Goal: Information Seeking & Learning: Learn about a topic

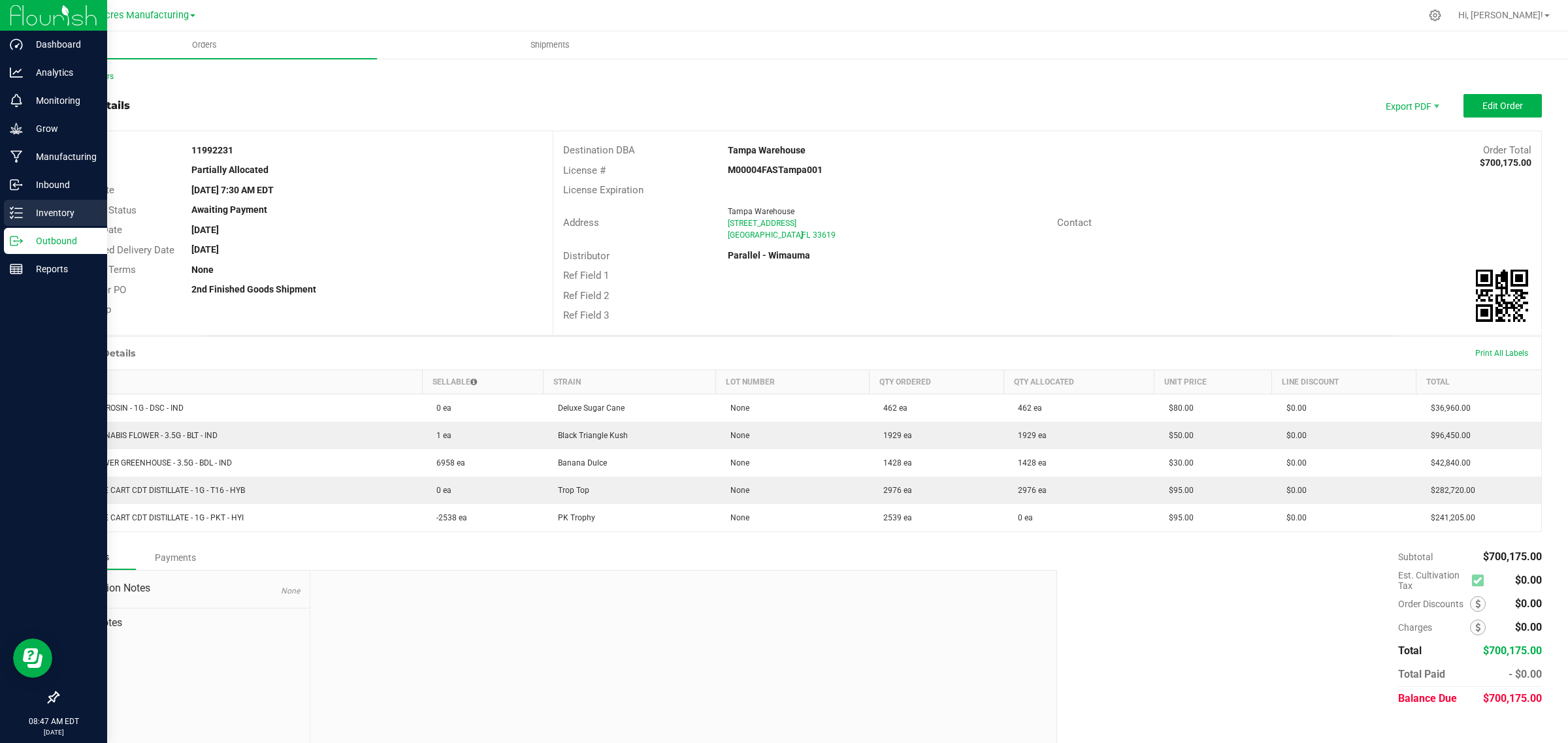
click at [14, 213] on icon at bounding box center [16, 213] width 13 height 13
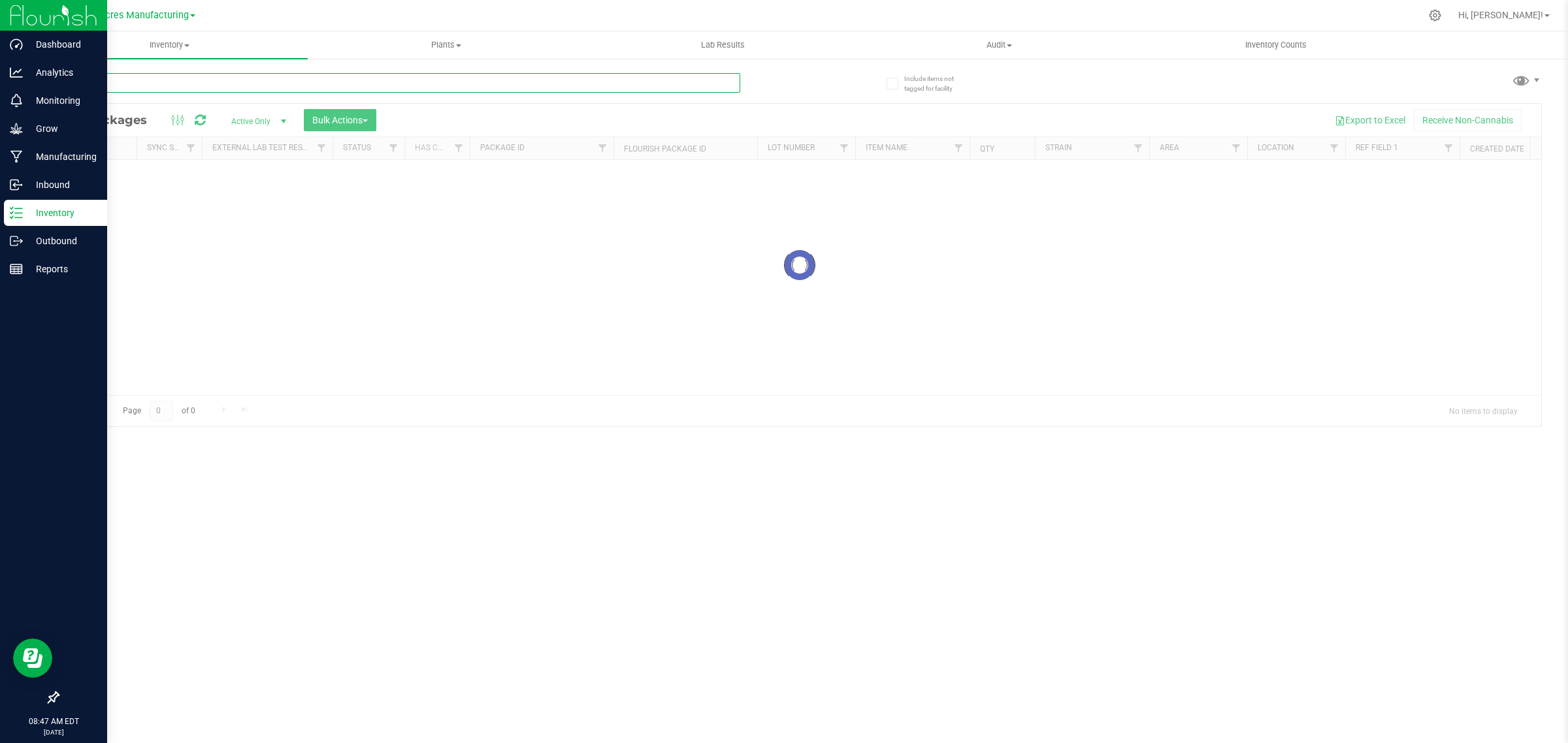
click at [200, 82] on input "text" at bounding box center [399, 83] width 683 height 20
type input "20240306-1227"
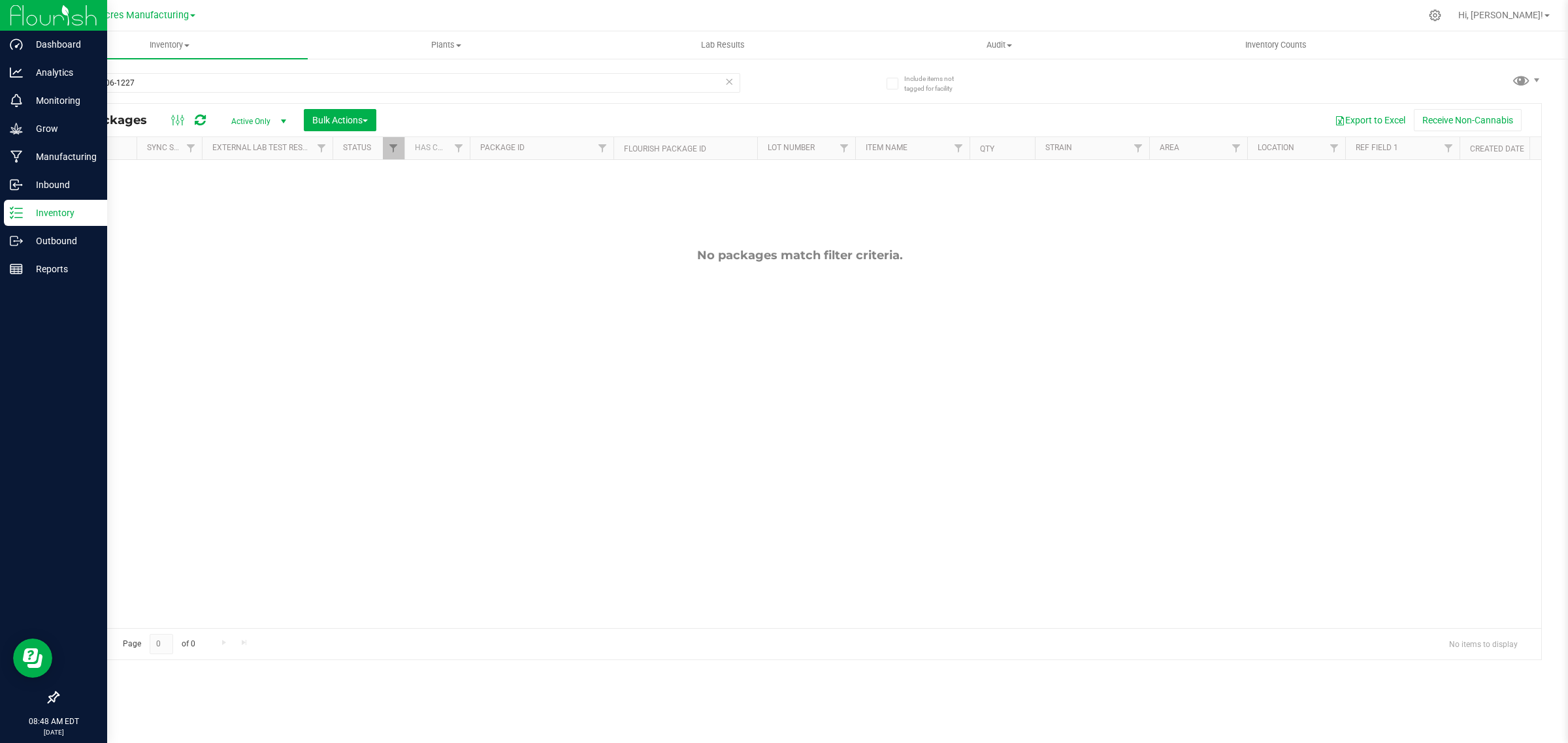
click at [273, 115] on span "Active Only" at bounding box center [256, 121] width 72 height 18
click at [246, 203] on li "All" at bounding box center [256, 202] width 71 height 20
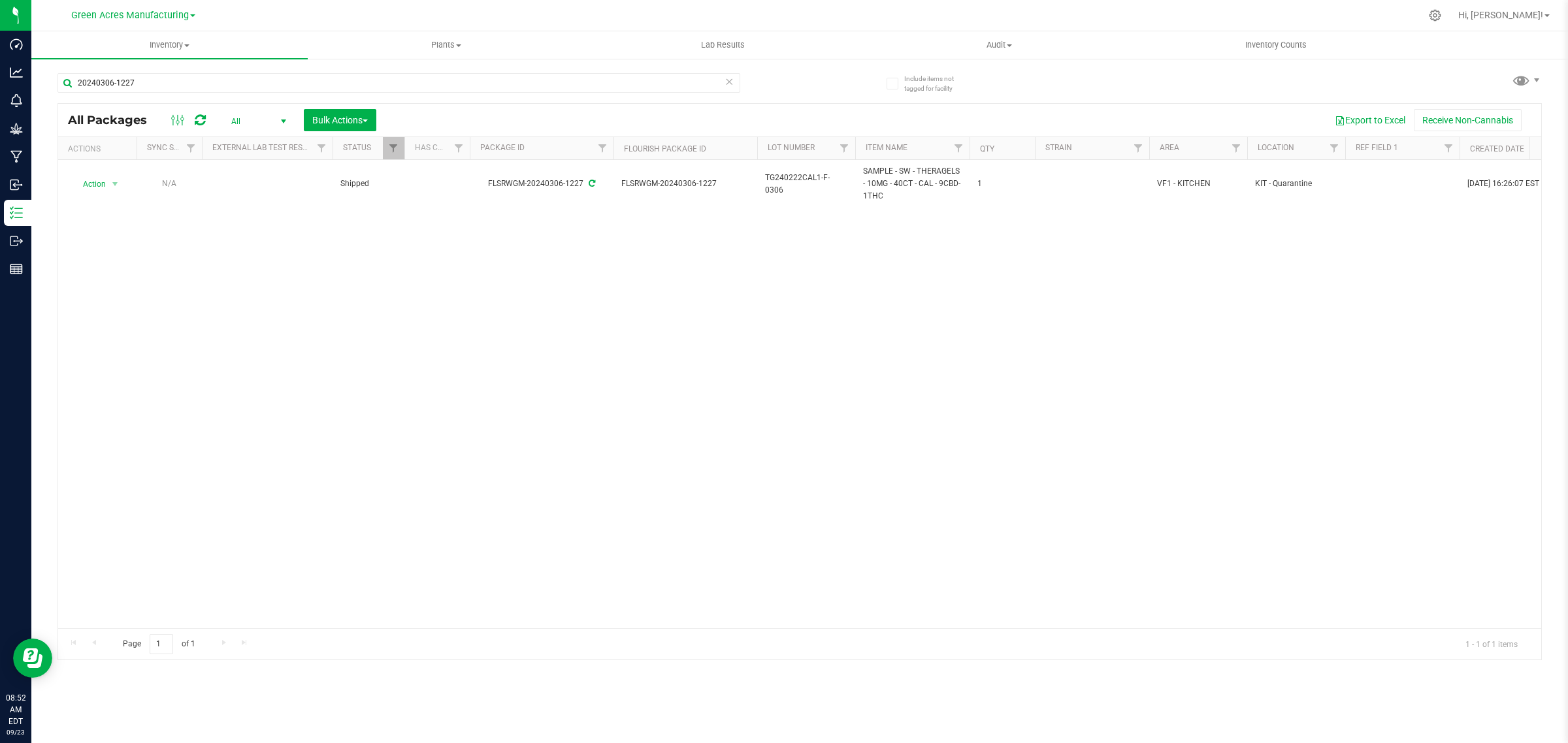
click at [184, 21] on div "Green Acres Manufacturing" at bounding box center [134, 14] width 125 height 16
click at [181, 17] on span "Green Acres Manufacturing" at bounding box center [130, 15] width 118 height 11
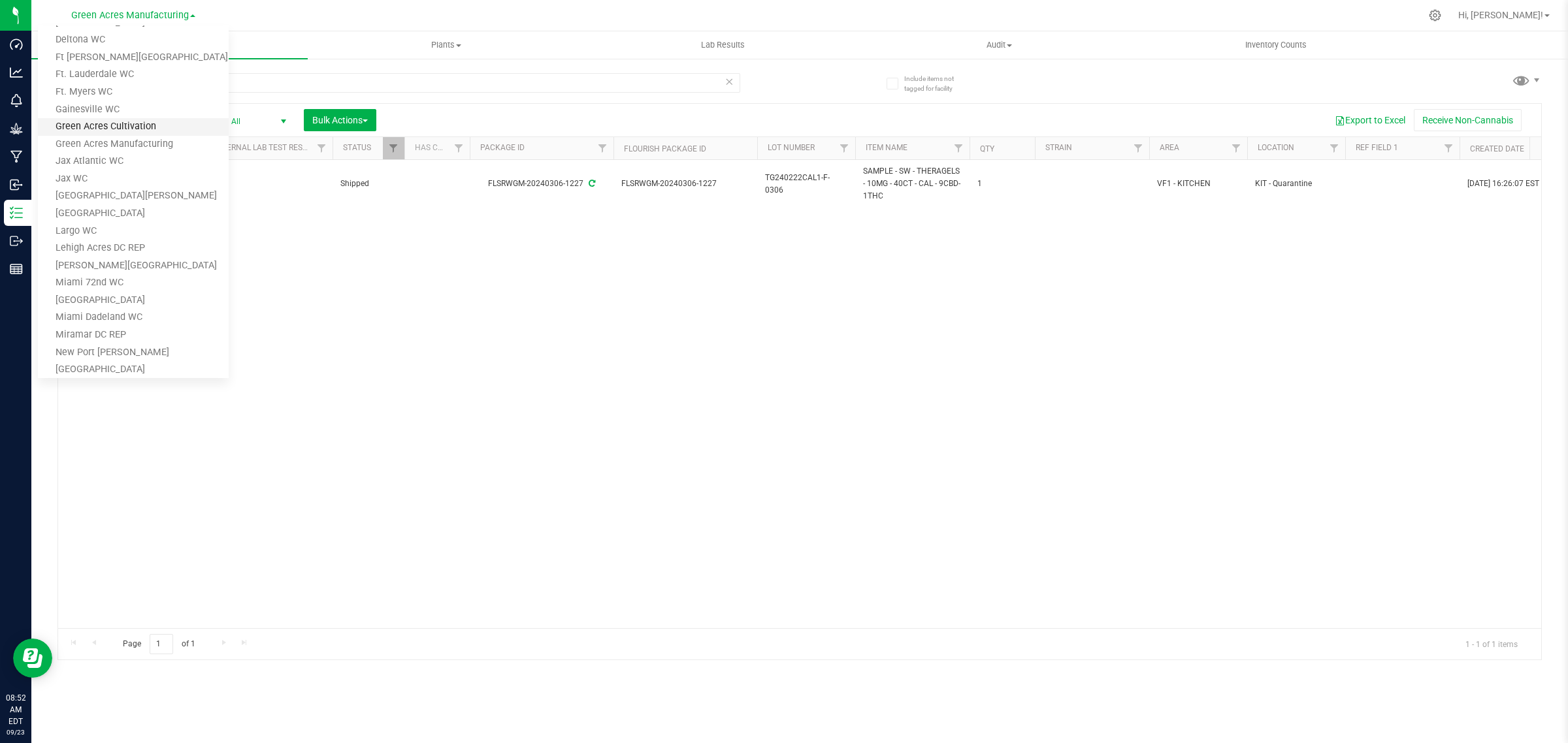
scroll to position [163, 0]
click at [121, 248] on link "Lehigh Acres DC REP" at bounding box center [133, 247] width 191 height 17
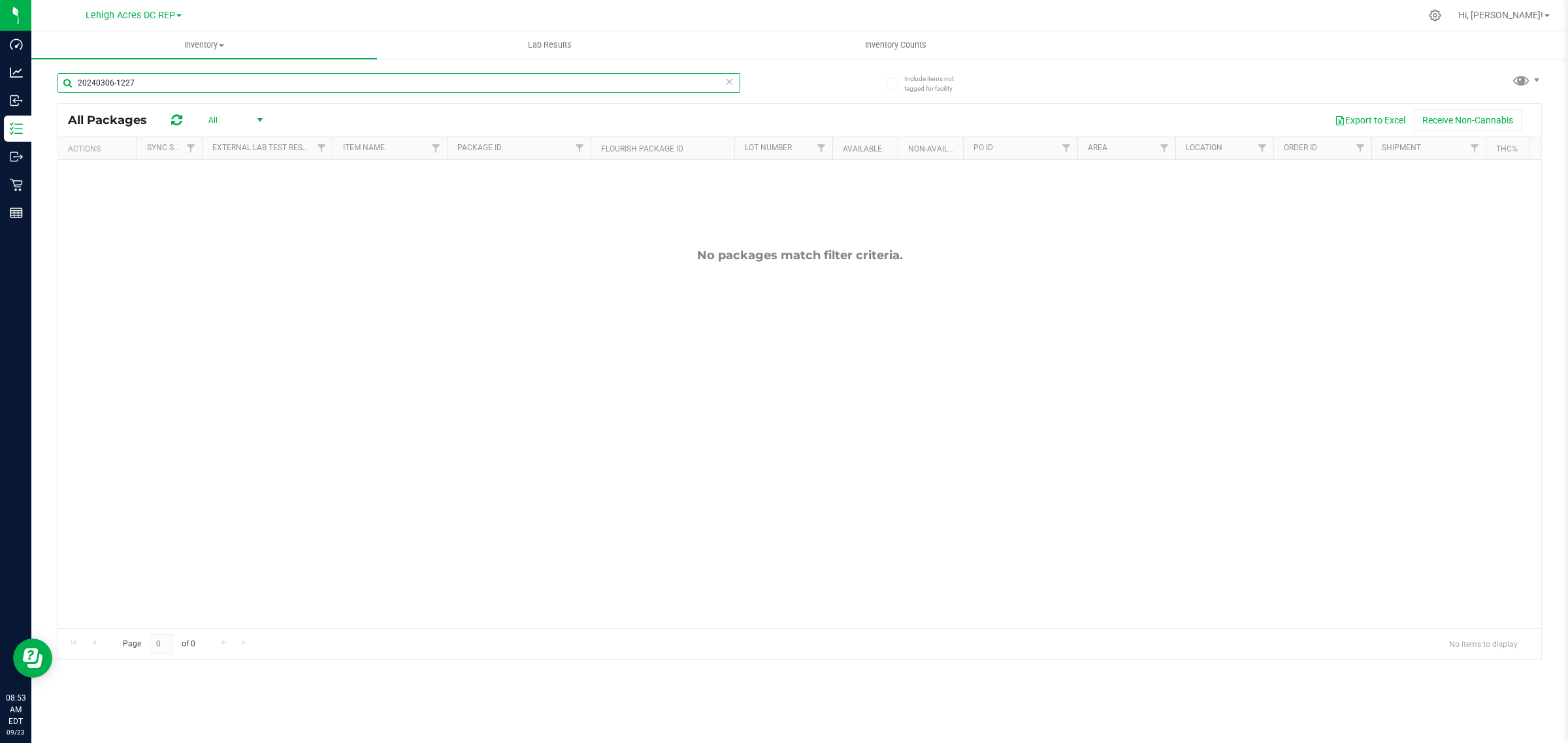
drag, startPoint x: 77, startPoint y: 79, endPoint x: 211, endPoint y: 82, distance: 134.0
click at [211, 82] on input "20240306-1227" at bounding box center [399, 83] width 683 height 20
click at [204, 85] on input "TG240222CAL1-F-0306" at bounding box center [399, 83] width 683 height 20
click at [243, 122] on span "All" at bounding box center [232, 120] width 72 height 18
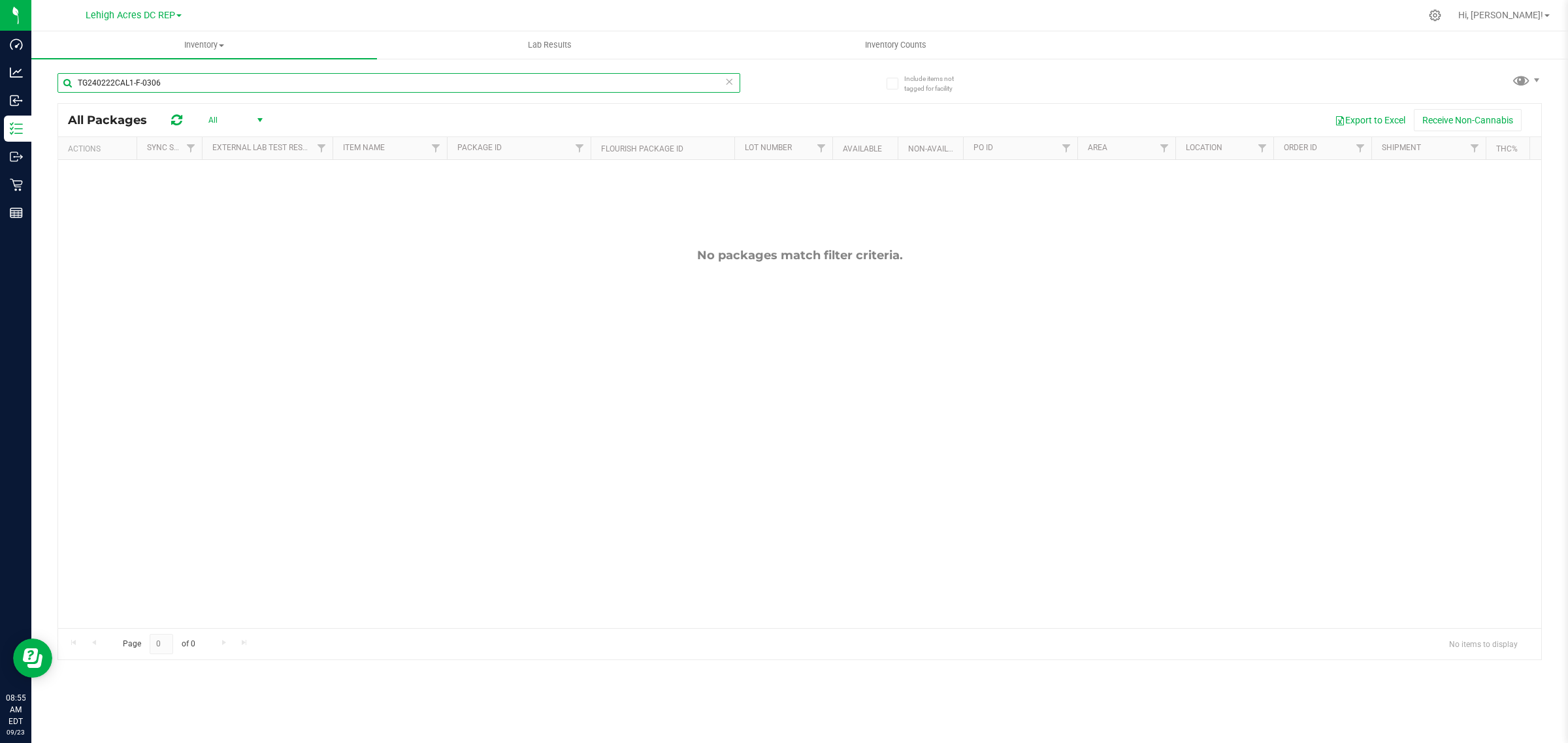
click at [193, 77] on input "TG240222CAL1-F-0306" at bounding box center [399, 83] width 683 height 20
click at [160, 76] on input "TG240222CAL1-F-" at bounding box center [399, 83] width 683 height 20
click at [157, 80] on input "TG240222CAL1-F-" at bounding box center [399, 83] width 683 height 20
click at [144, 80] on input "TG240222CAL1" at bounding box center [399, 83] width 683 height 20
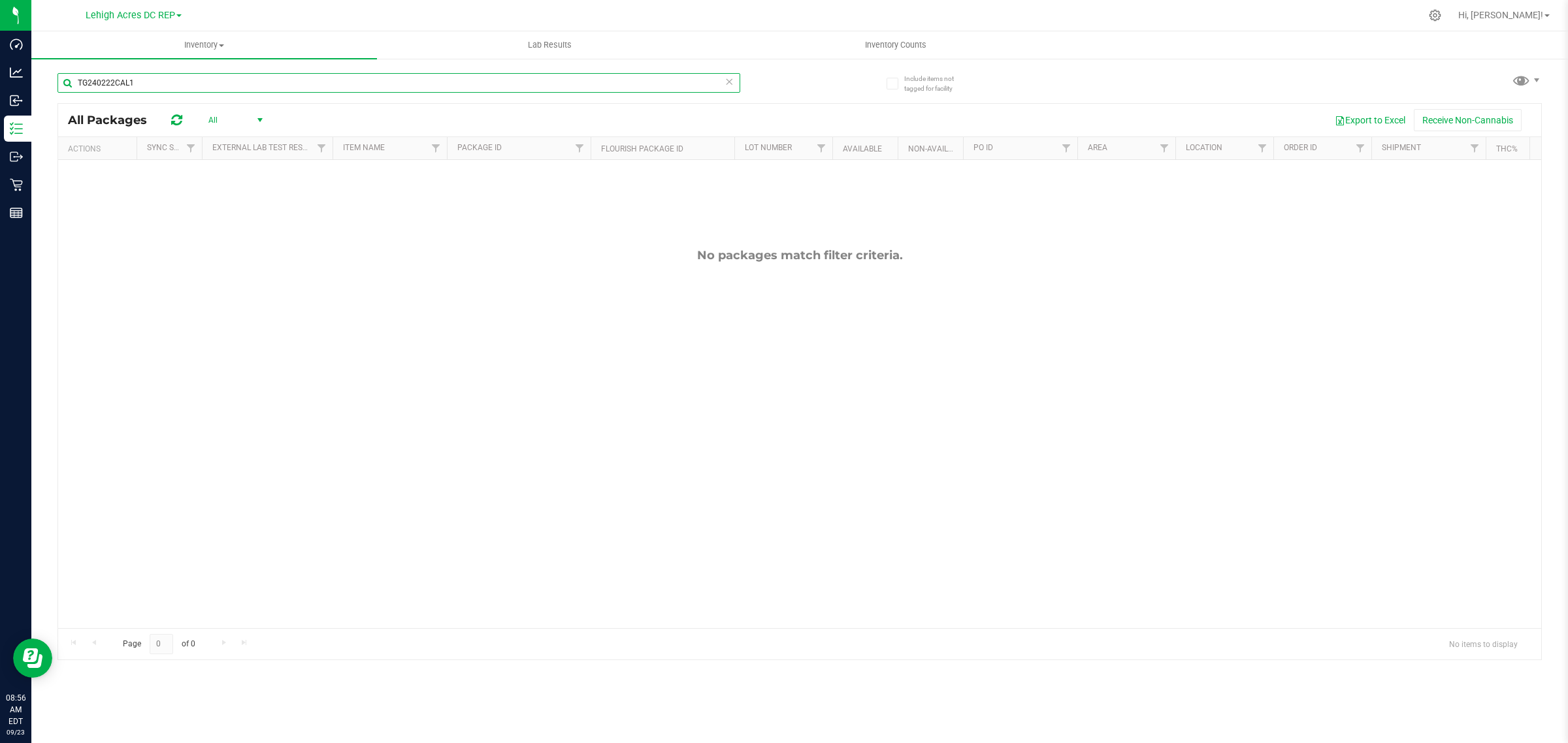
click at [105, 83] on input "TG240222CAL1" at bounding box center [399, 83] width 683 height 20
click at [109, 77] on input "TG240222CAL1" at bounding box center [399, 83] width 683 height 20
drag, startPoint x: 88, startPoint y: 83, endPoint x: 262, endPoint y: 83, distance: 174.0
click at [262, 83] on input "TG240222CAL1" at bounding box center [399, 83] width 683 height 20
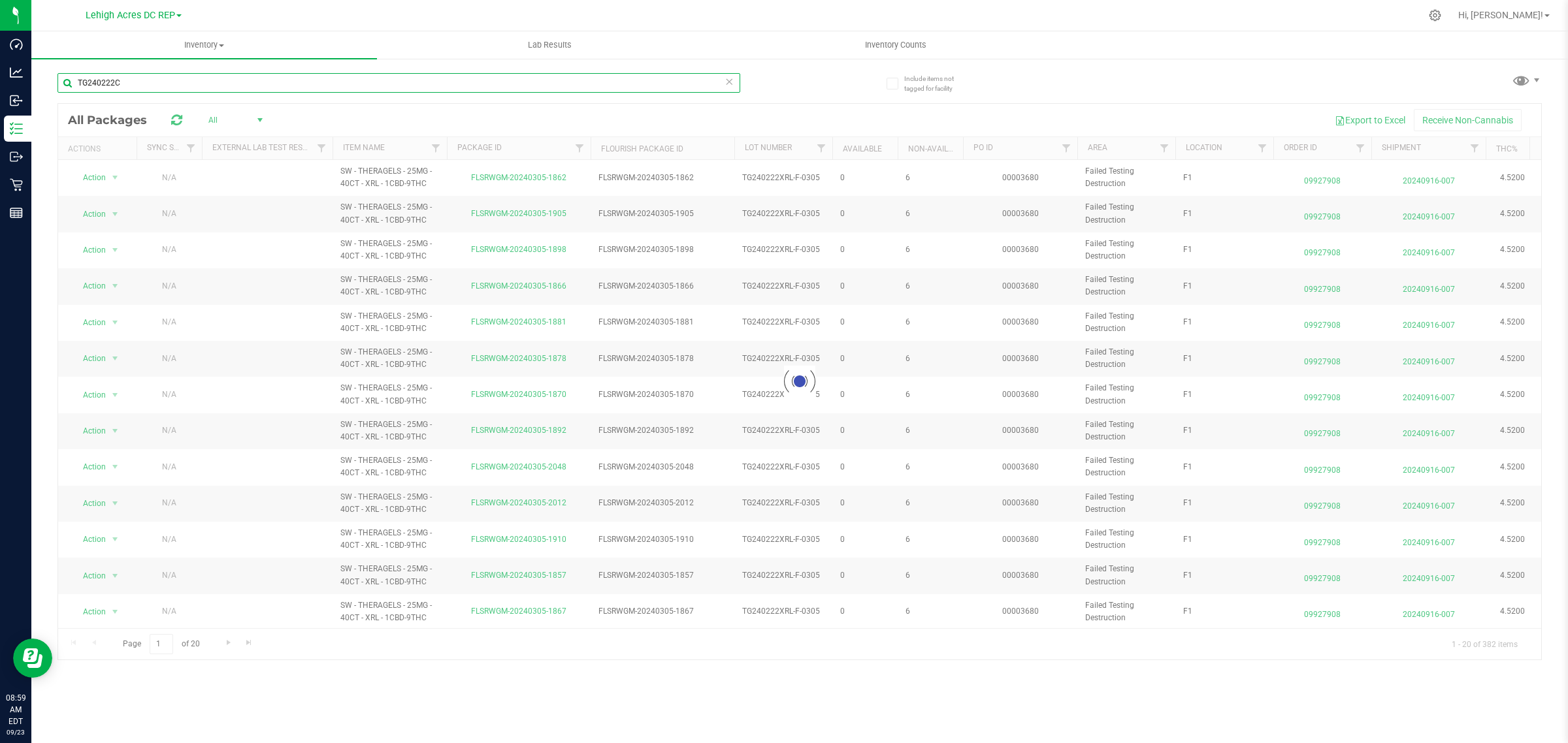
type input "TG240222C"
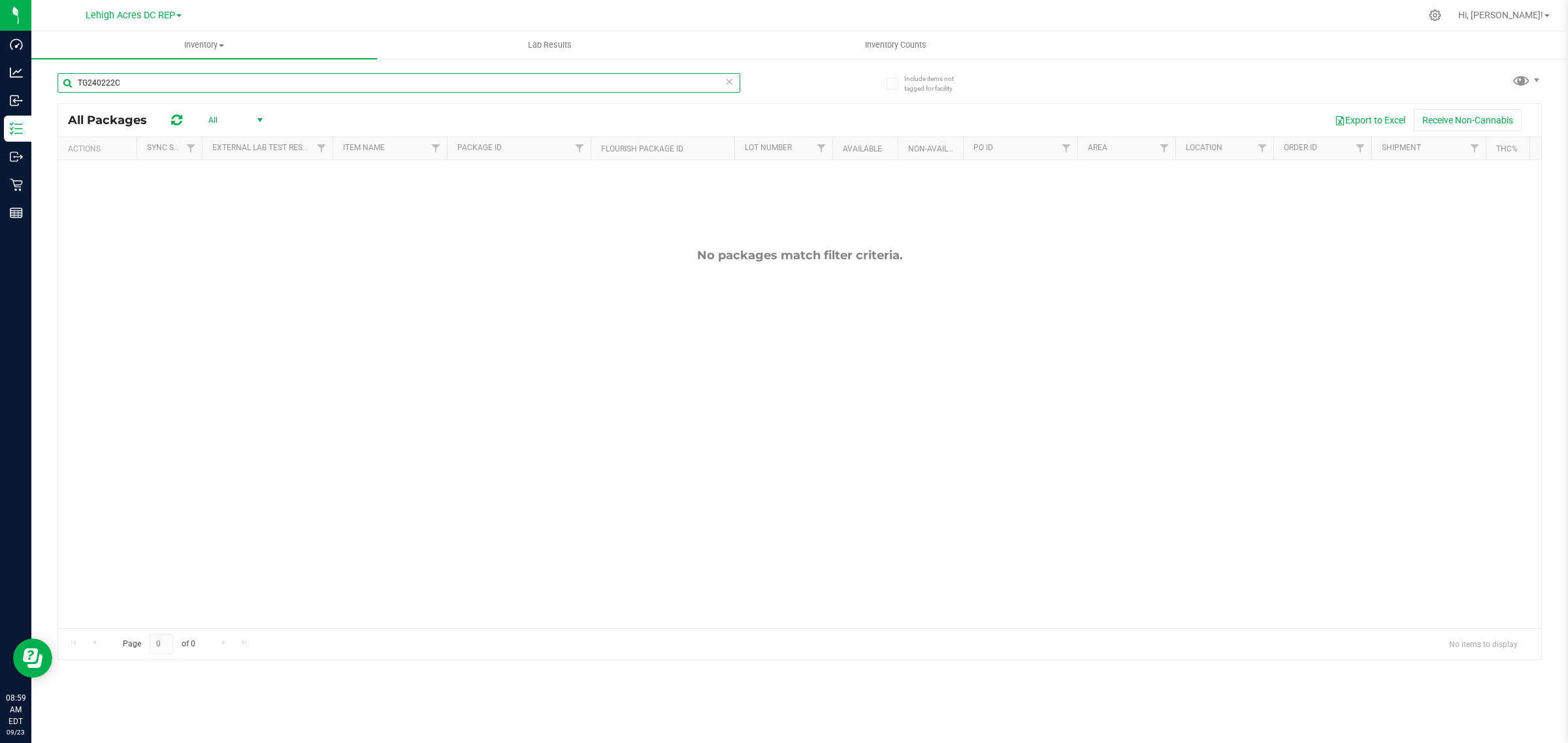
click at [155, 85] on input "TG240222C" at bounding box center [399, 83] width 683 height 20
click at [168, 10] on span "Lehigh Acres DC REP" at bounding box center [131, 15] width 90 height 11
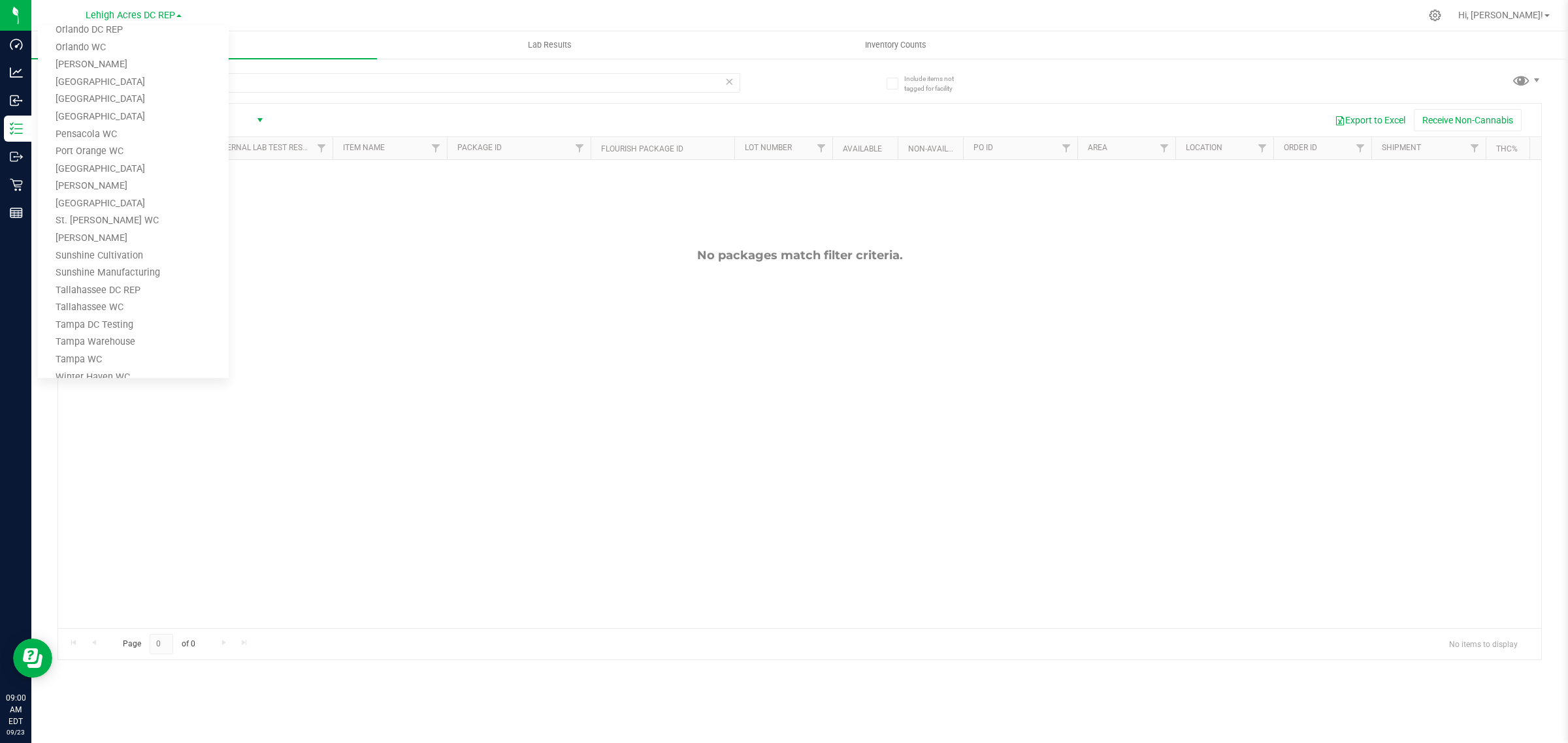
scroll to position [641, 0]
click at [149, 285] on link "Tampa Warehouse" at bounding box center [133, 290] width 191 height 17
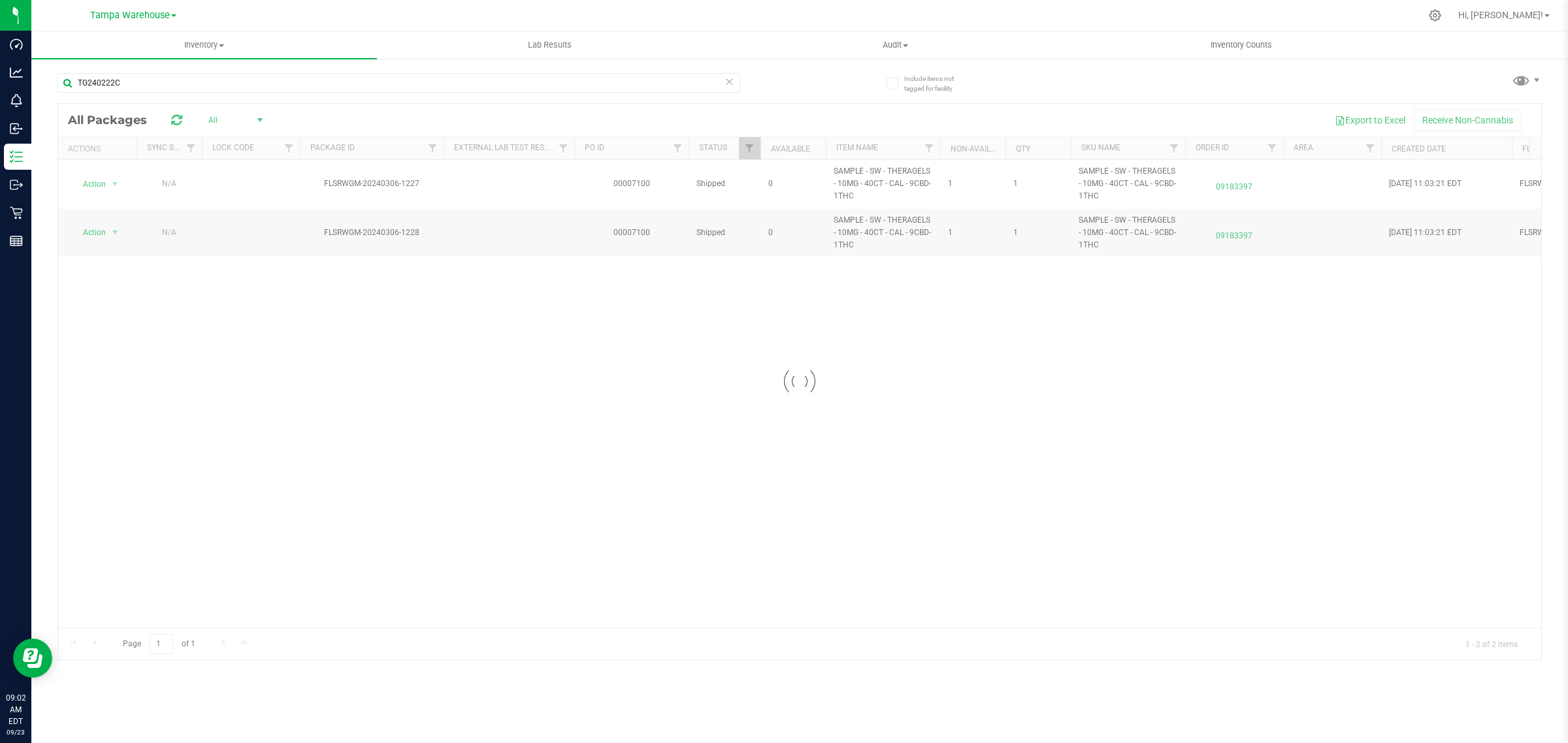
drag, startPoint x: 374, startPoint y: 622, endPoint x: 456, endPoint y: 622, distance: 82.0
click at [456, 622] on div at bounding box center [800, 382] width 1484 height 556
drag, startPoint x: 393, startPoint y: 622, endPoint x: 546, endPoint y: 627, distance: 153.1
click at [546, 627] on div at bounding box center [800, 382] width 1484 height 556
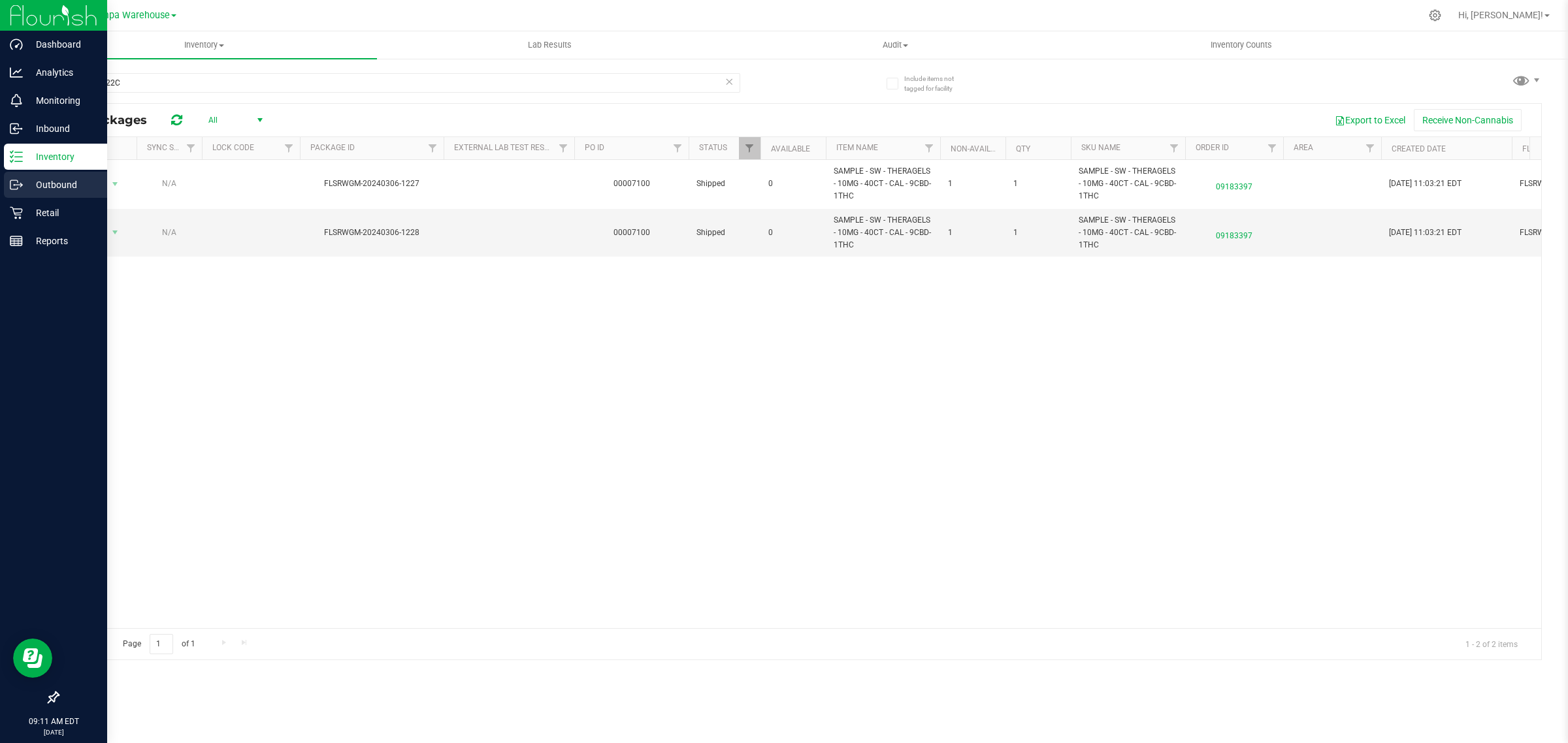
click at [23, 181] on p "Outbound" at bounding box center [62, 184] width 78 height 16
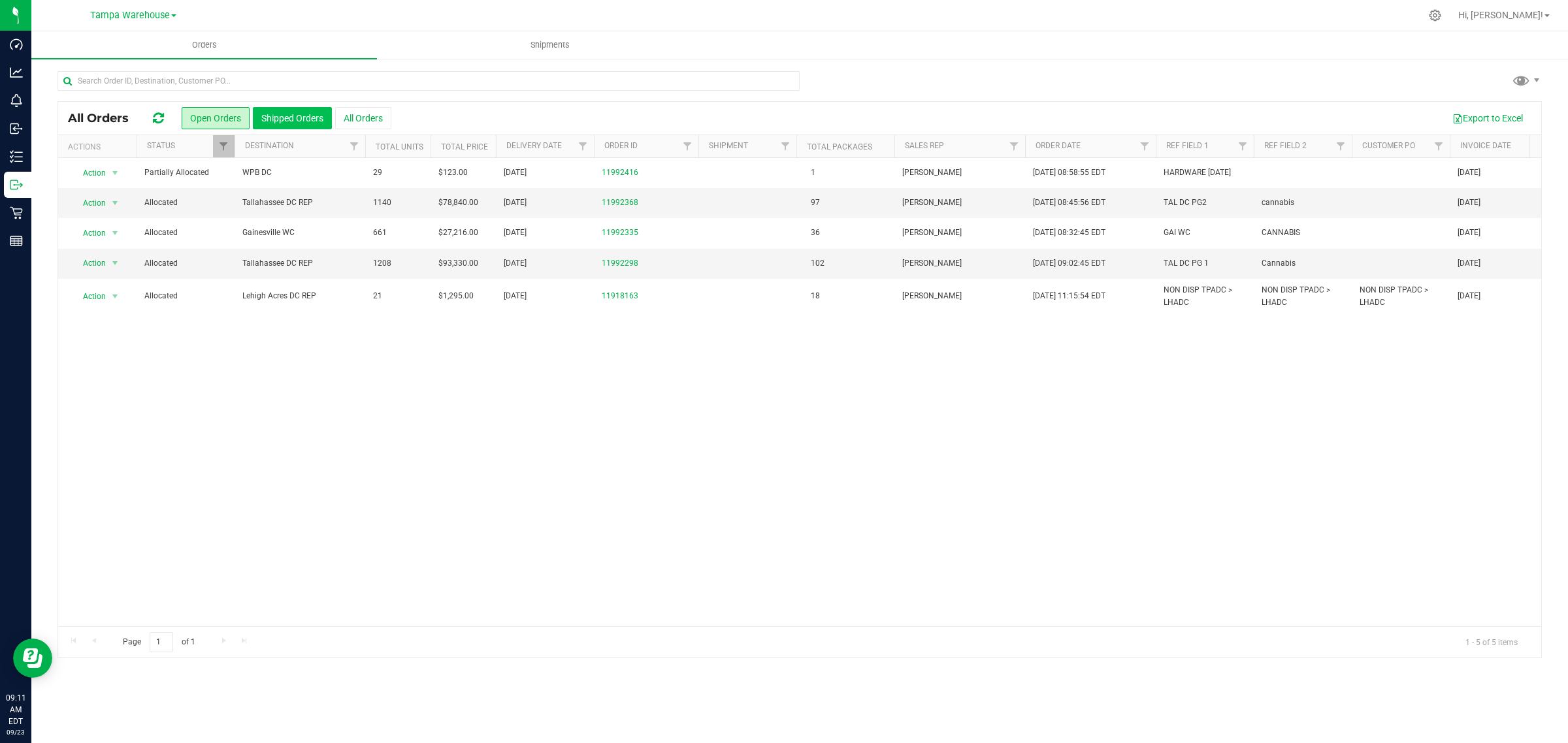
click at [295, 113] on button "Shipped Orders" at bounding box center [292, 118] width 79 height 22
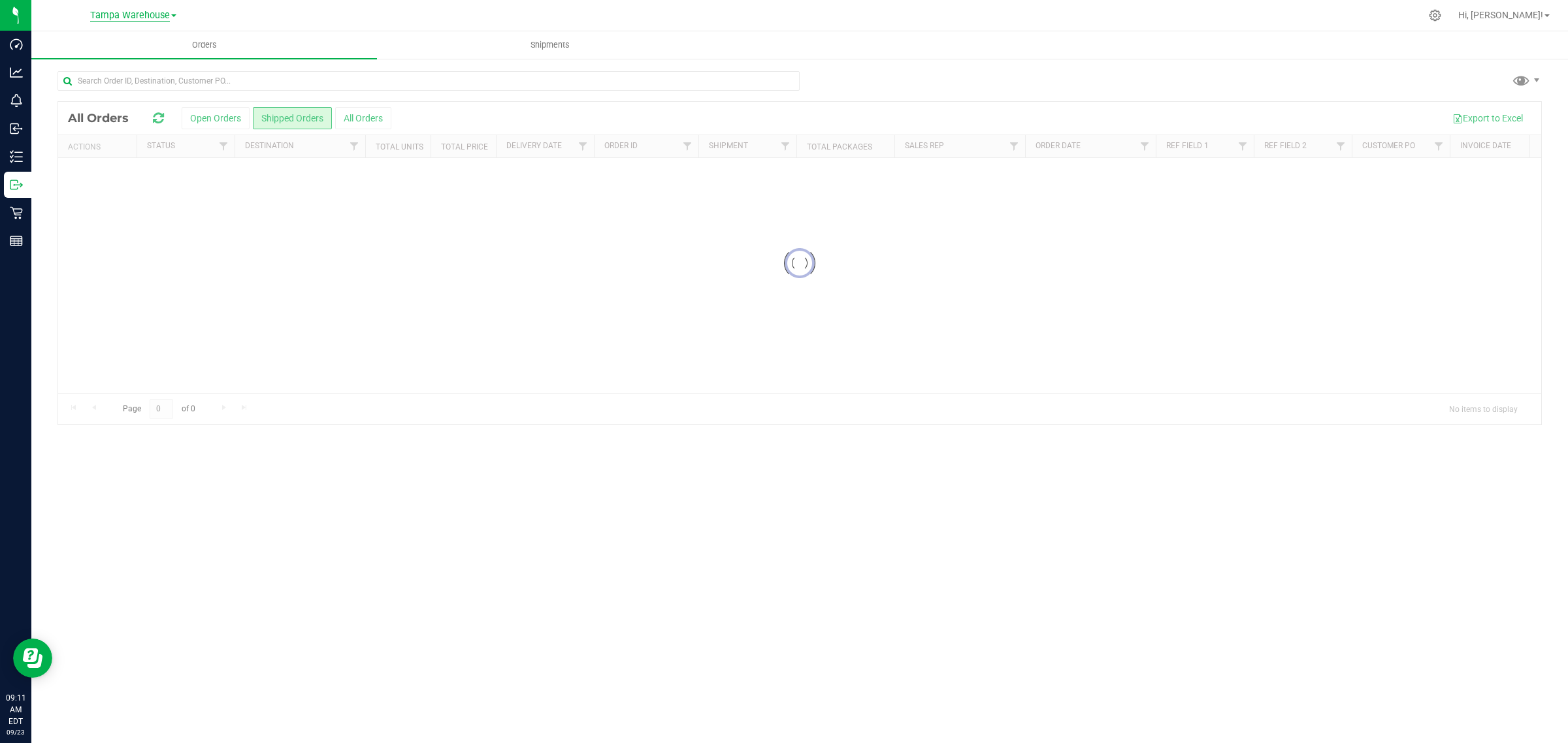
click at [147, 17] on span "Tampa Warehouse" at bounding box center [130, 15] width 80 height 11
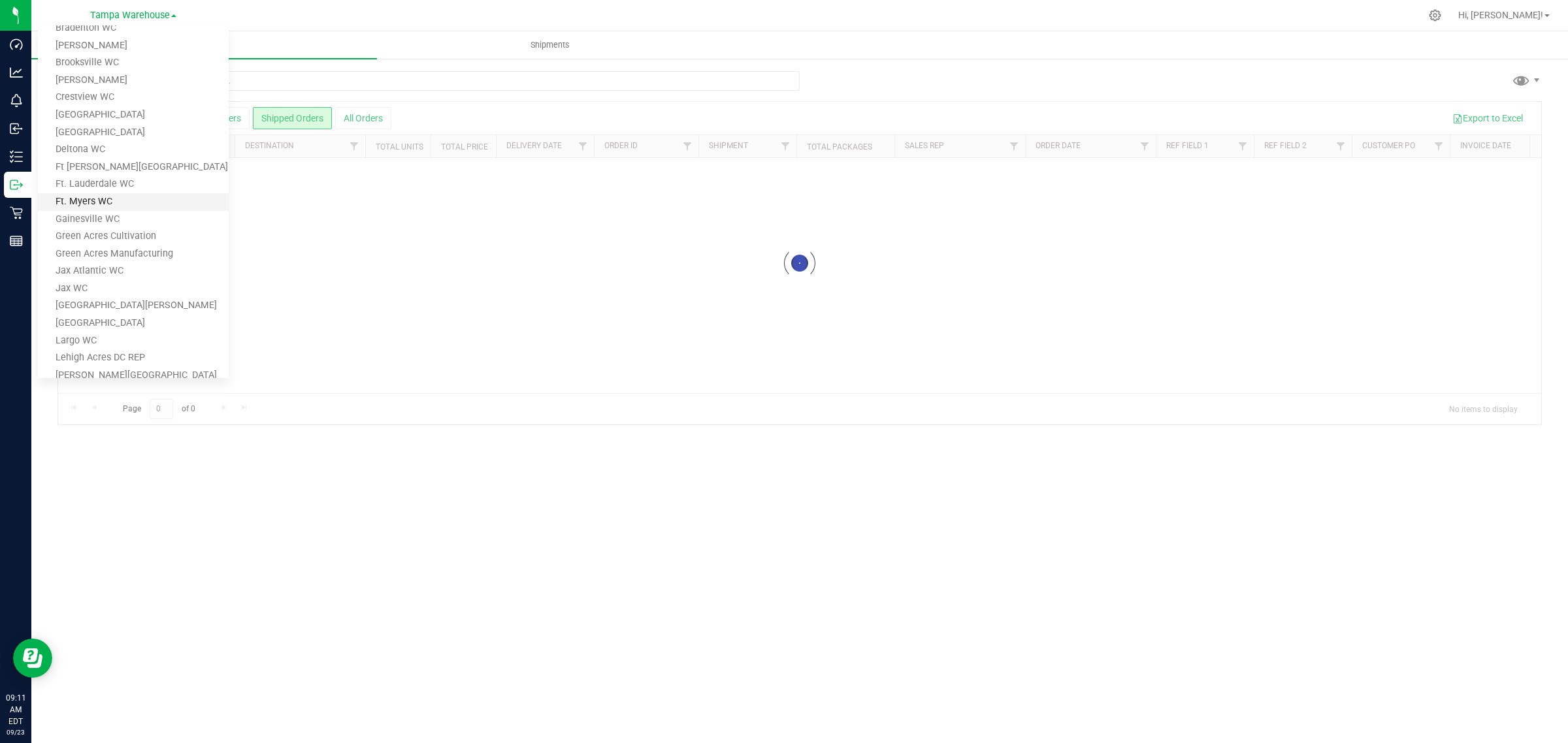
scroll to position [82, 0]
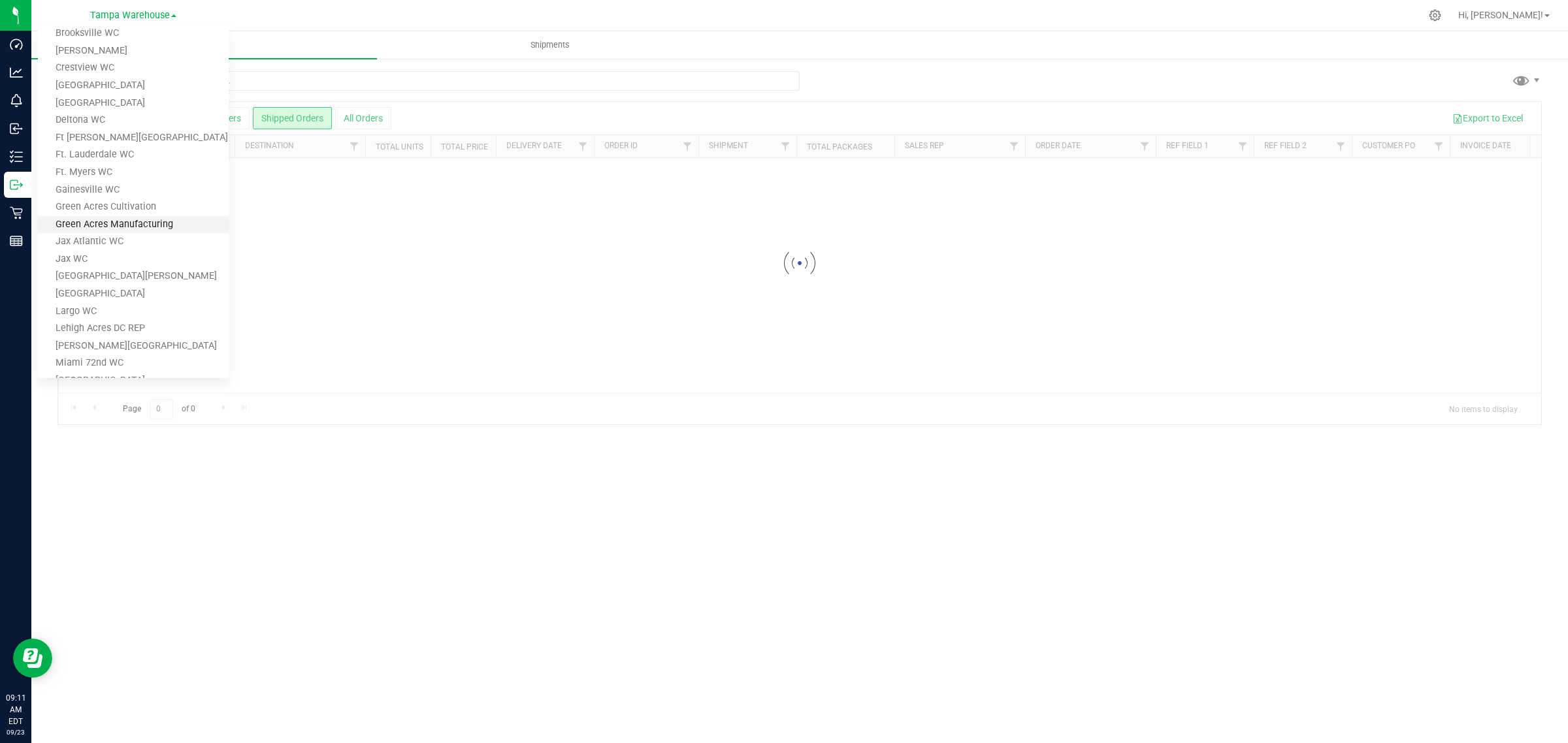
click at [122, 224] on link "Green Acres Manufacturing" at bounding box center [133, 225] width 191 height 17
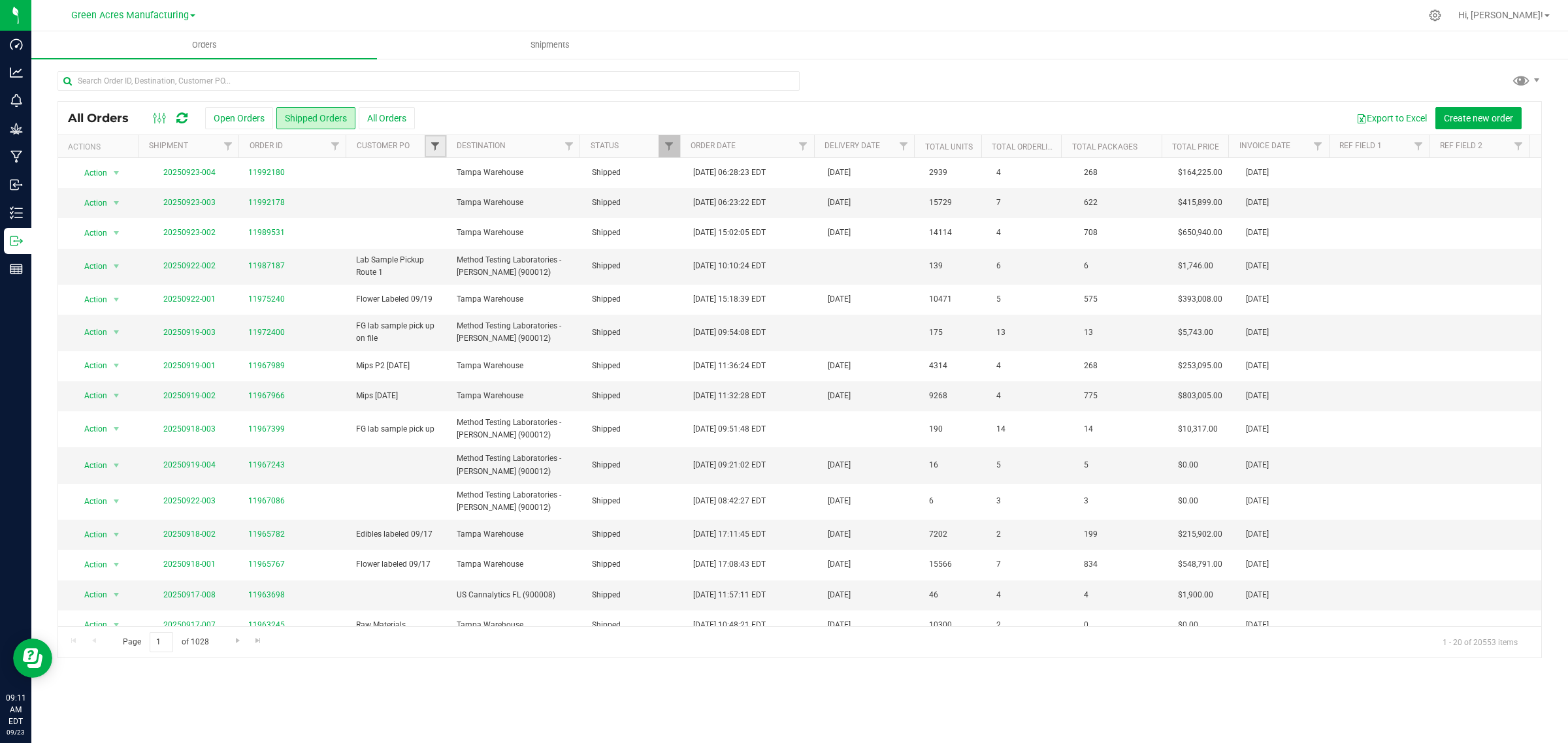
click at [434, 146] on span "Filter" at bounding box center [435, 146] width 11 height 11
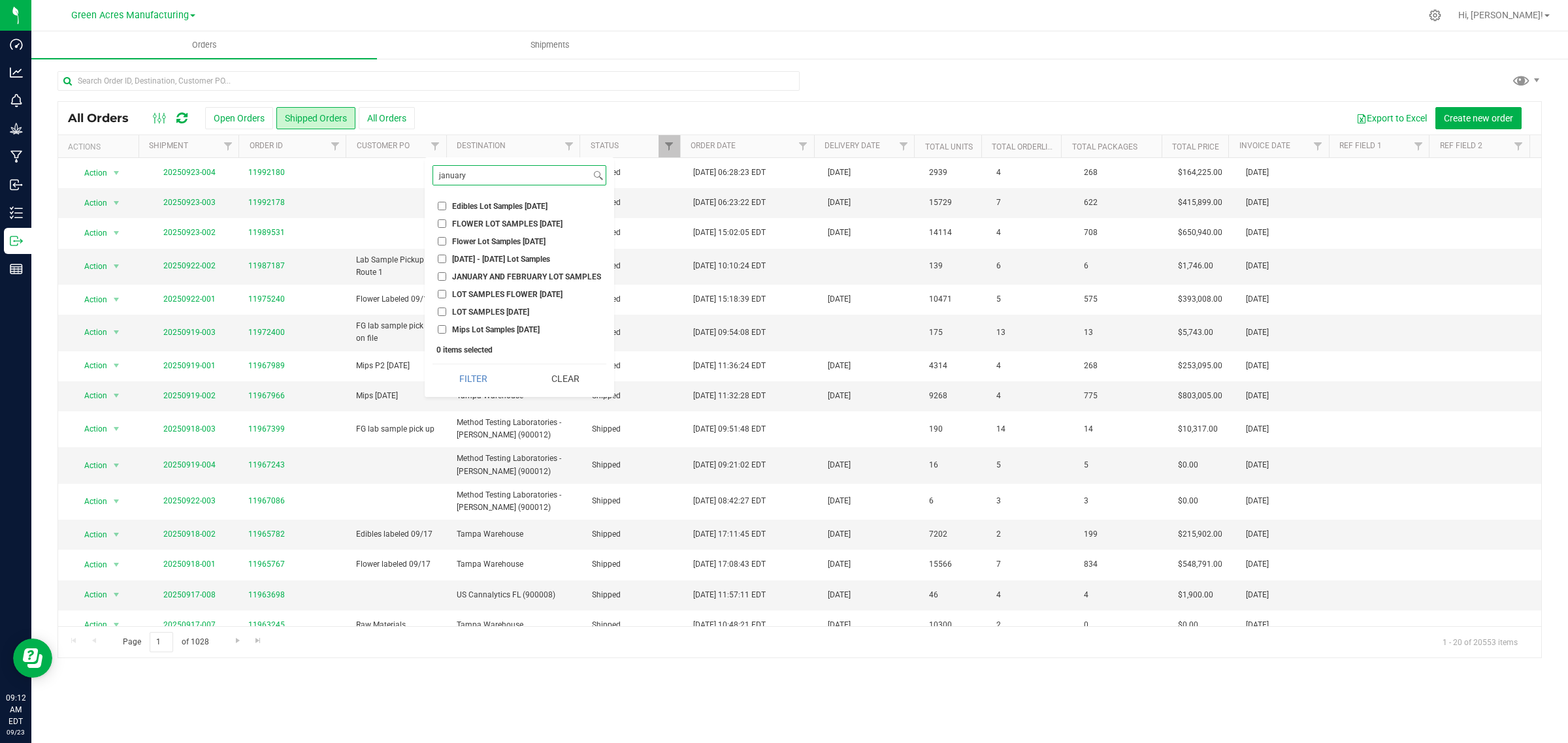
type input "january"
click at [448, 207] on label "Edibles Lot Samples [DATE]" at bounding box center [493, 206] width 110 height 8
click at [446, 207] on input "Edibles Lot Samples [DATE]" at bounding box center [442, 206] width 8 height 8
checkbox input "true"
click at [443, 240] on input "Flower Lot Samples [DATE]" at bounding box center [442, 241] width 8 height 8
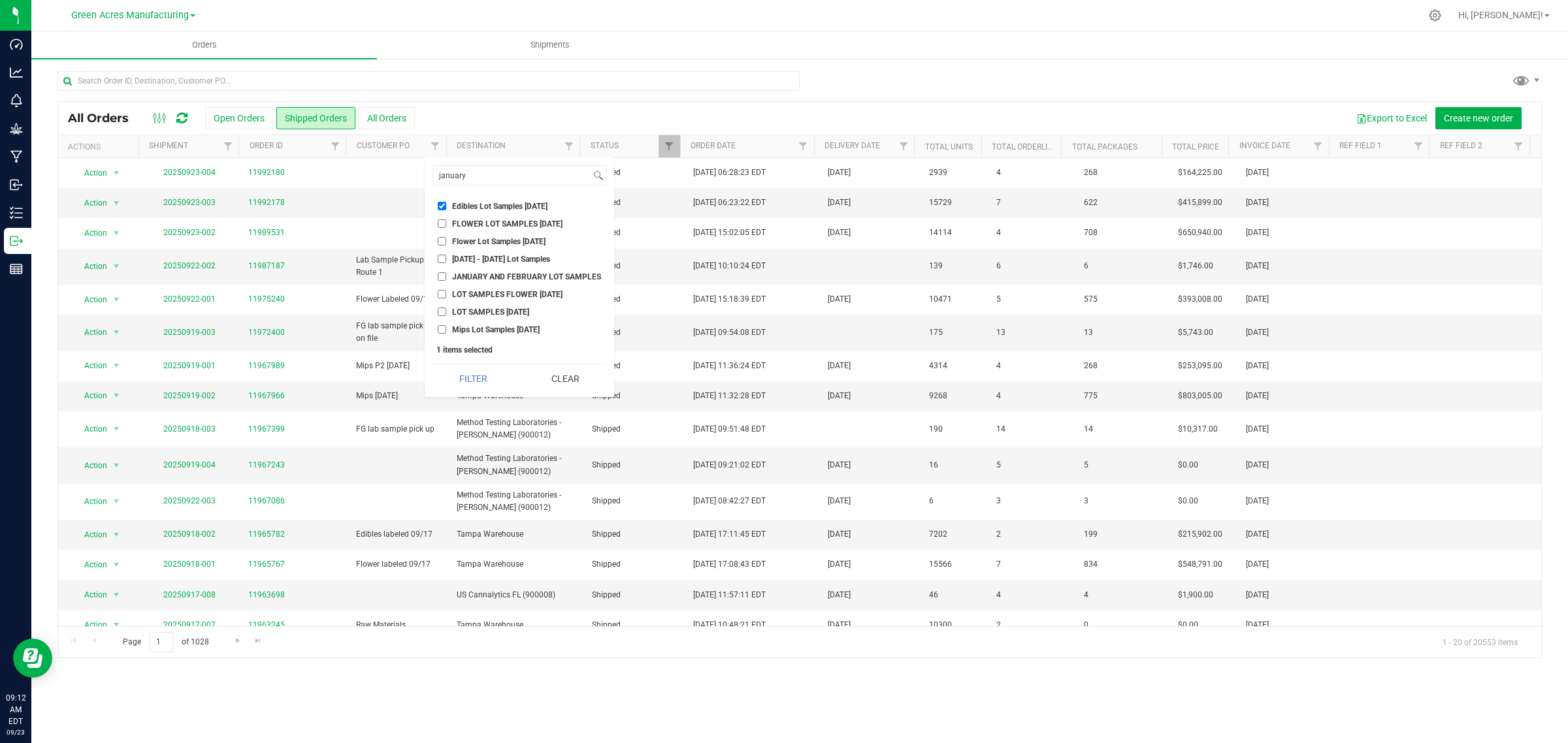
checkbox input "true"
click at [445, 330] on input "Mips Lot Samples [DATE]" at bounding box center [442, 329] width 8 height 8
checkbox input "true"
click at [462, 380] on button "Filter" at bounding box center [474, 379] width 82 height 29
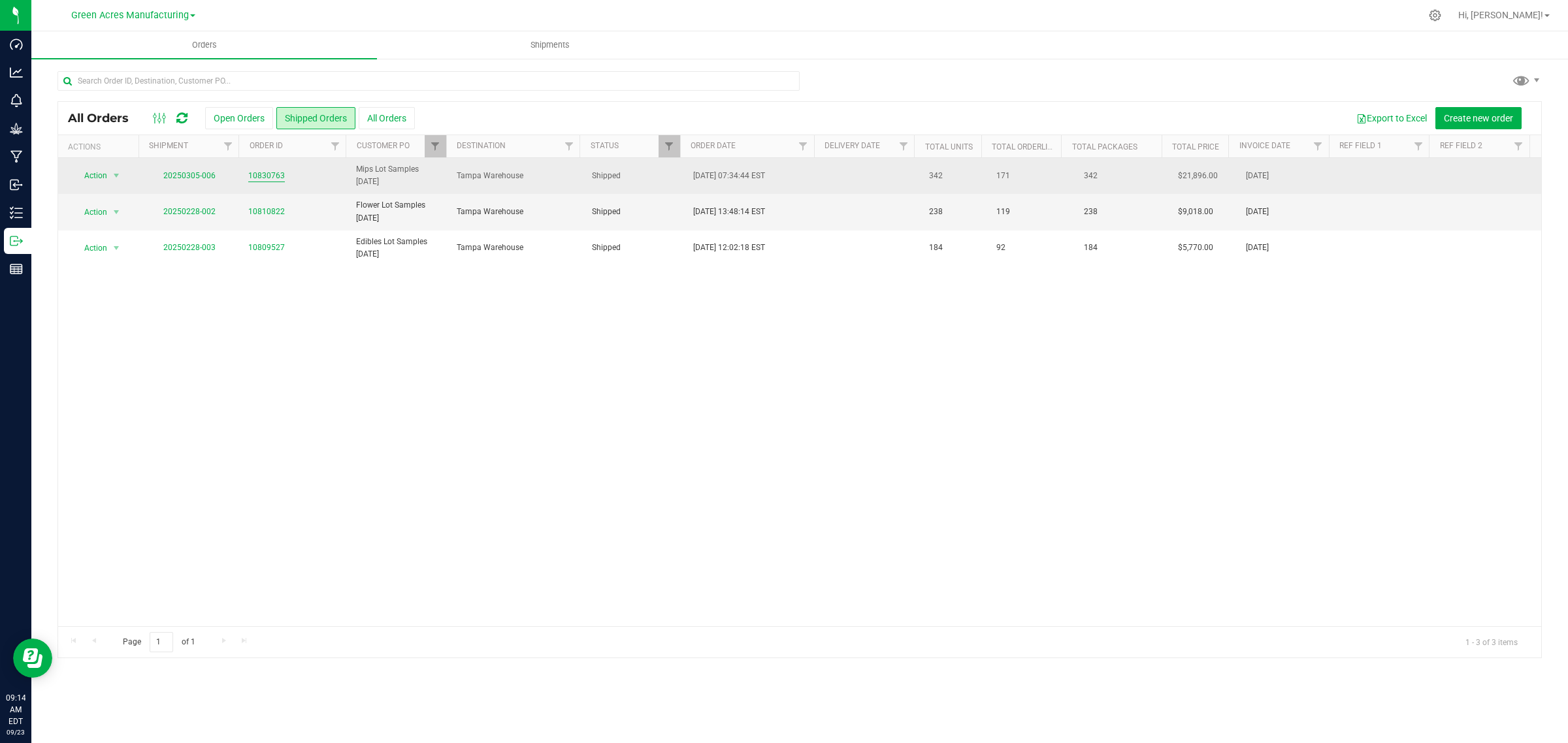
click at [274, 174] on link "10830763" at bounding box center [267, 176] width 36 height 12
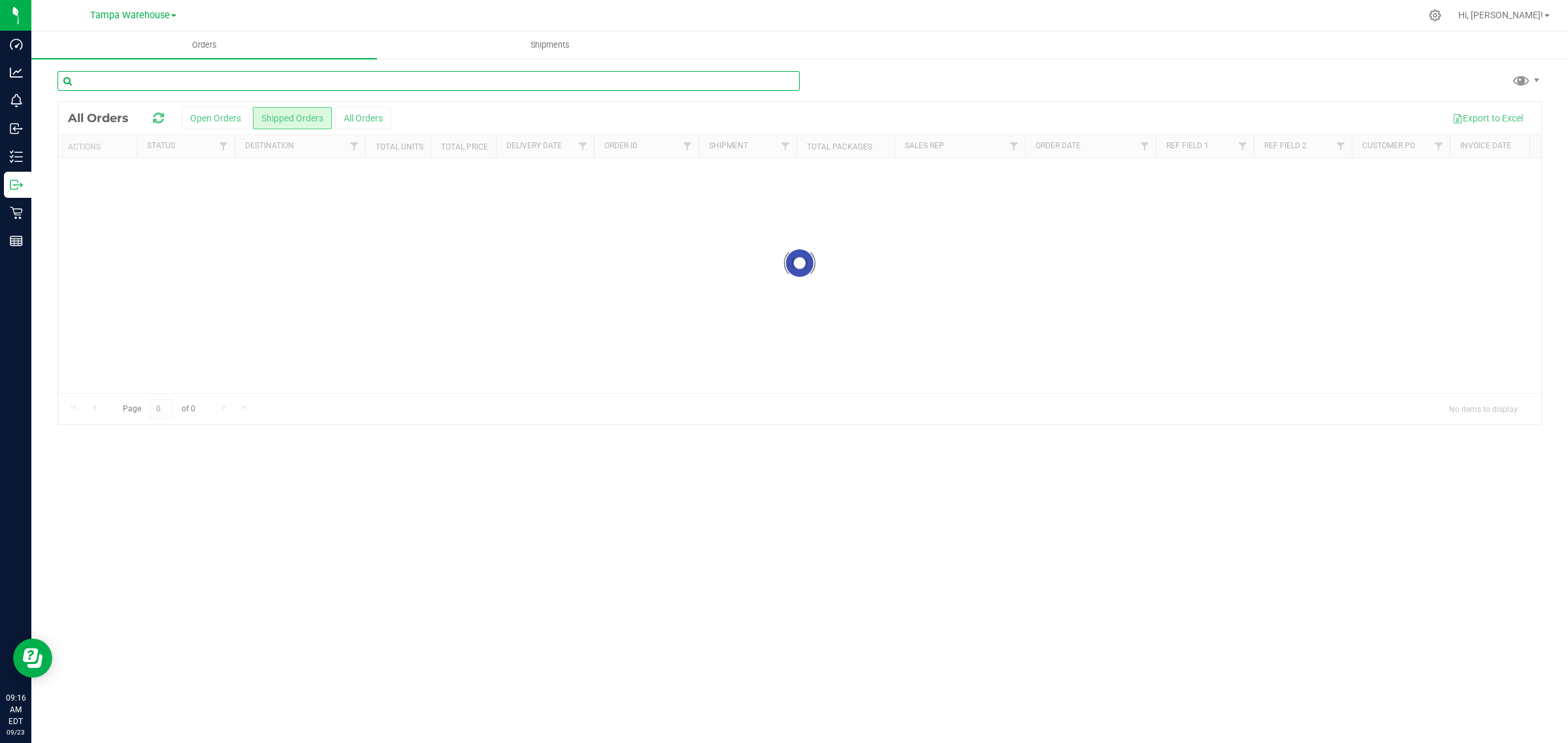
click at [174, 80] on input "text" at bounding box center [429, 81] width 743 height 20
type input "tg240222cal1-f-0306"
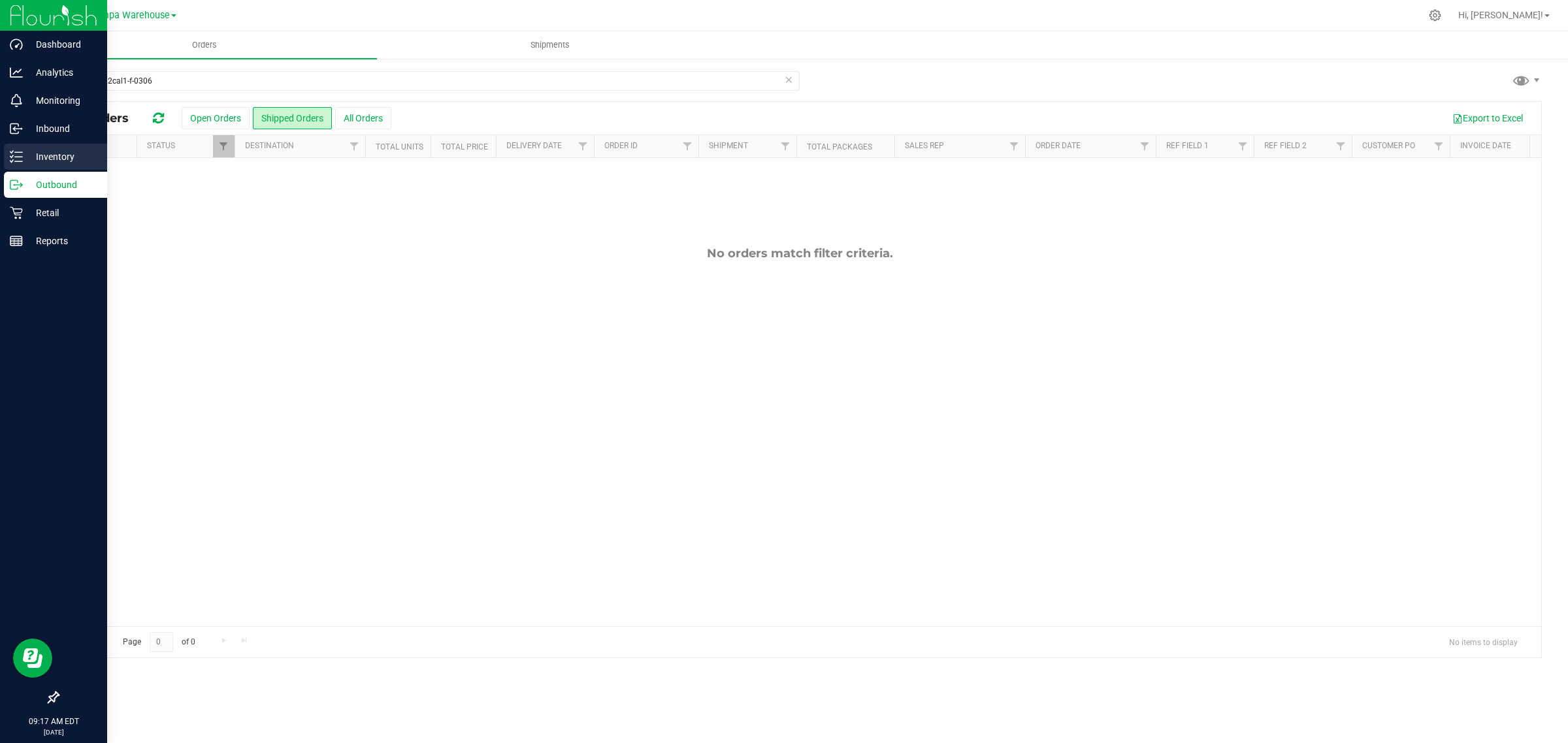
click at [15, 158] on icon at bounding box center [16, 156] width 13 height 13
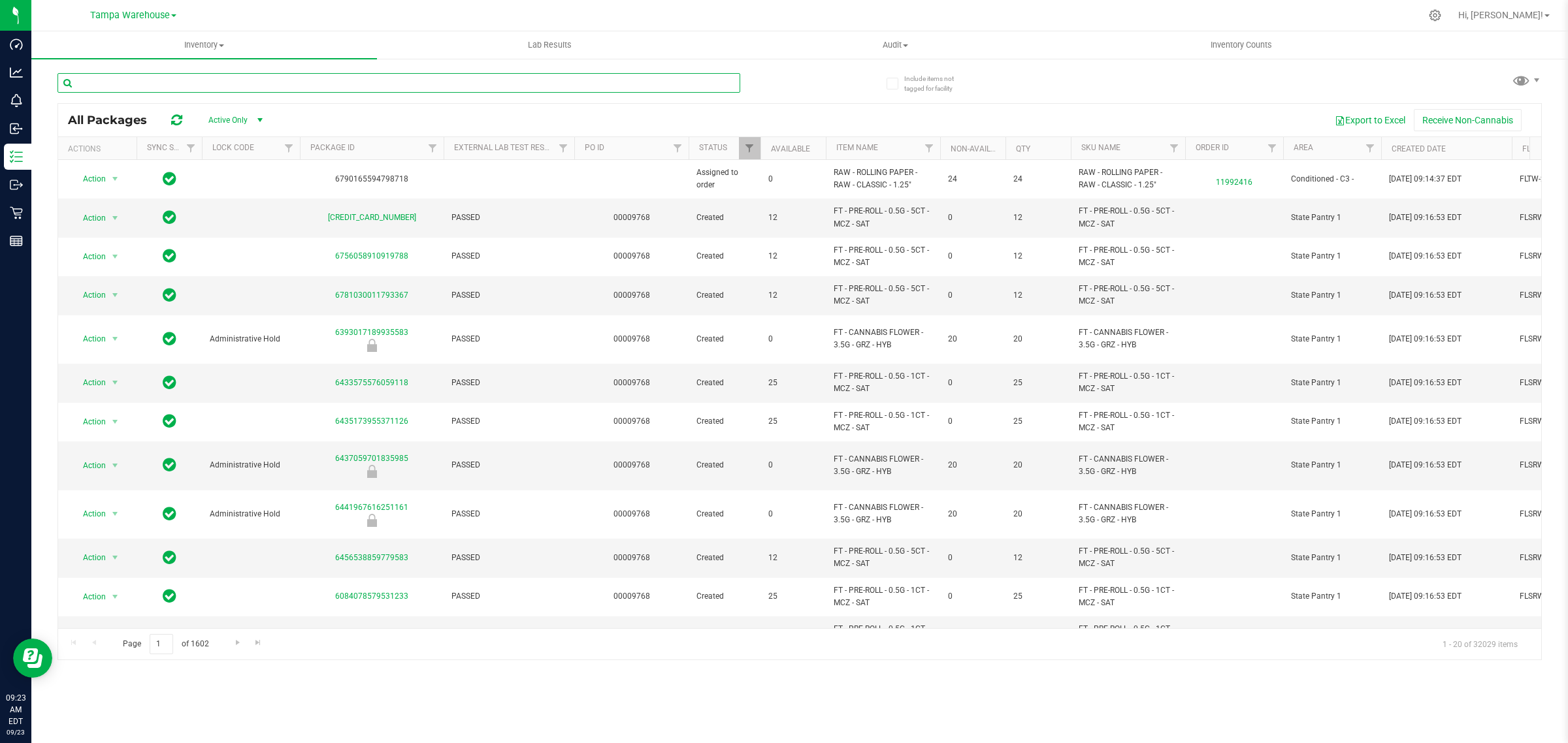
click at [187, 87] on input "text" at bounding box center [399, 83] width 683 height 20
paste input "W-JUN24BDL02-0706"
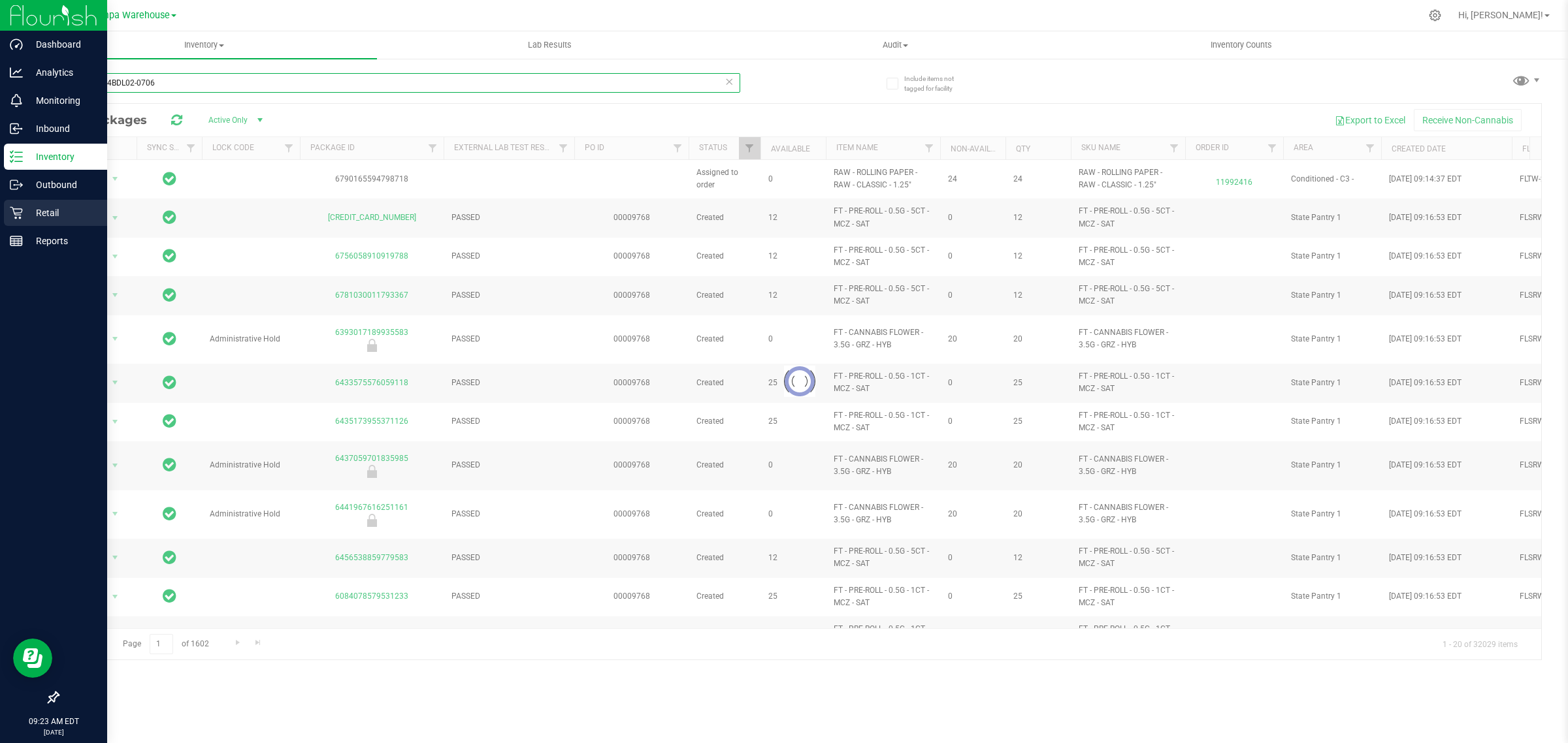
type input "W-JUN24BDL02-0706"
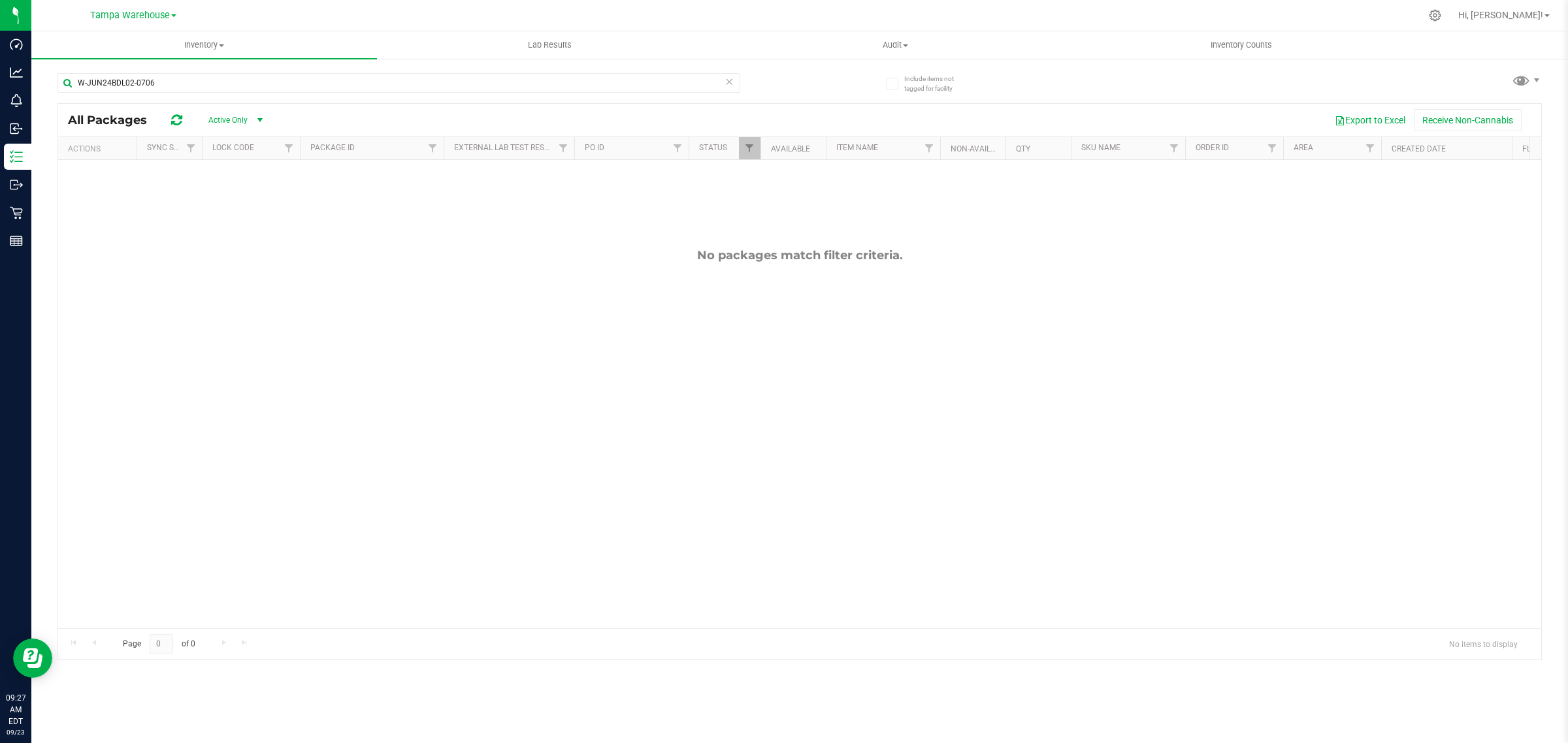
click at [258, 123] on span "select" at bounding box center [260, 120] width 11 height 11
click at [232, 200] on li "All" at bounding box center [232, 200] width 71 height 20
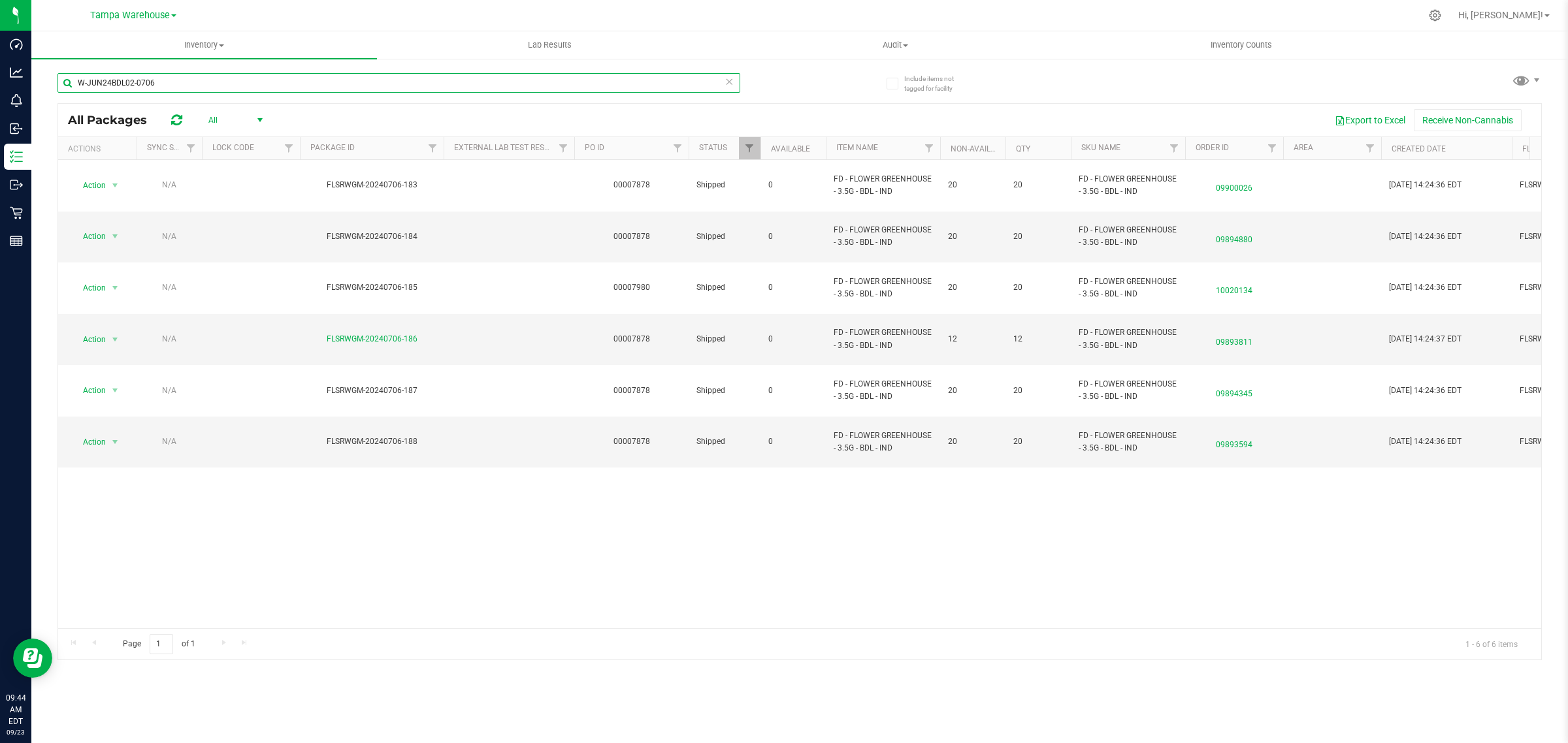
click at [125, 83] on input "W-JUN24BDL02-0706" at bounding box center [399, 83] width 683 height 20
click at [232, 87] on input "W-JUN24BDL02-0706" at bounding box center [399, 83] width 683 height 20
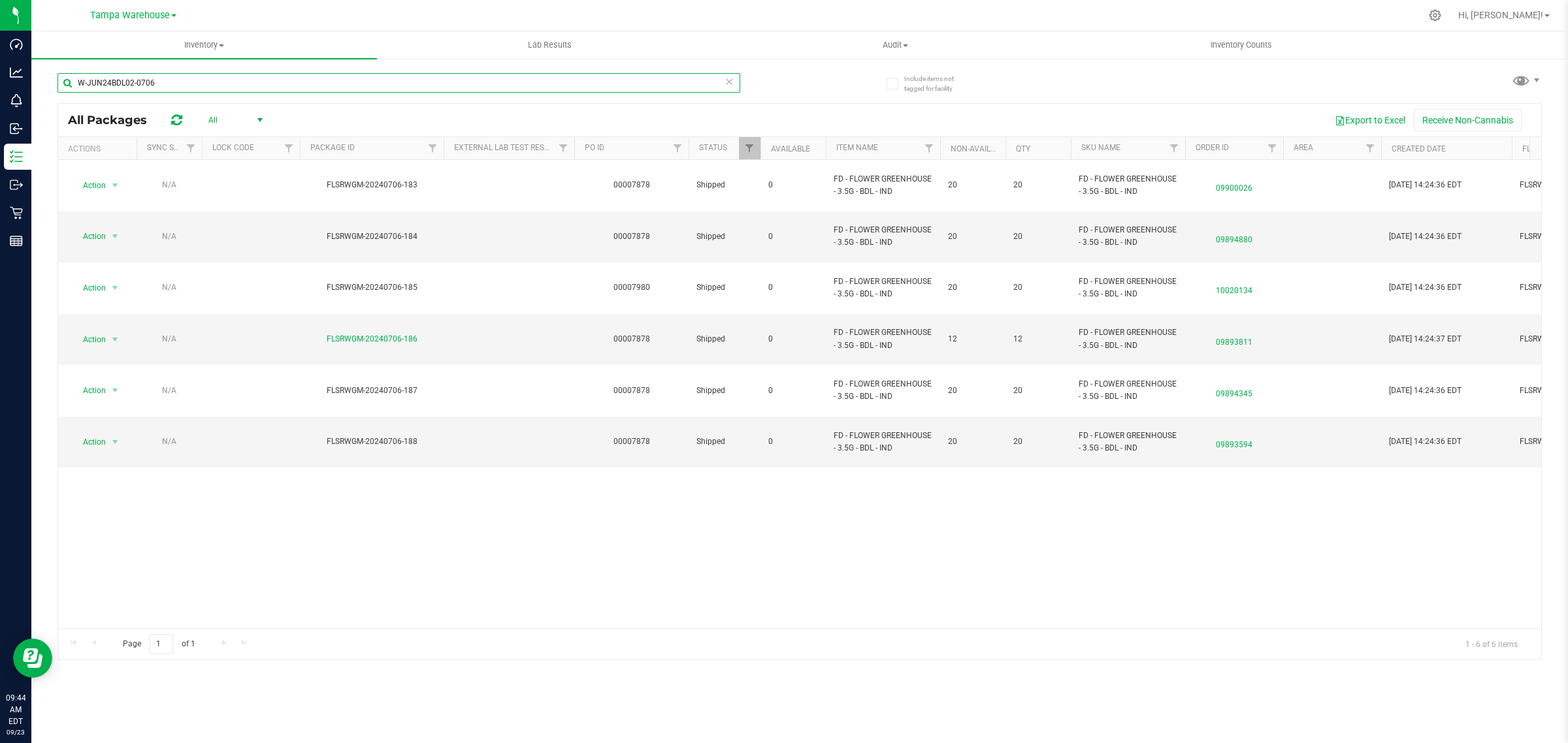
click at [232, 87] on input "W-JUN24BDL02-0706" at bounding box center [399, 83] width 683 height 20
paste input "TG240222CAL1-F-03"
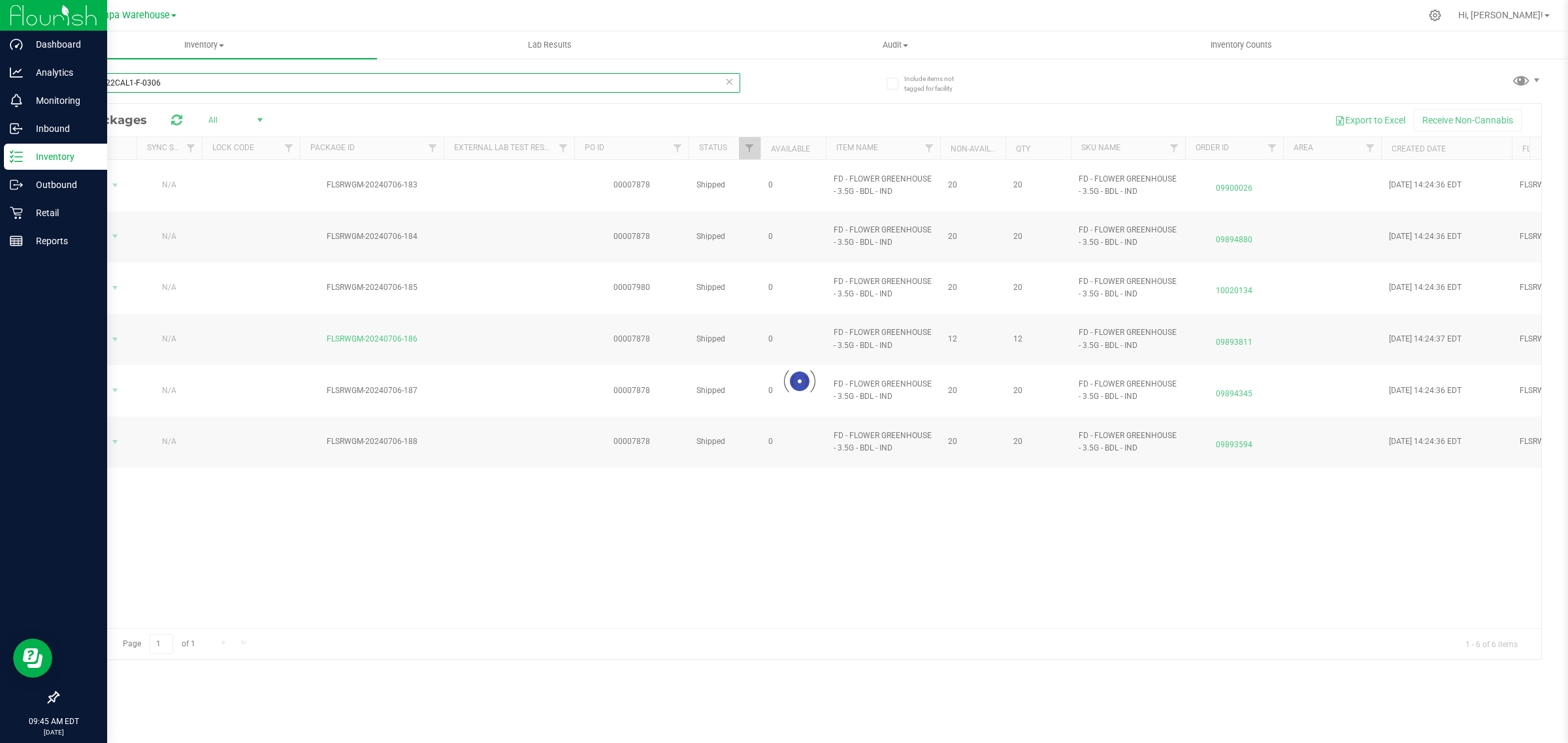
type input "TG240222CAL1-F-0306"
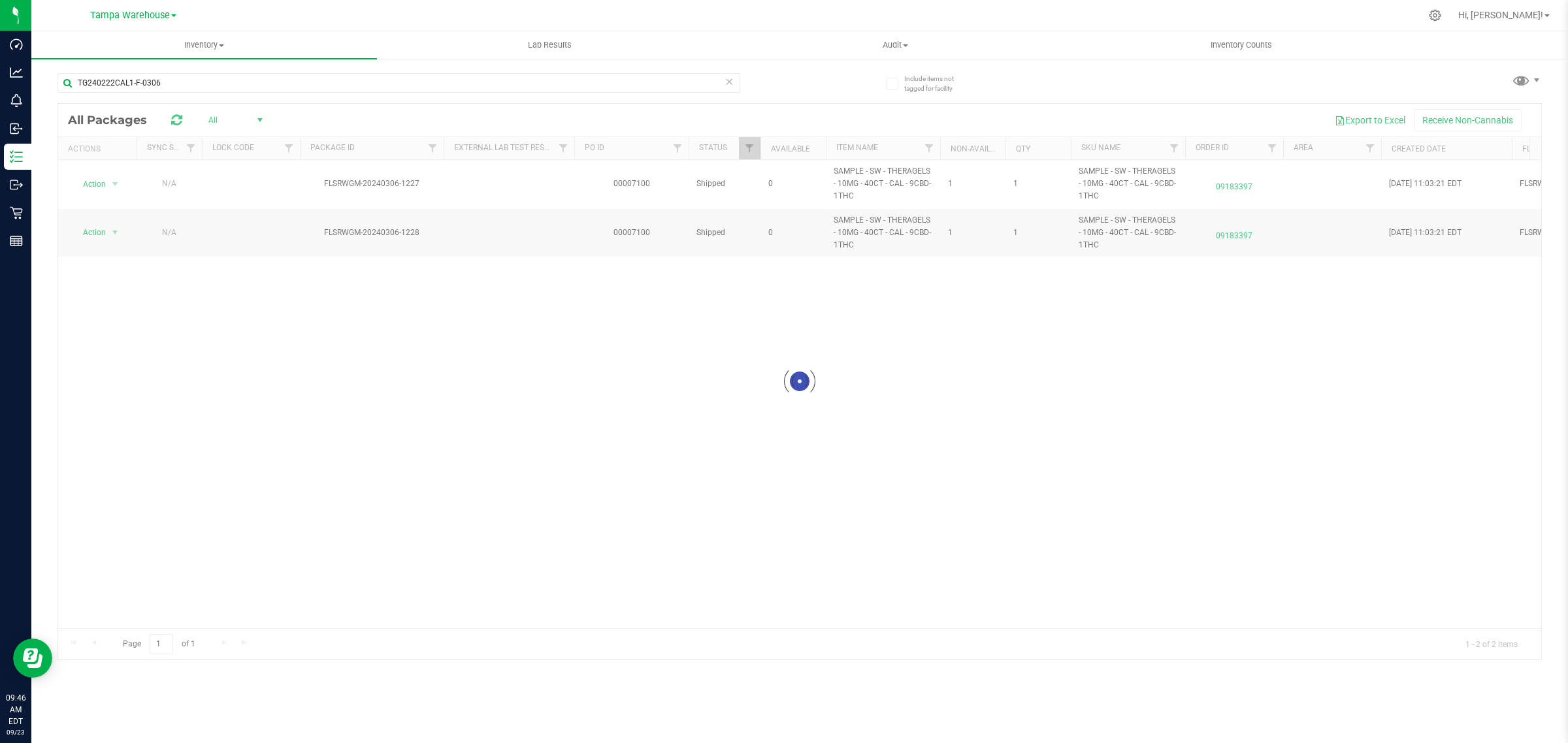
click at [469, 621] on div at bounding box center [800, 382] width 1484 height 556
click at [443, 622] on div at bounding box center [800, 382] width 1484 height 556
drag, startPoint x: 442, startPoint y: 622, endPoint x: 476, endPoint y: 625, distance: 34.1
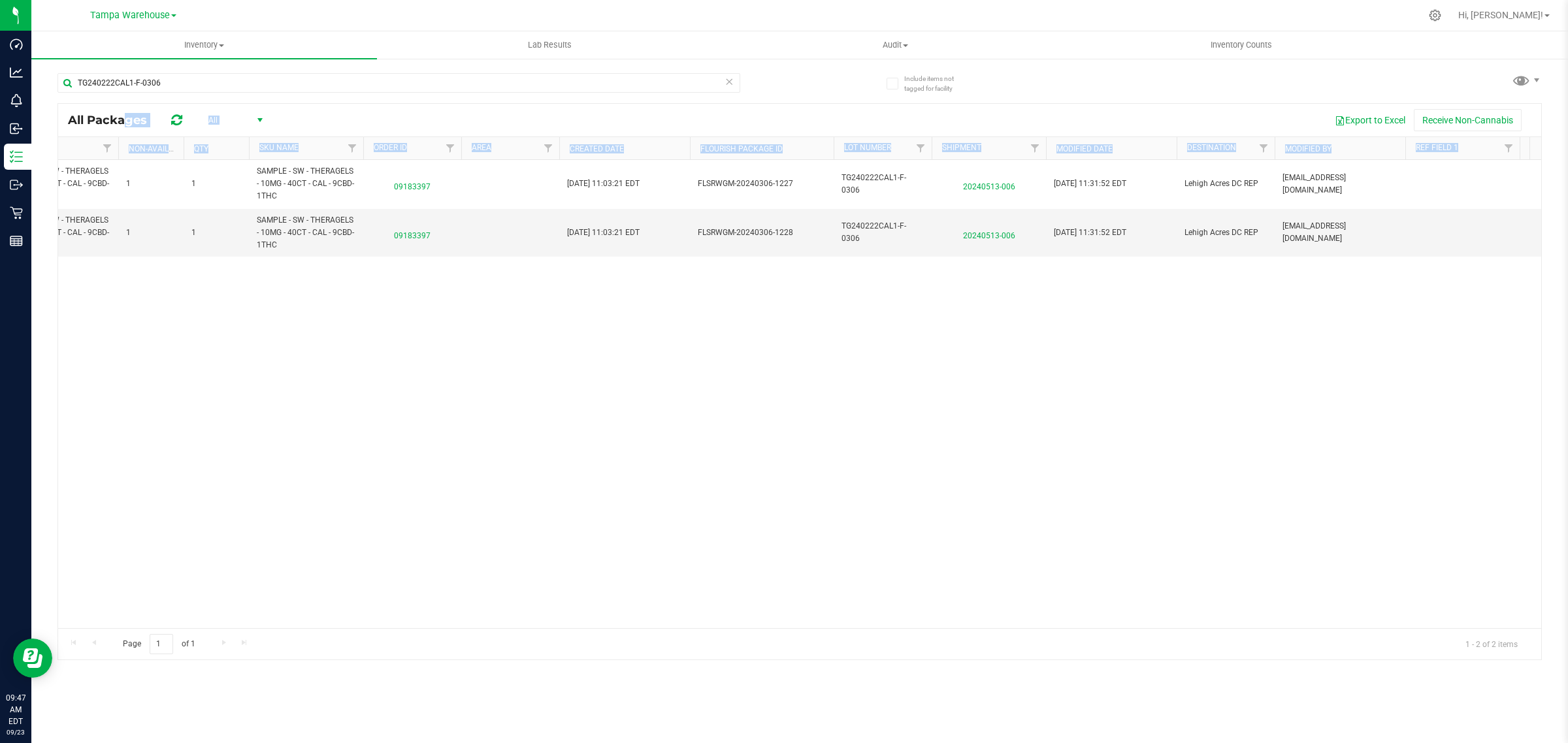
scroll to position [0, 1363]
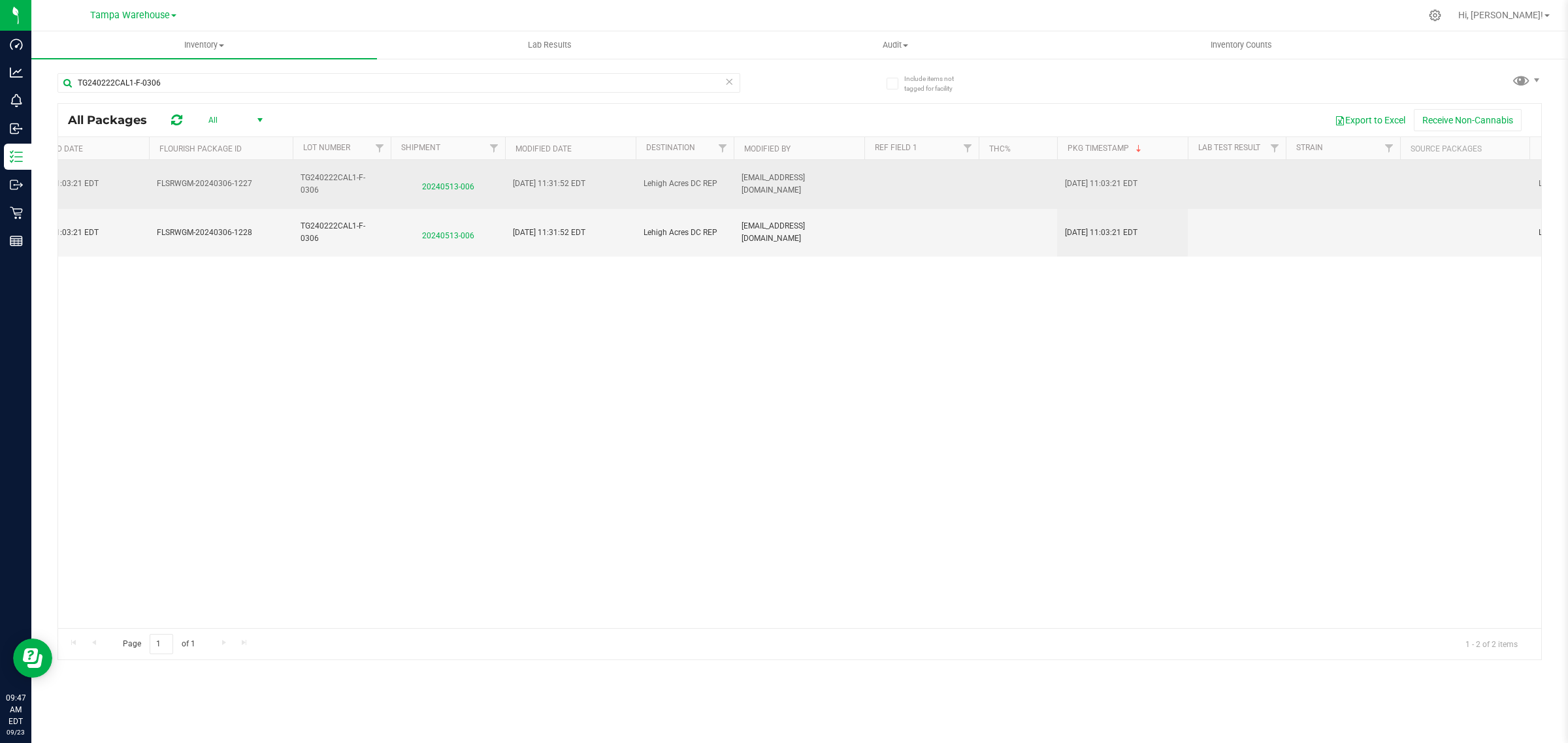
click at [433, 186] on span "20240513-006" at bounding box center [448, 184] width 99 height 19
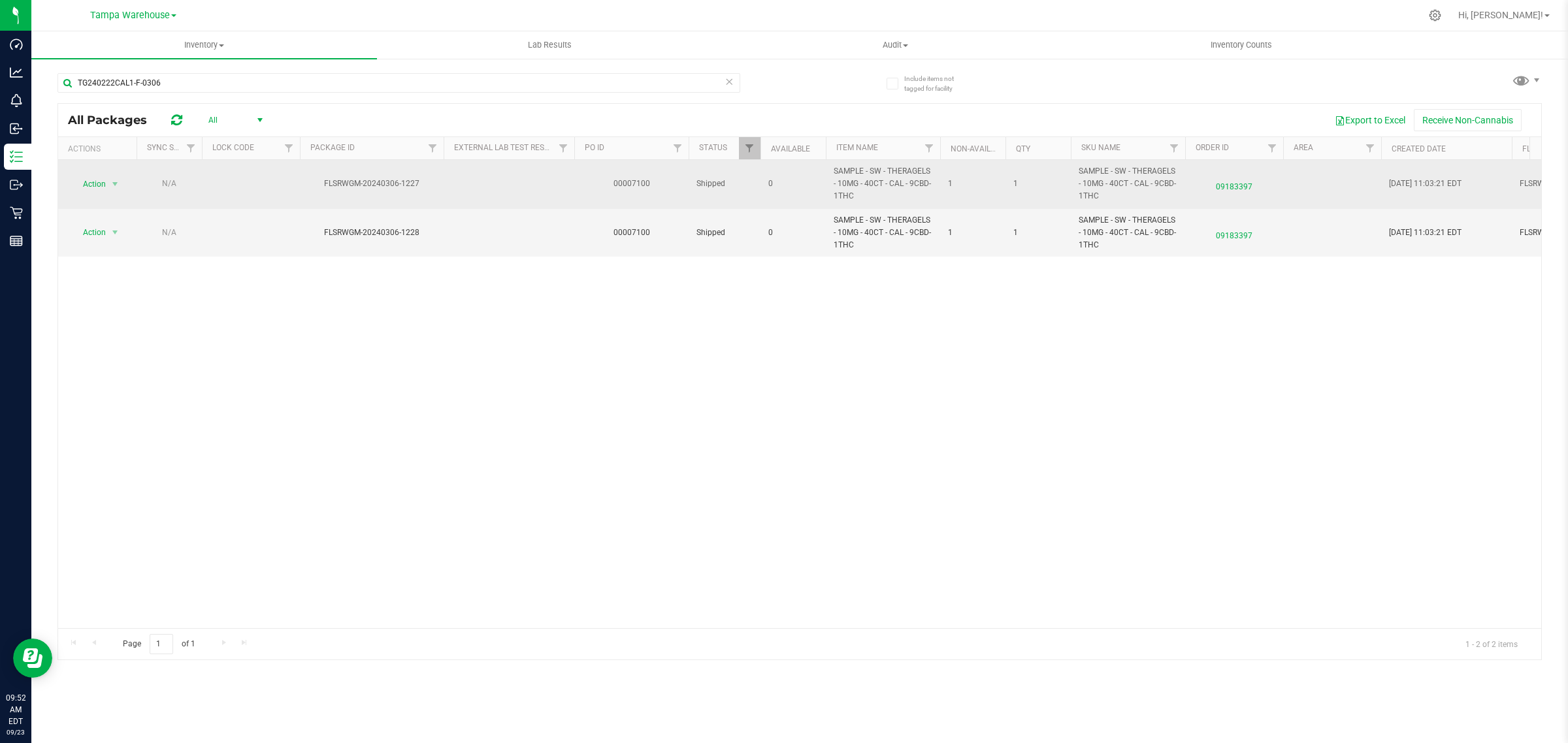
click at [1240, 187] on span "09183397" at bounding box center [1234, 184] width 82 height 19
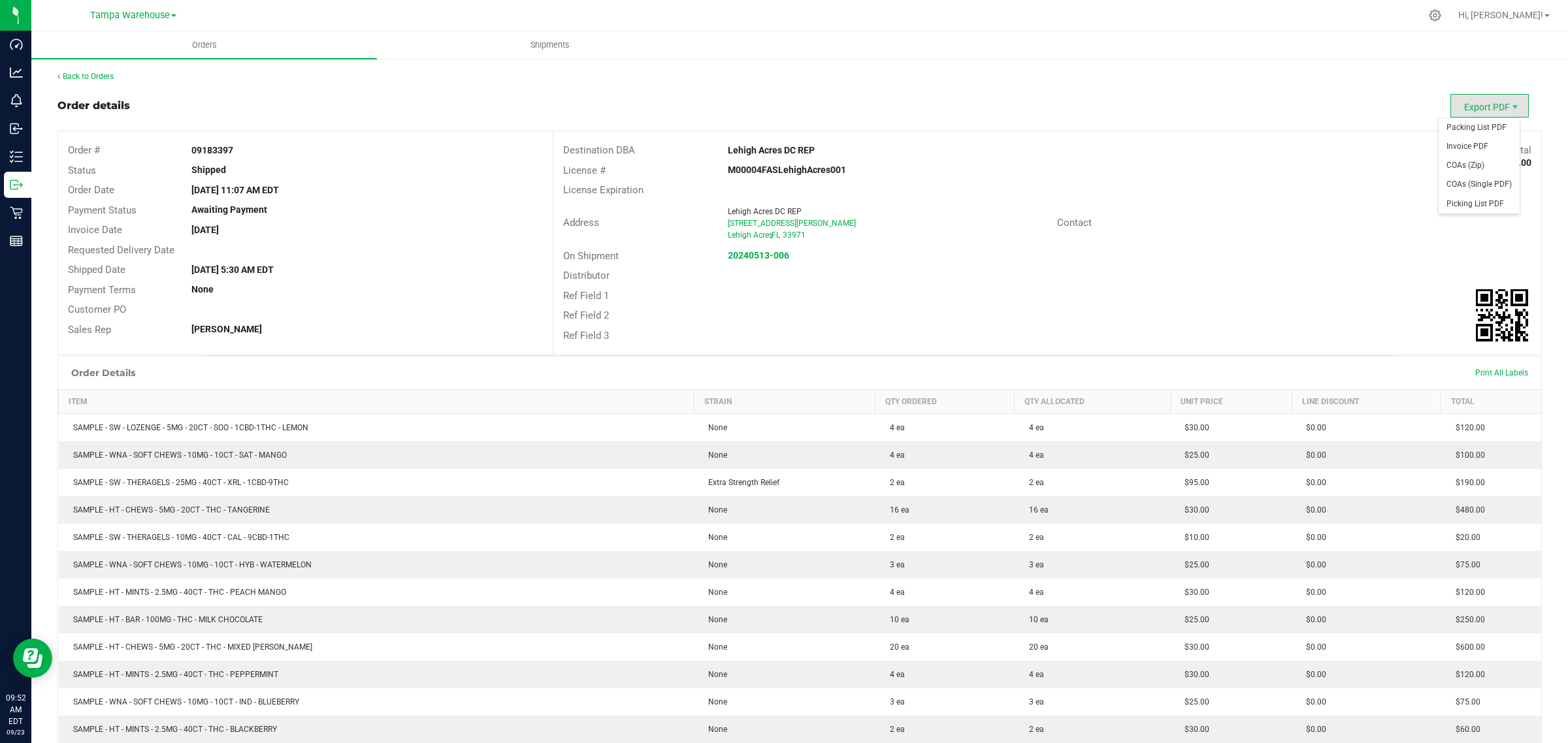
click at [1465, 108] on span "Export PDF" at bounding box center [1490, 105] width 78 height 24
click at [1472, 128] on span "Packing List PDF" at bounding box center [1479, 128] width 81 height 19
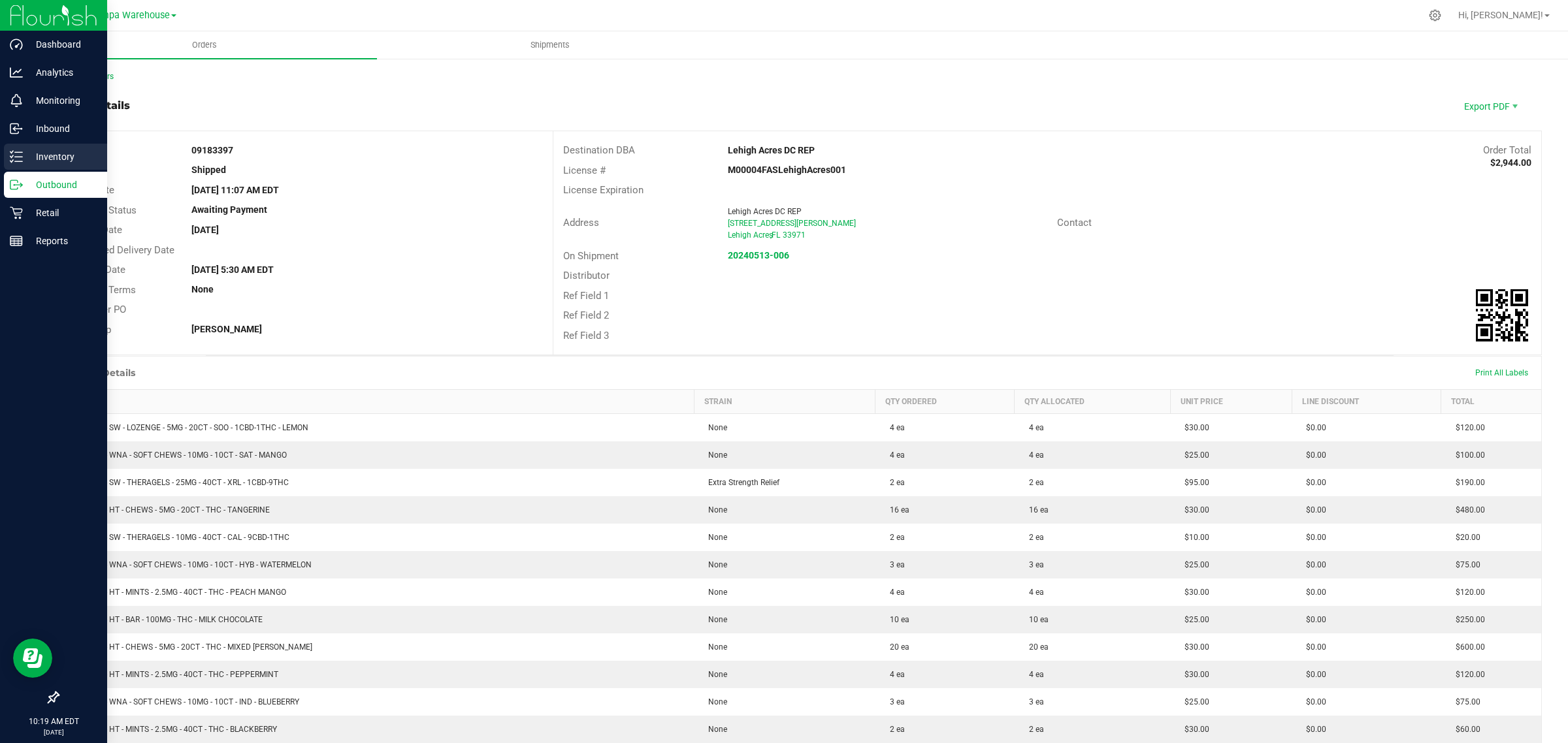
click at [30, 156] on p "Inventory" at bounding box center [62, 156] width 78 height 16
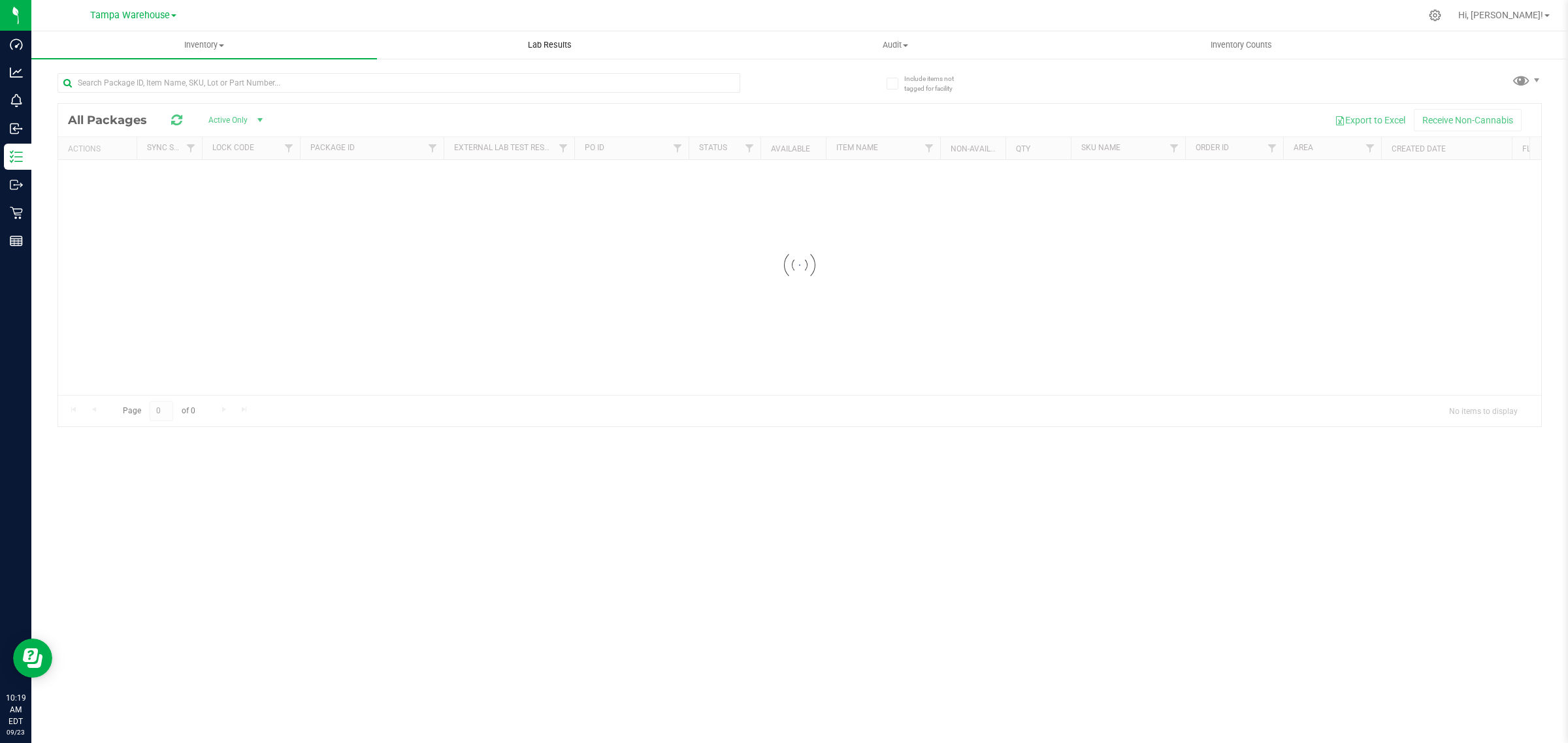
click at [528, 43] on span "Lab Results" at bounding box center [550, 45] width 79 height 11
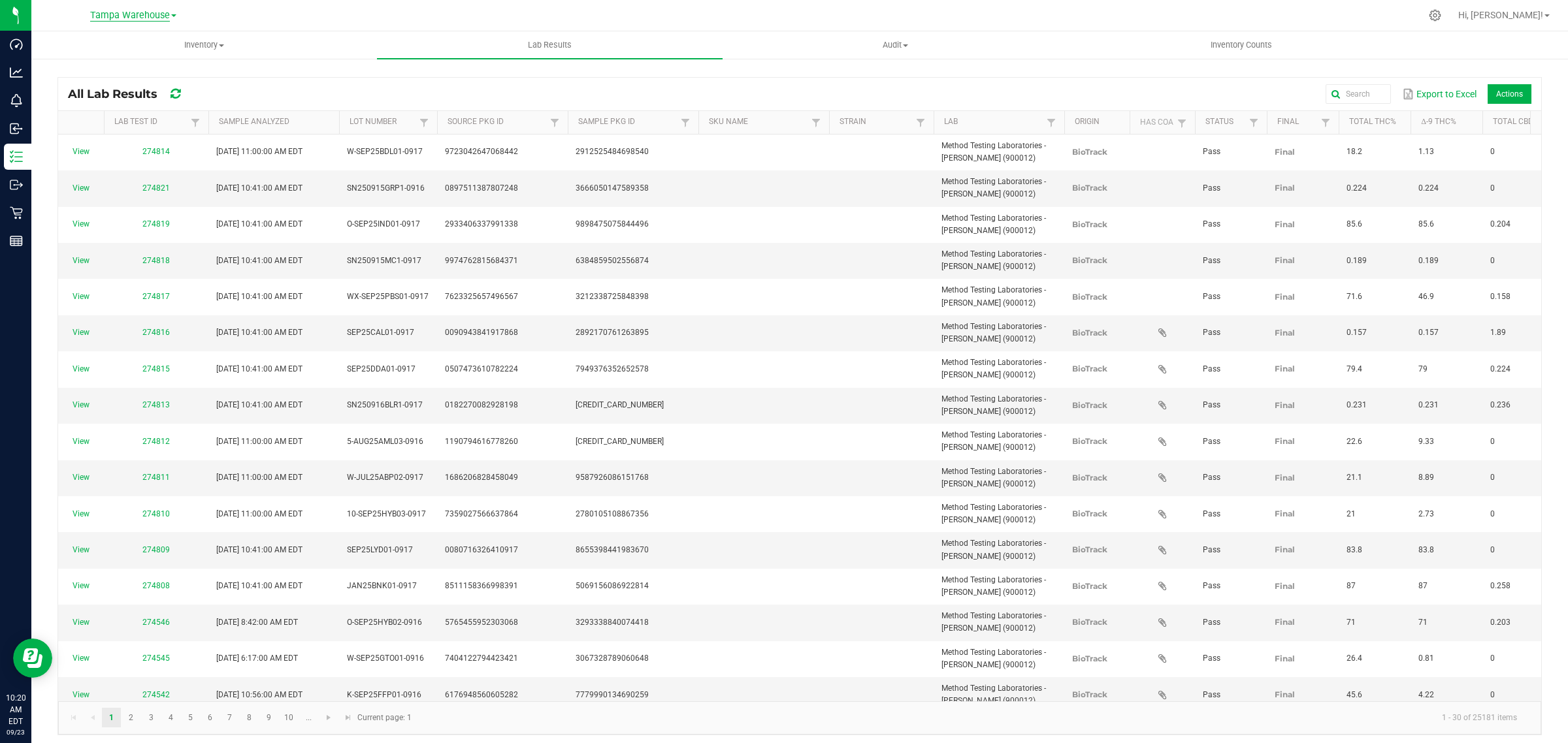
click at [138, 21] on span "Tampa Warehouse" at bounding box center [130, 15] width 80 height 11
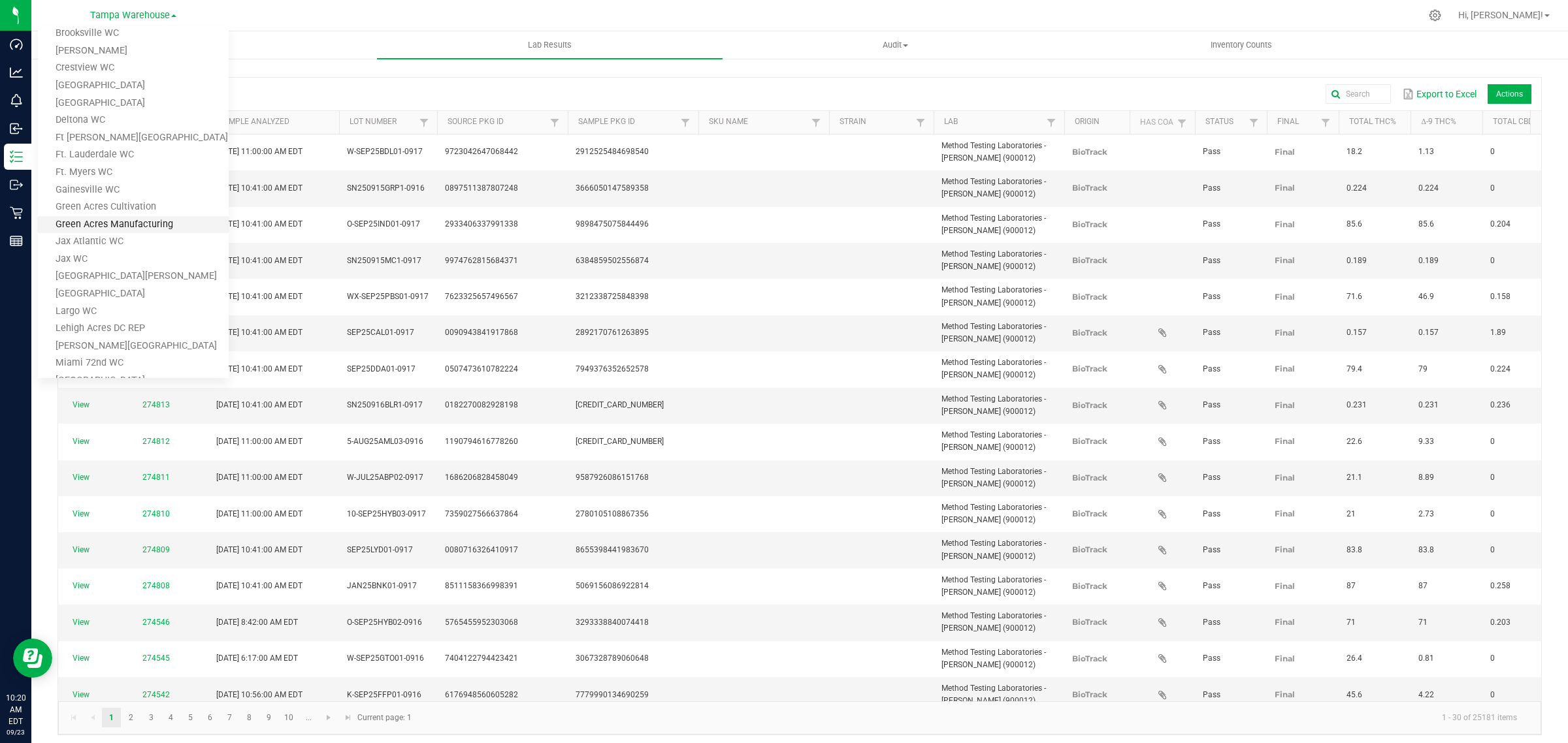
click at [108, 222] on link "Green Acres Manufacturing" at bounding box center [133, 225] width 191 height 17
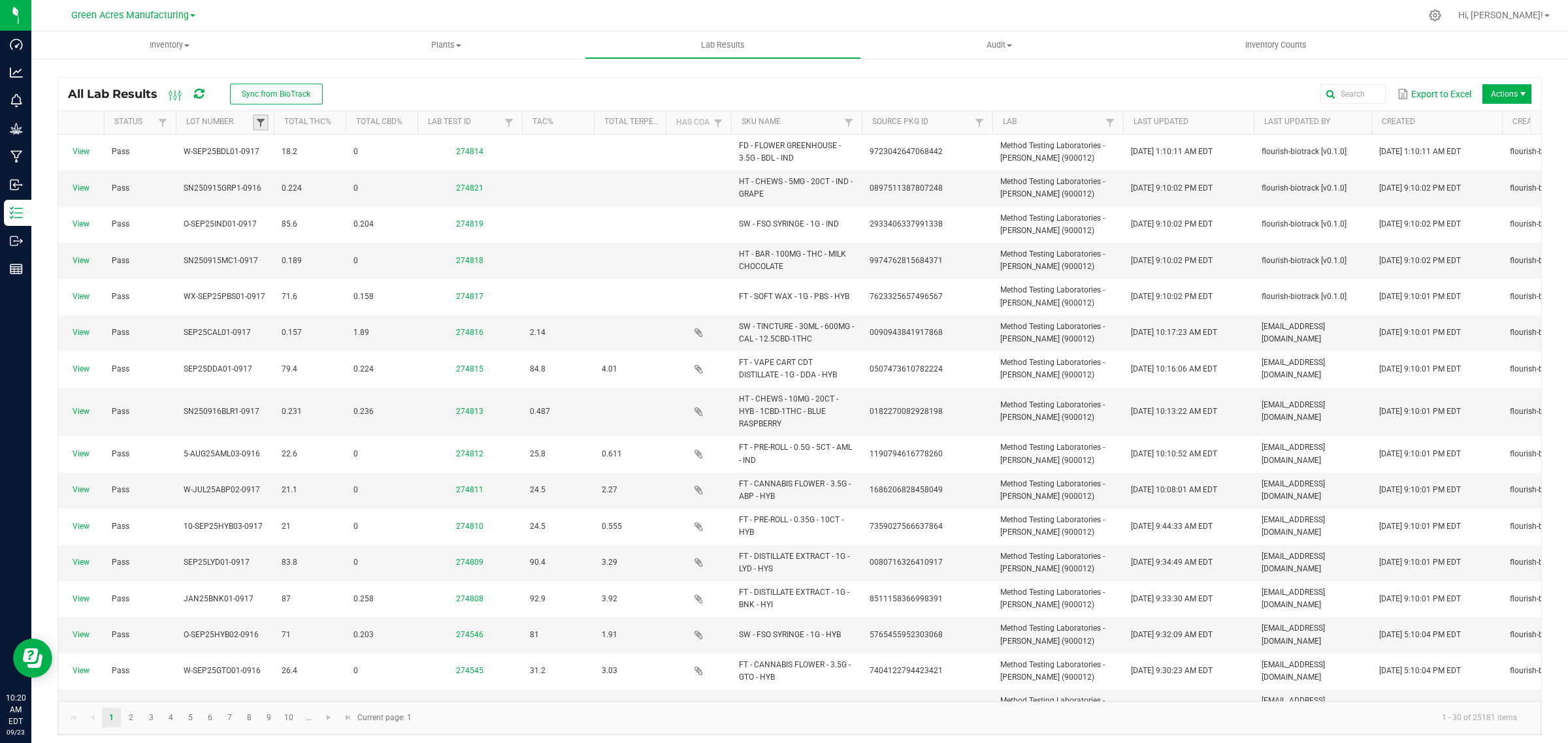
click at [263, 124] on span at bounding box center [260, 123] width 11 height 11
click at [302, 150] on input at bounding box center [353, 152] width 174 height 20
click at [301, 150] on input "10-" at bounding box center [353, 152] width 174 height 20
type input "10-"
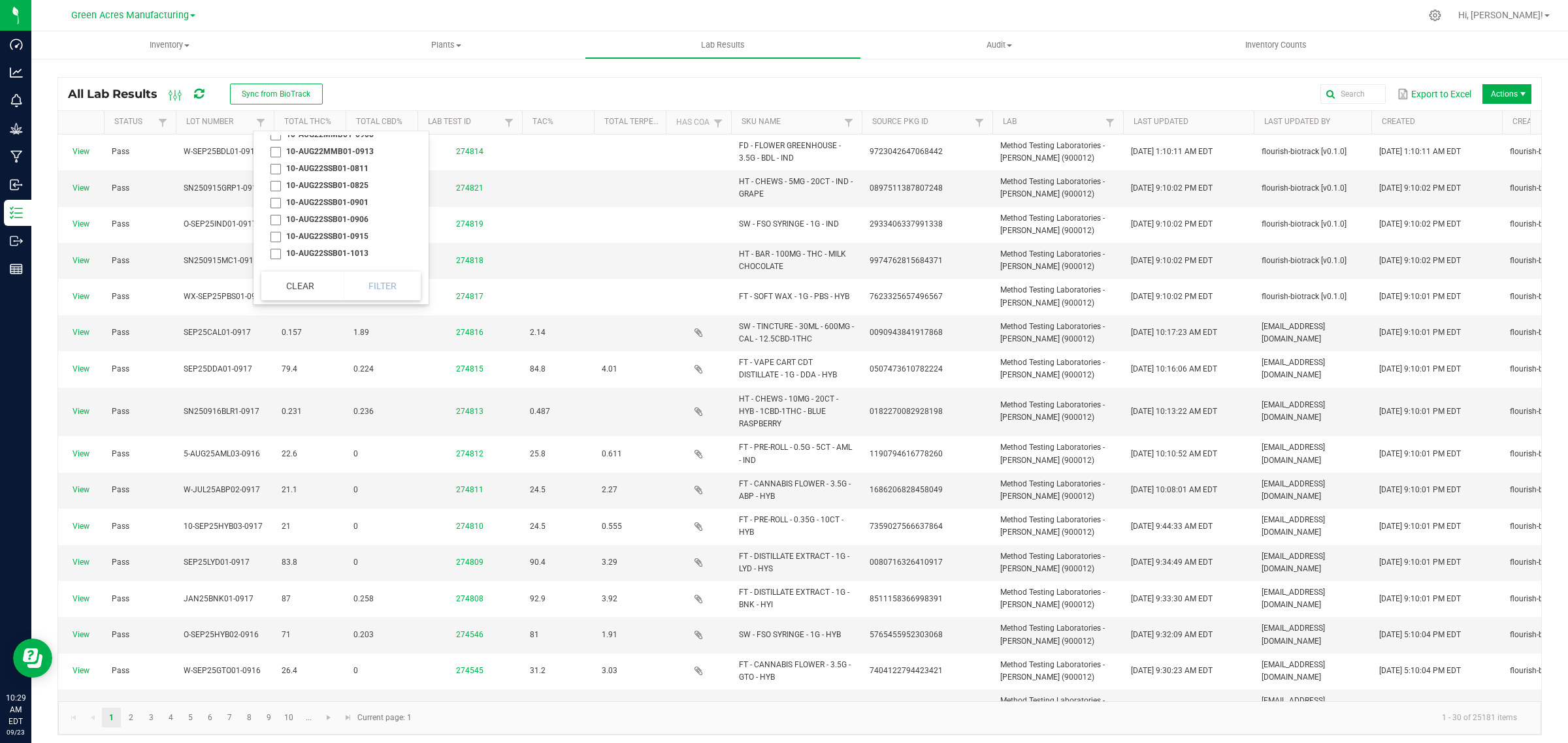
click at [350, 87] on div "Export to Excel Actions" at bounding box center [932, 93] width 1199 height 22
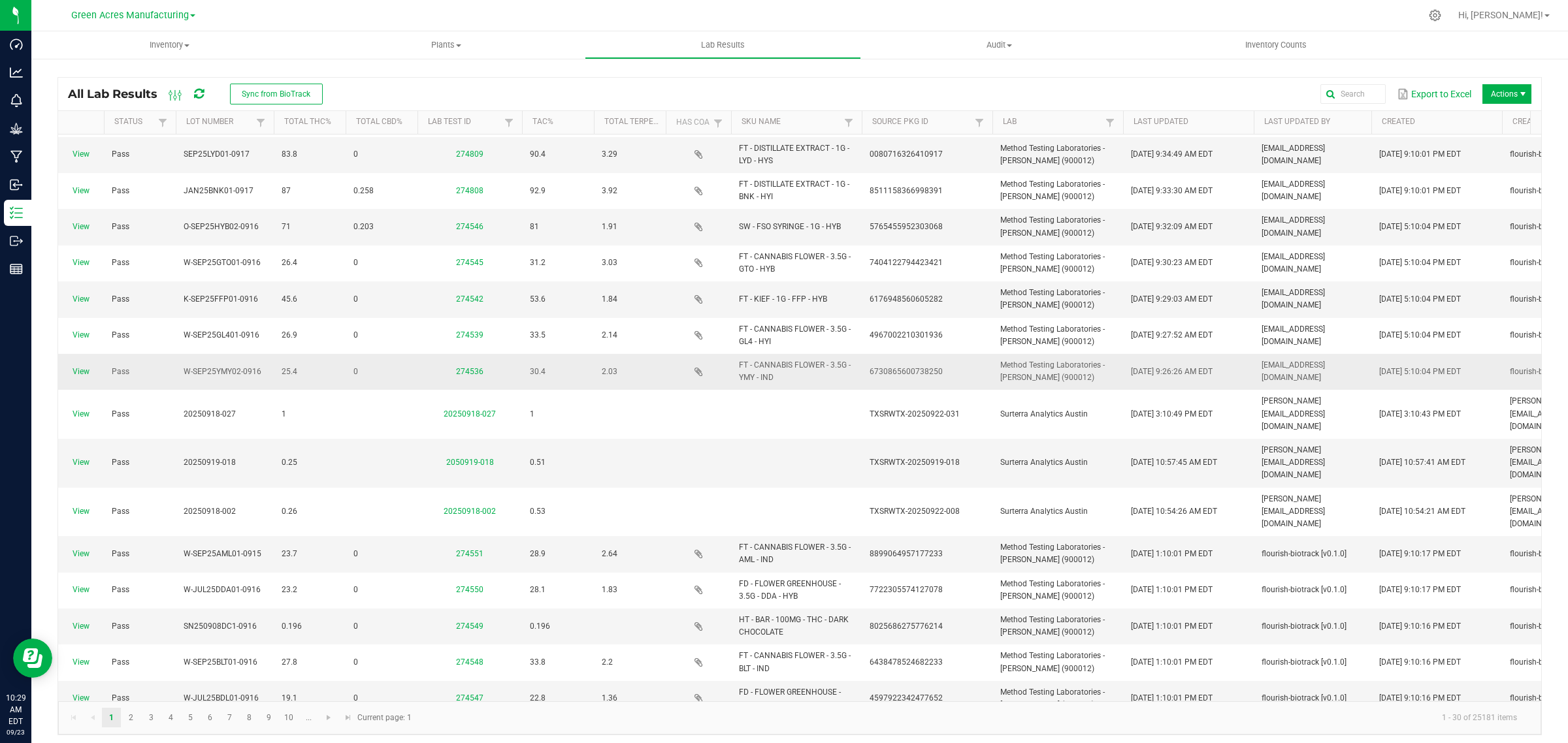
scroll to position [510, 0]
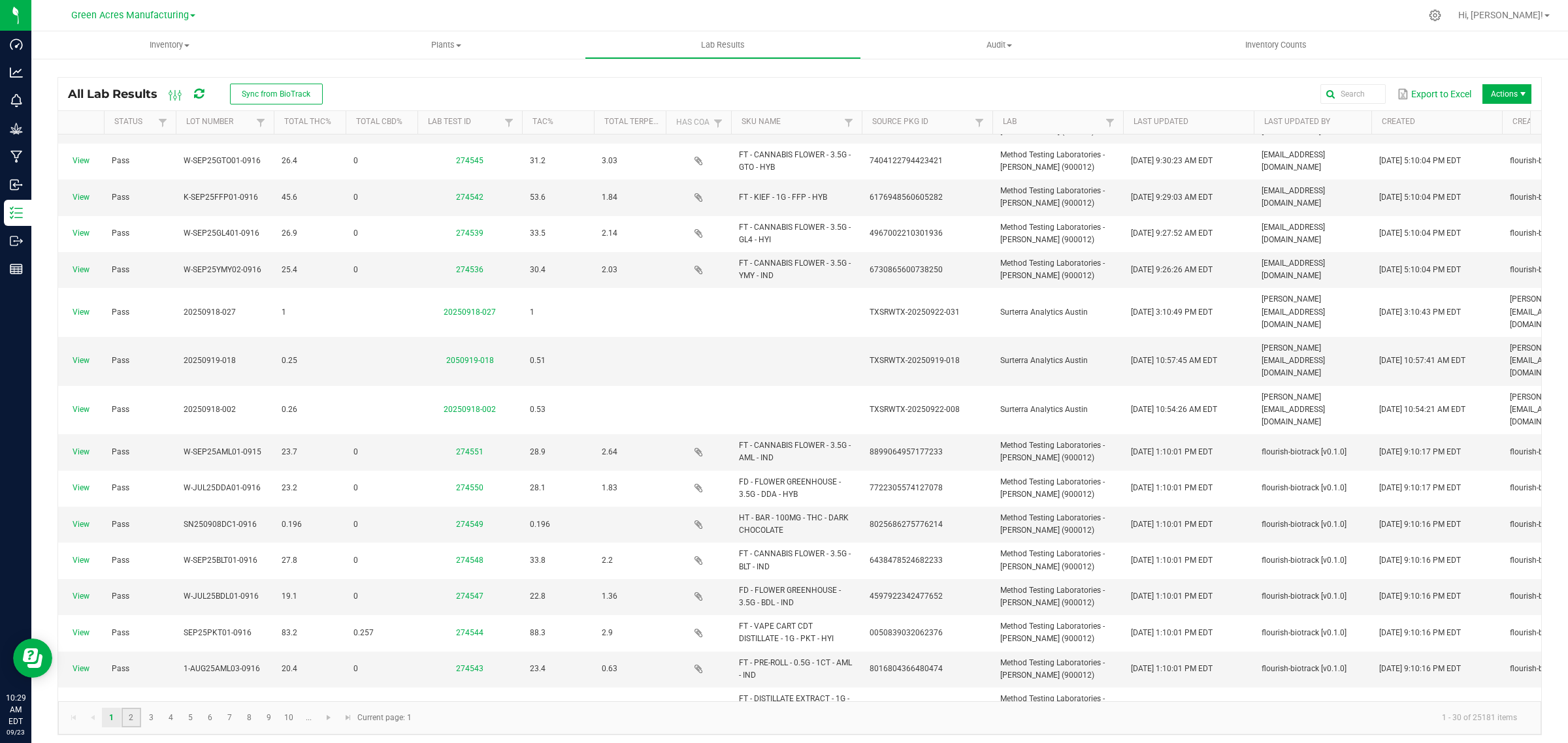
click at [129, 715] on link "2" at bounding box center [131, 718] width 19 height 20
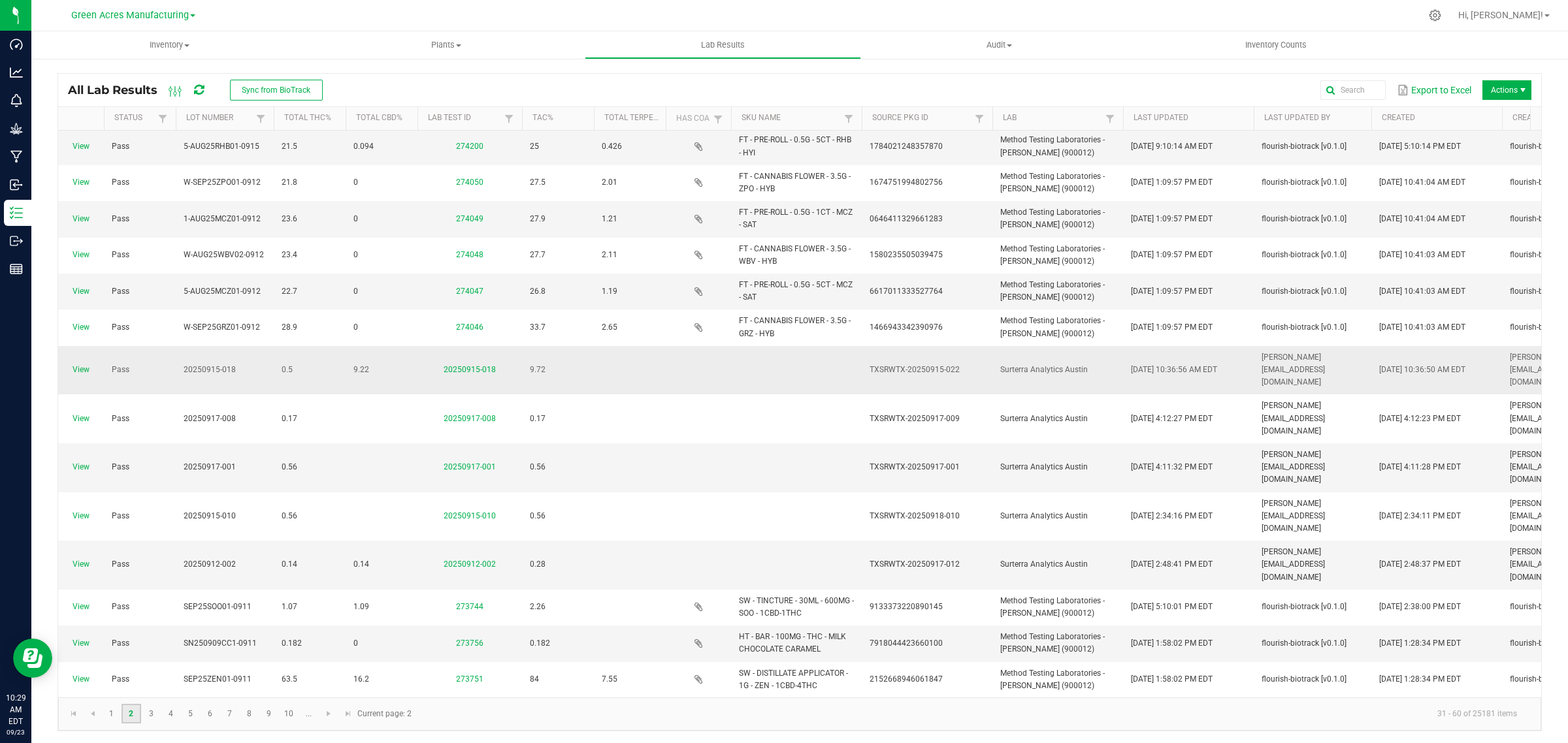
scroll to position [5, 0]
click at [154, 712] on link "3" at bounding box center [151, 713] width 19 height 20
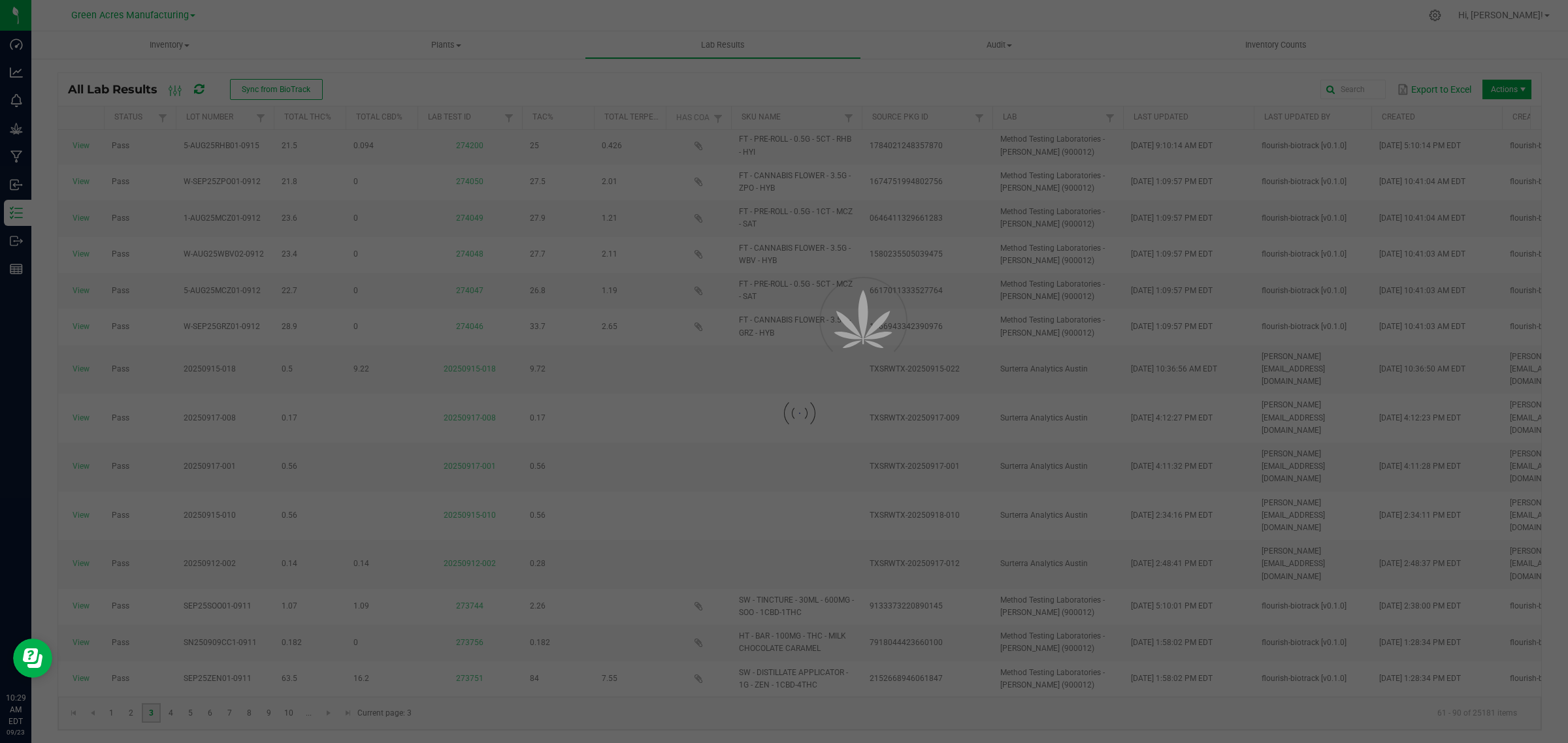
scroll to position [0, 0]
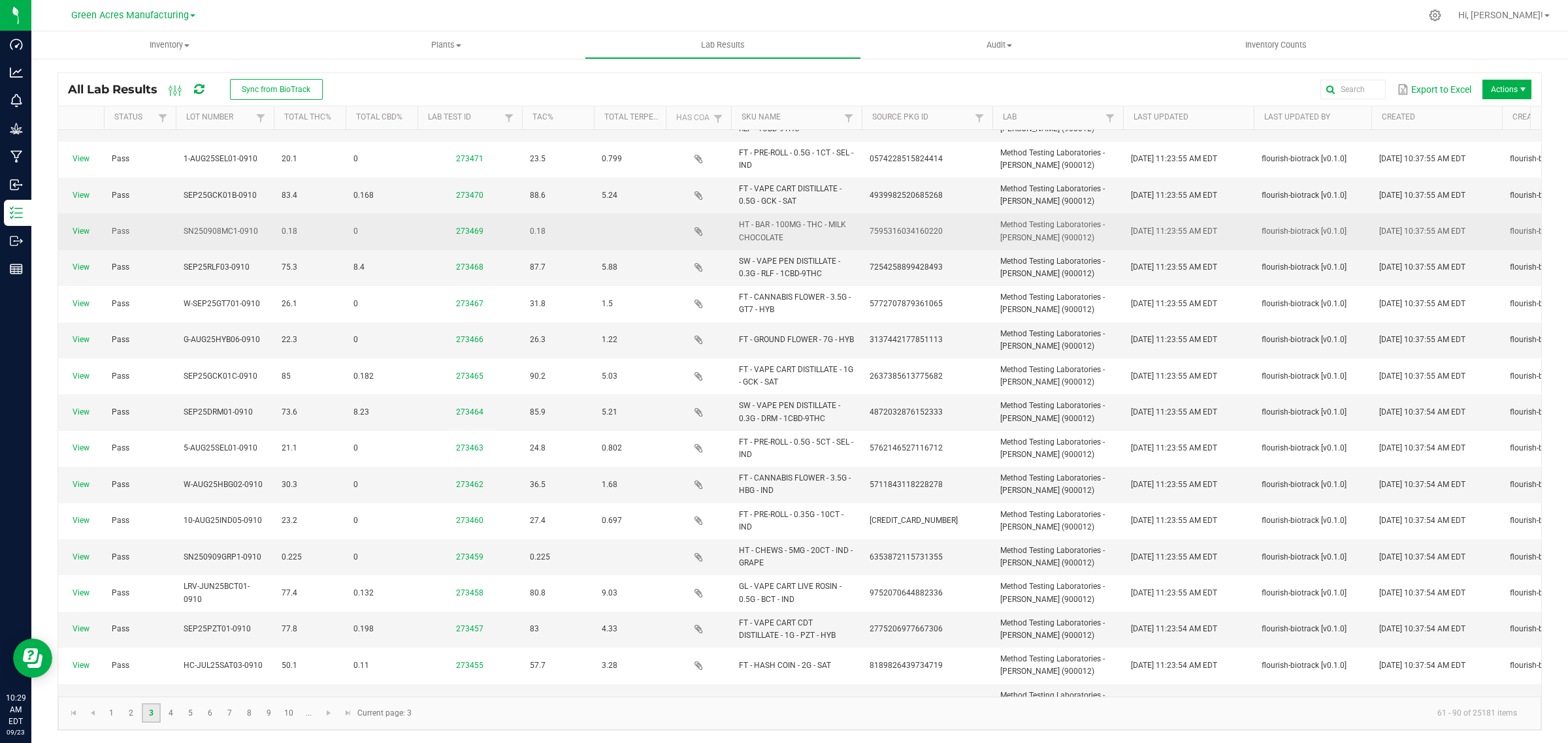
scroll to position [534, 0]
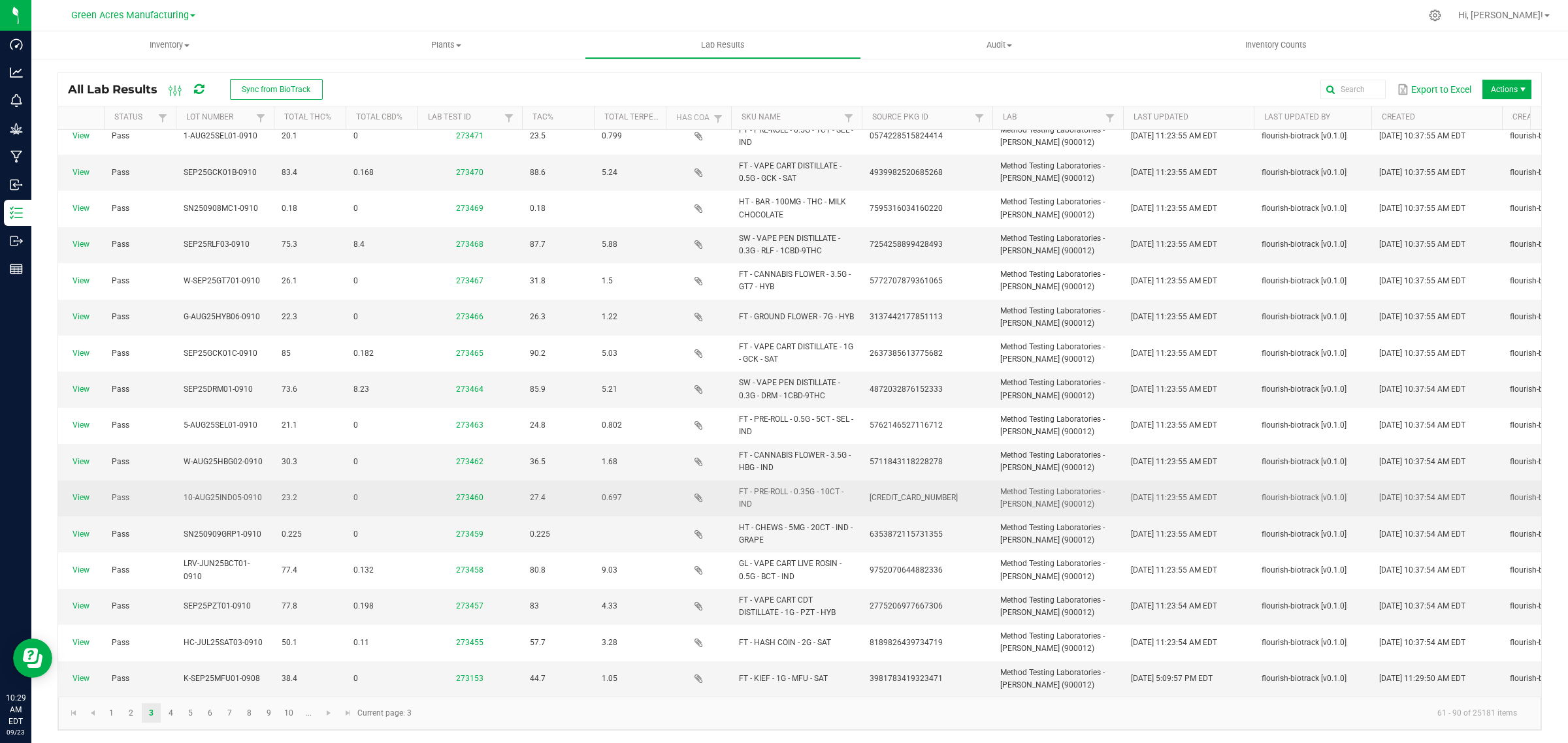
click at [70, 492] on span "View" at bounding box center [81, 498] width 30 height 12
click at [78, 493] on link "View" at bounding box center [81, 498] width 17 height 9
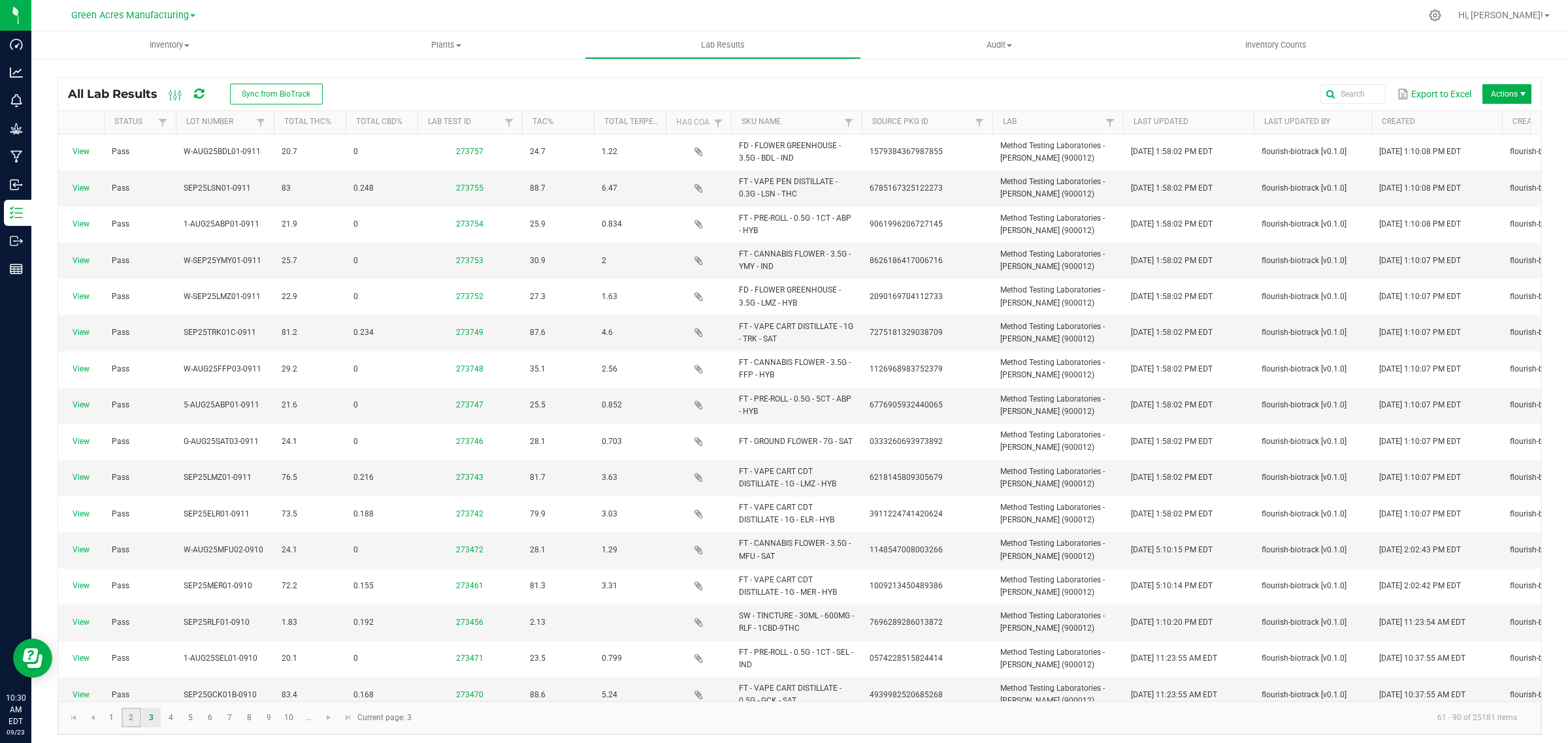
click at [129, 716] on link "2" at bounding box center [131, 718] width 19 height 20
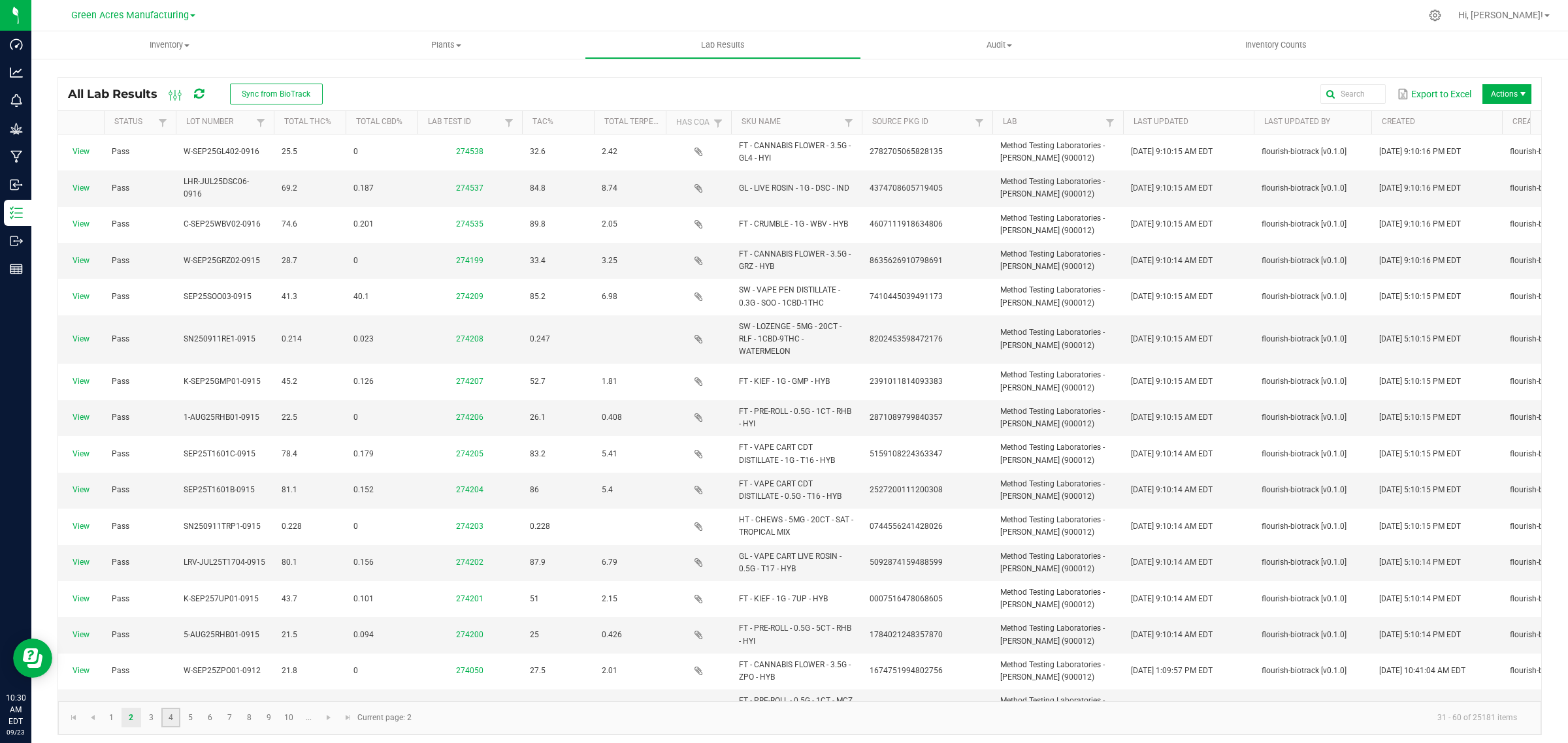
click at [169, 714] on link "4" at bounding box center [171, 718] width 19 height 20
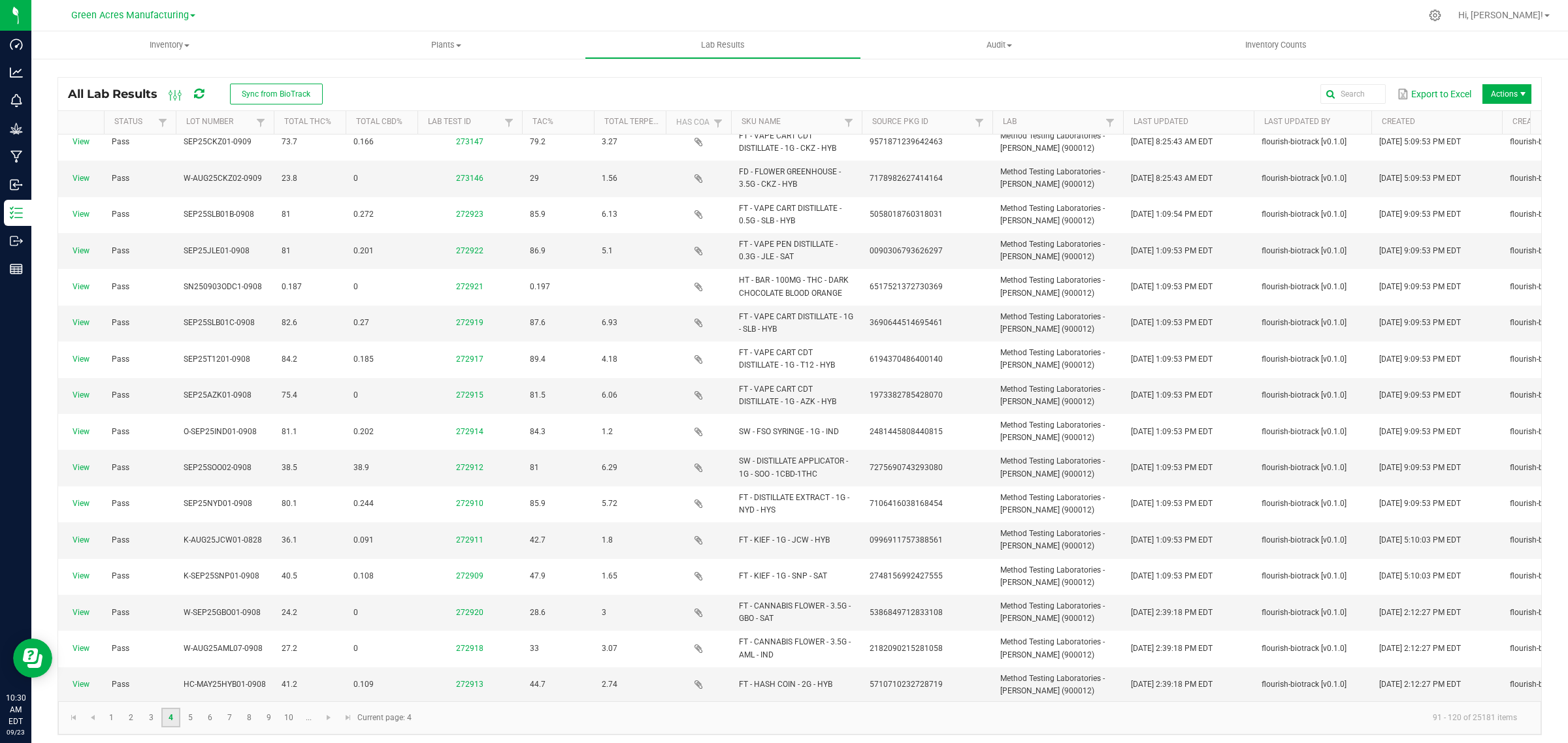
scroll to position [547, 0]
click at [191, 719] on link "5" at bounding box center [190, 718] width 19 height 20
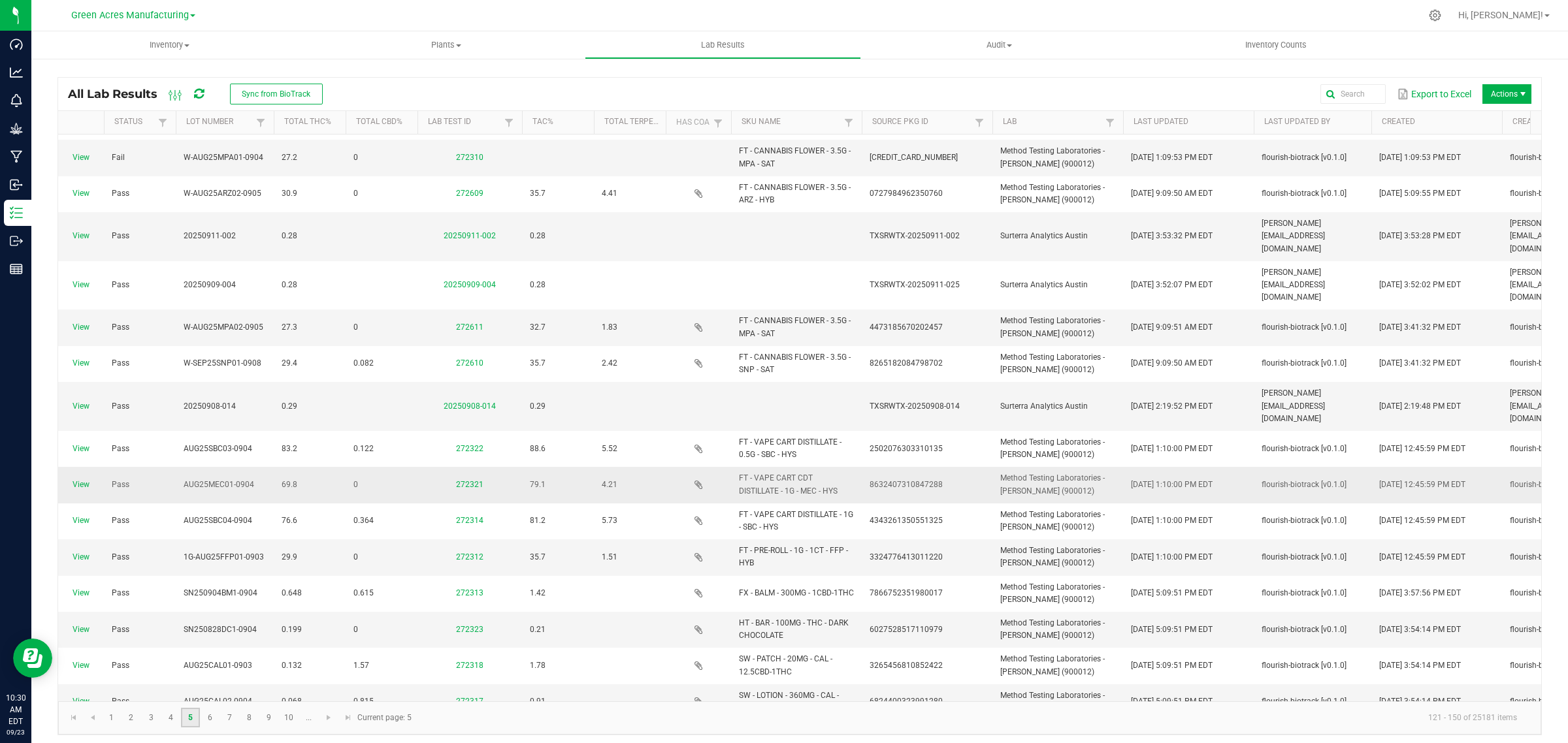
scroll to position [82, 0]
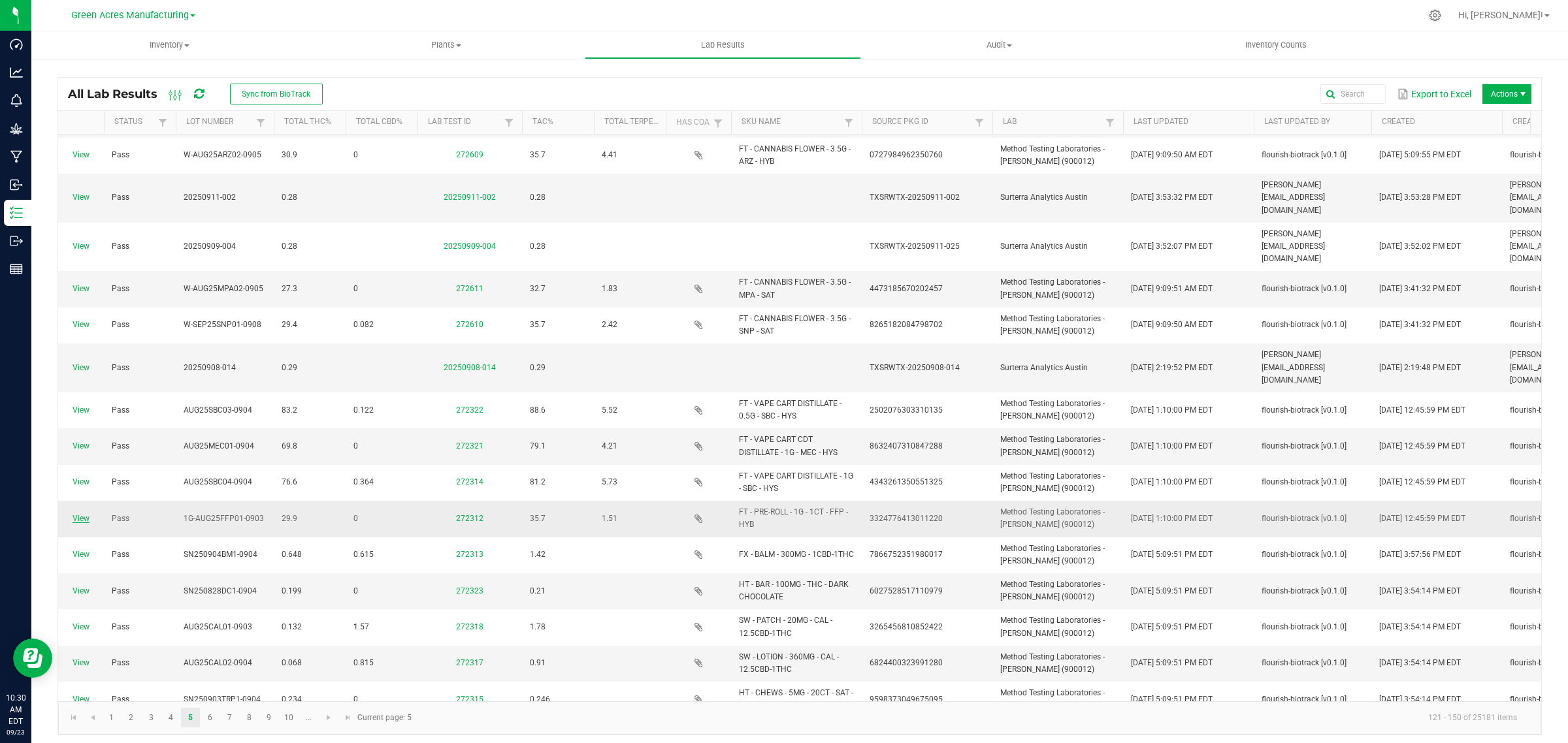
click at [77, 514] on link "View" at bounding box center [81, 518] width 17 height 9
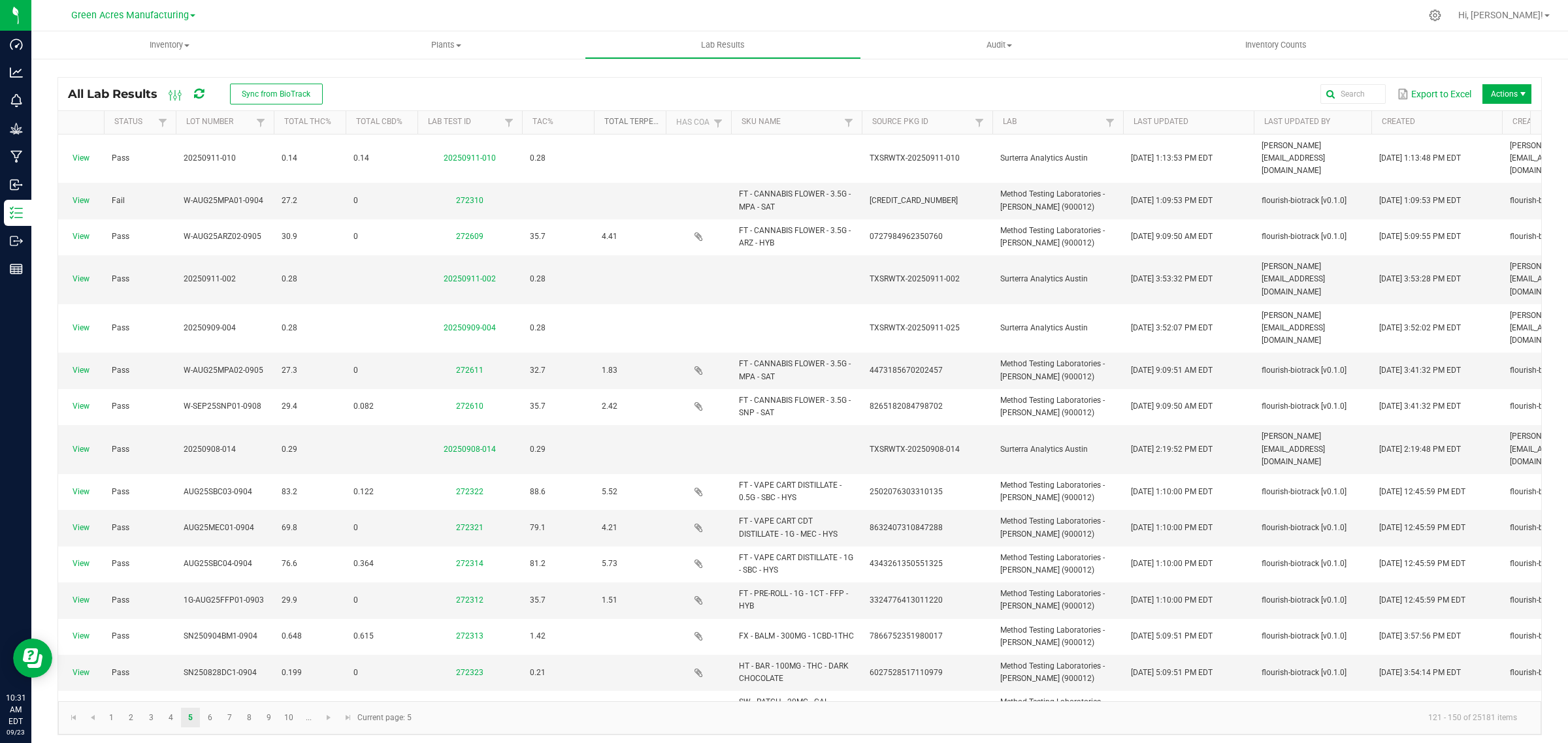
click at [652, 122] on link "Total Terpenes%" at bounding box center [633, 122] width 56 height 11
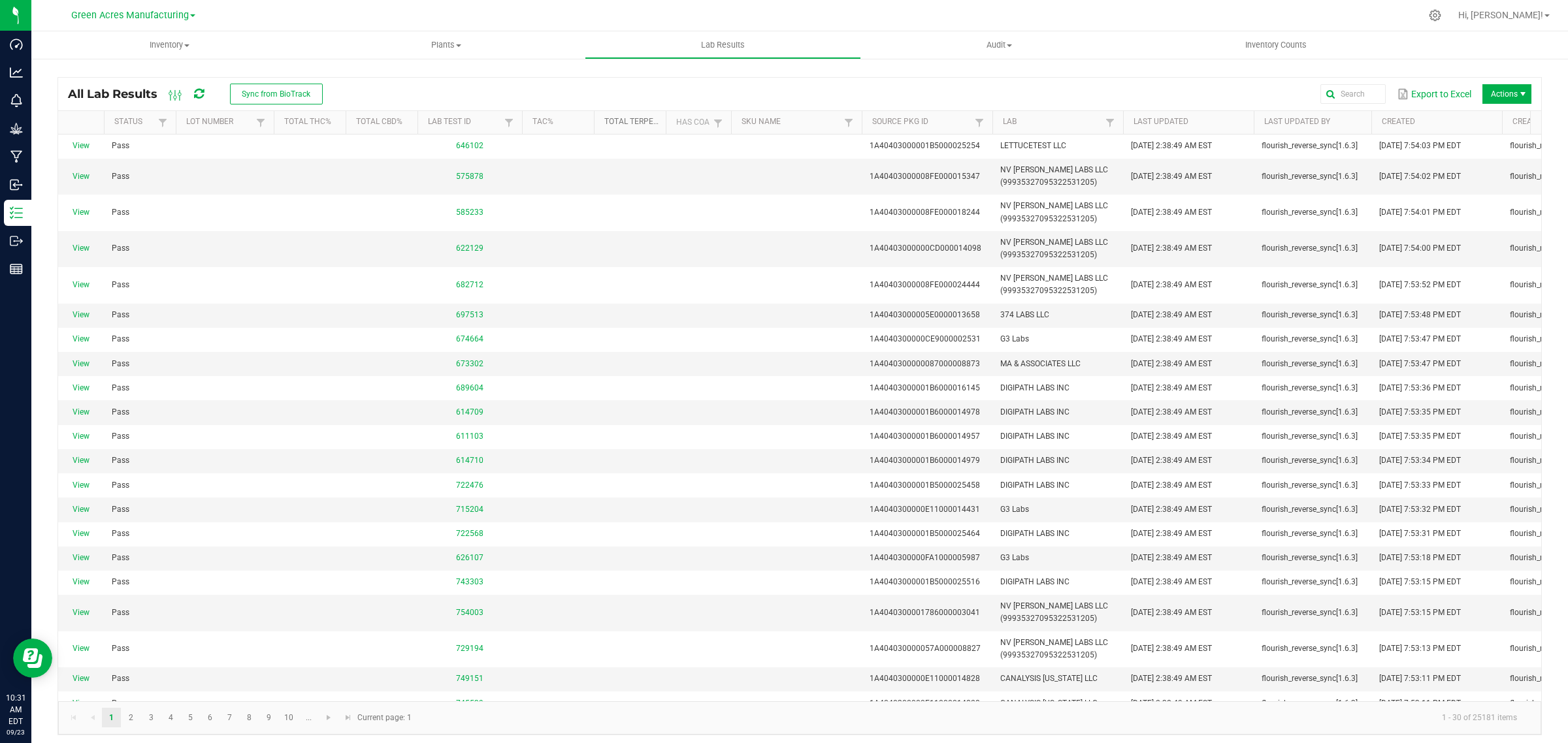
click at [628, 119] on link "Total Terpenes%" at bounding box center [633, 122] width 56 height 11
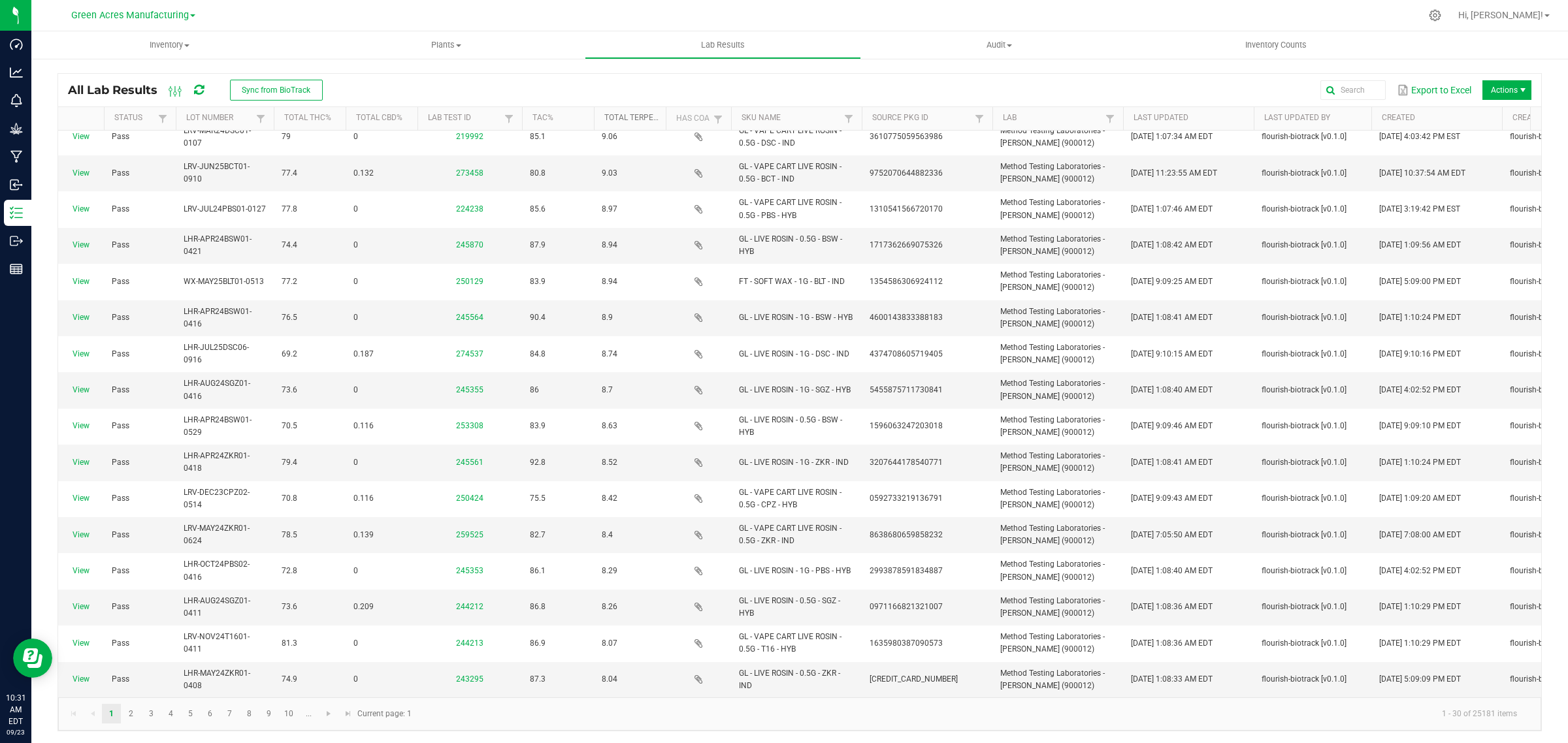
scroll to position [5, 0]
click at [291, 715] on link "10" at bounding box center [289, 713] width 19 height 20
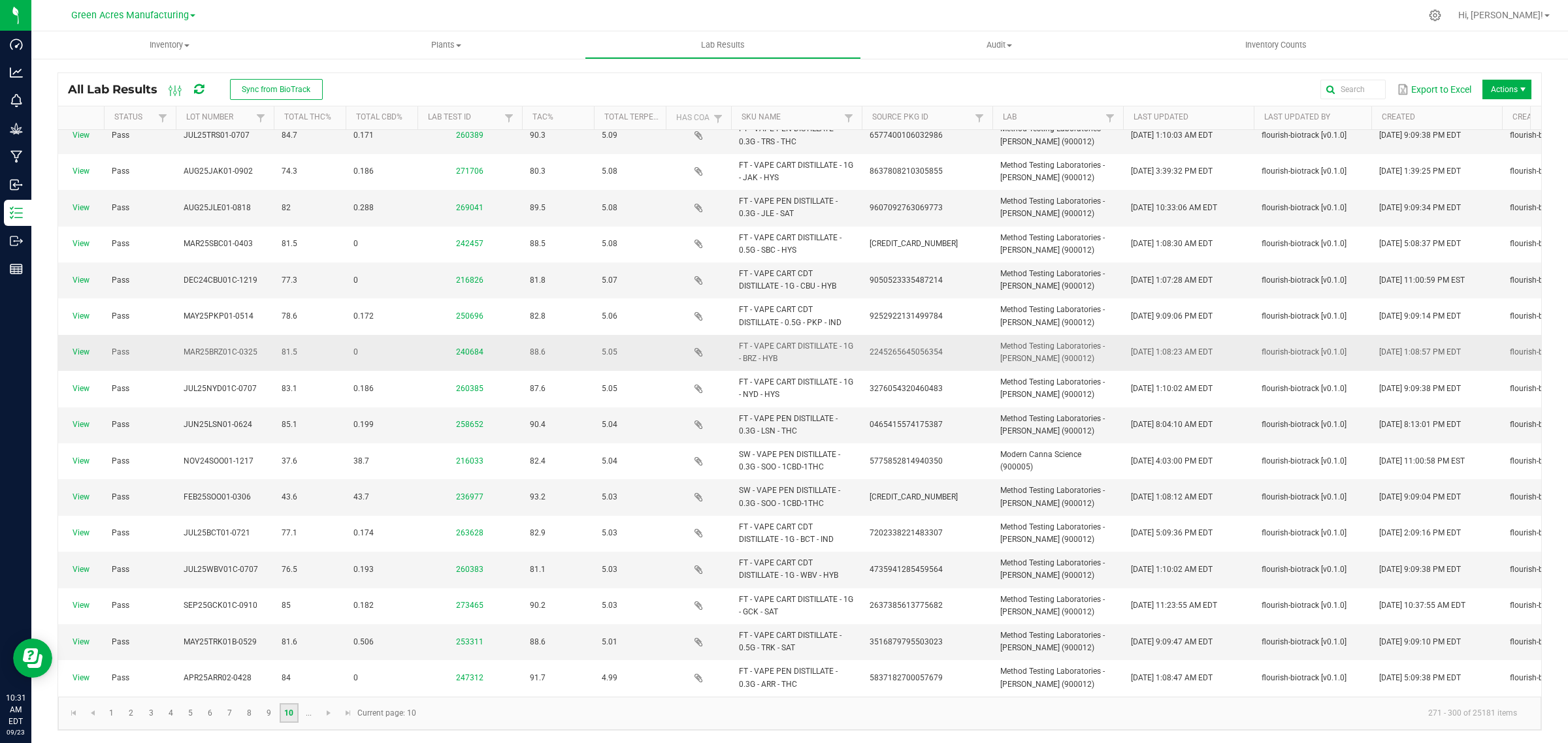
scroll to position [534, 0]
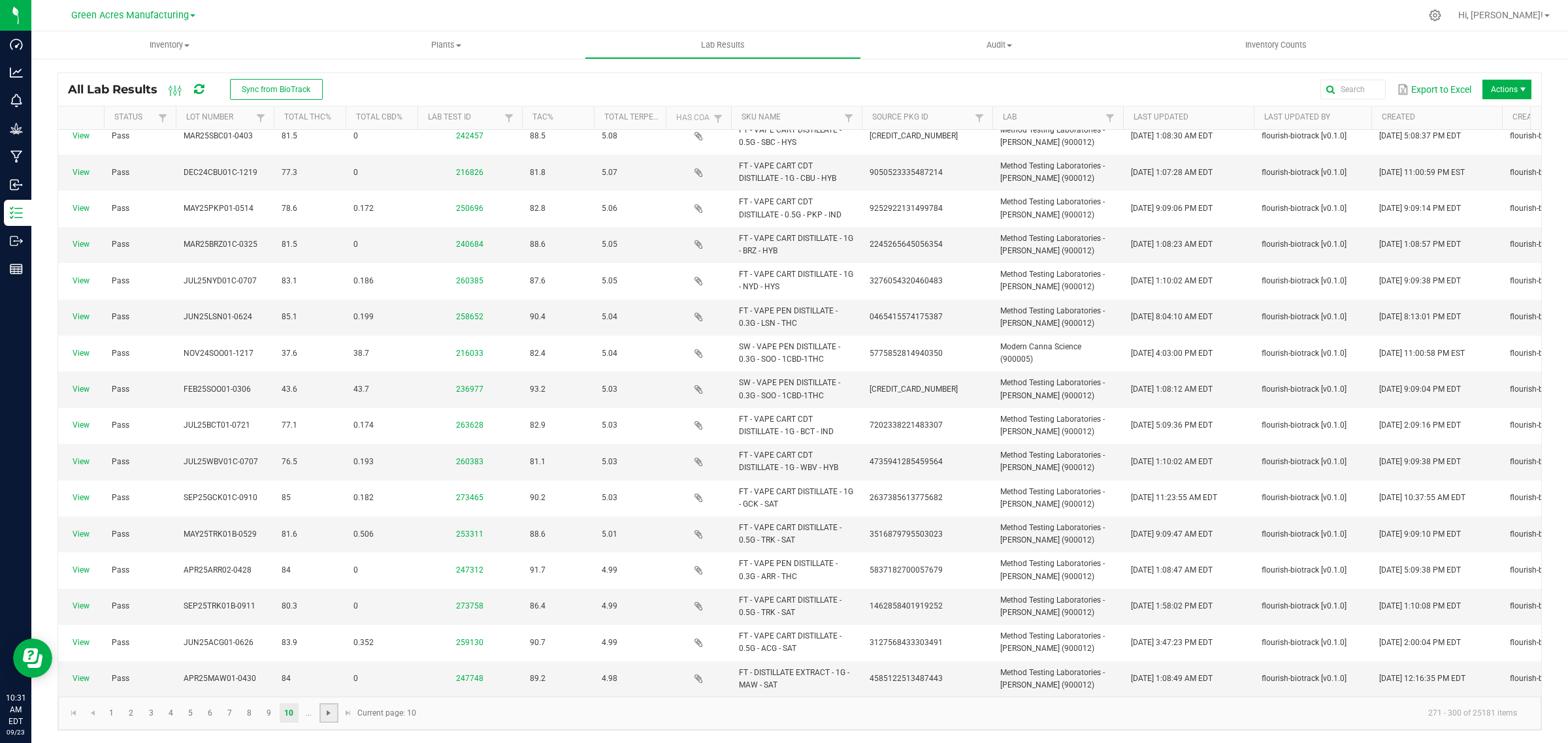
click at [330, 710] on span "Go to the next page" at bounding box center [329, 713] width 11 height 11
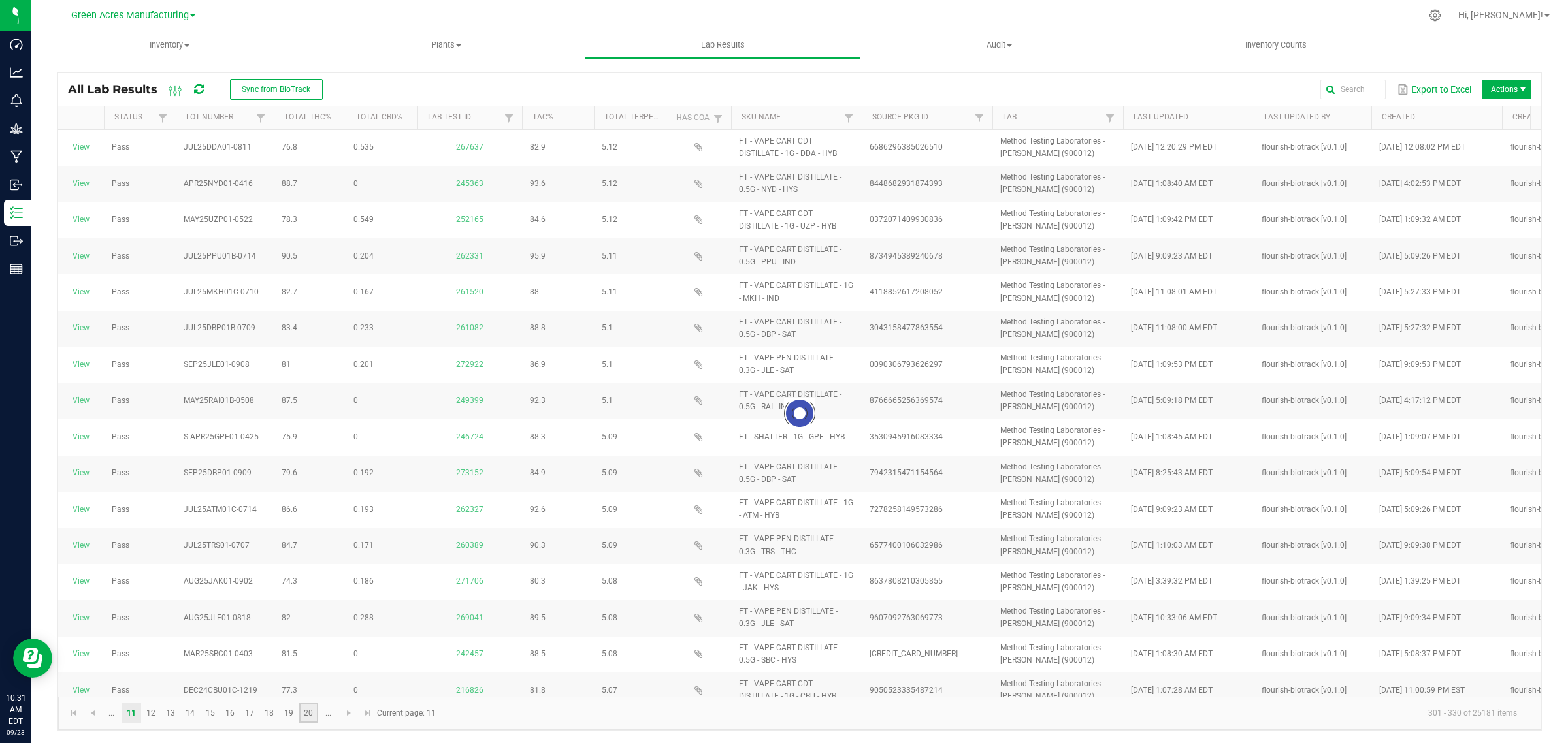
click at [308, 710] on link "20" at bounding box center [308, 713] width 19 height 20
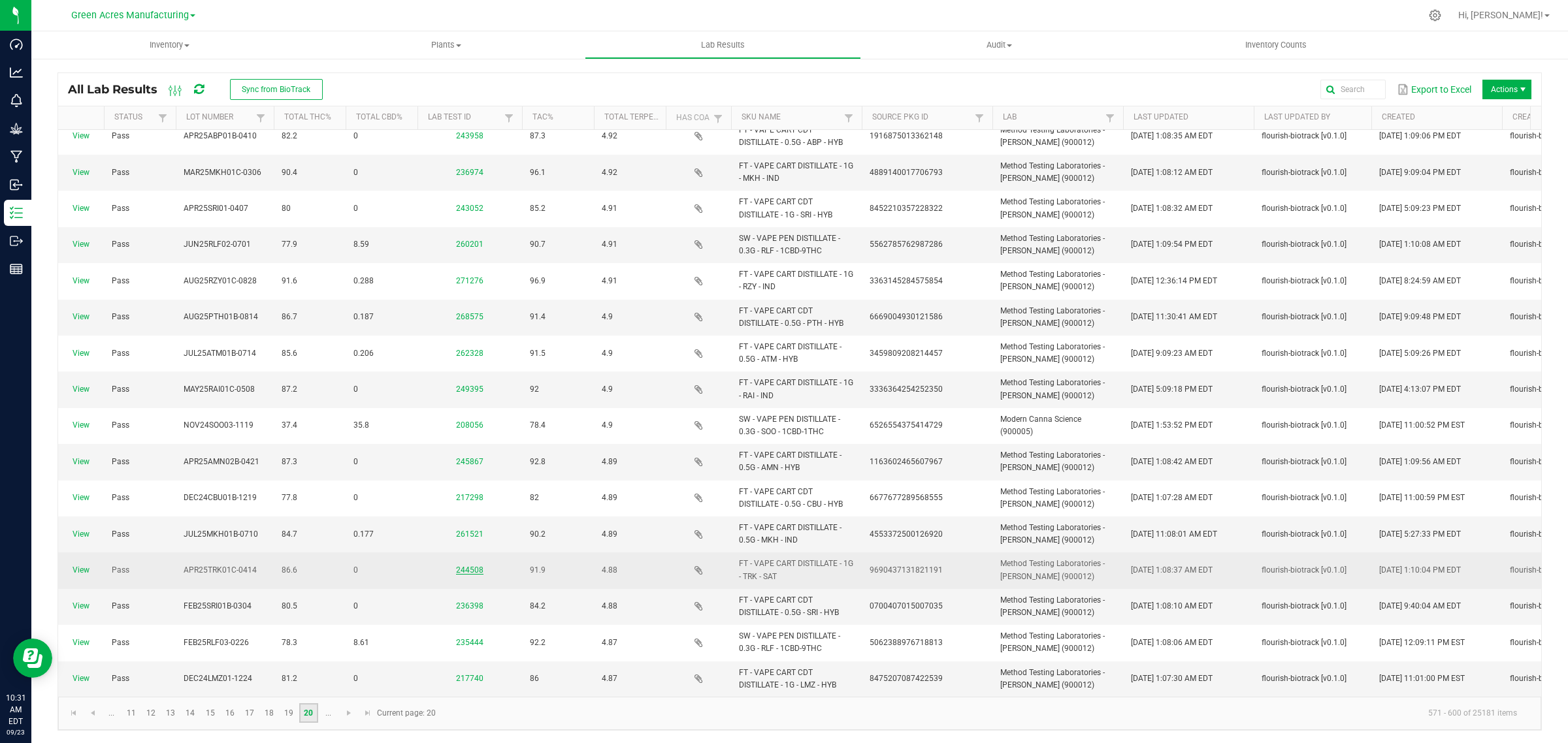
scroll to position [534, 0]
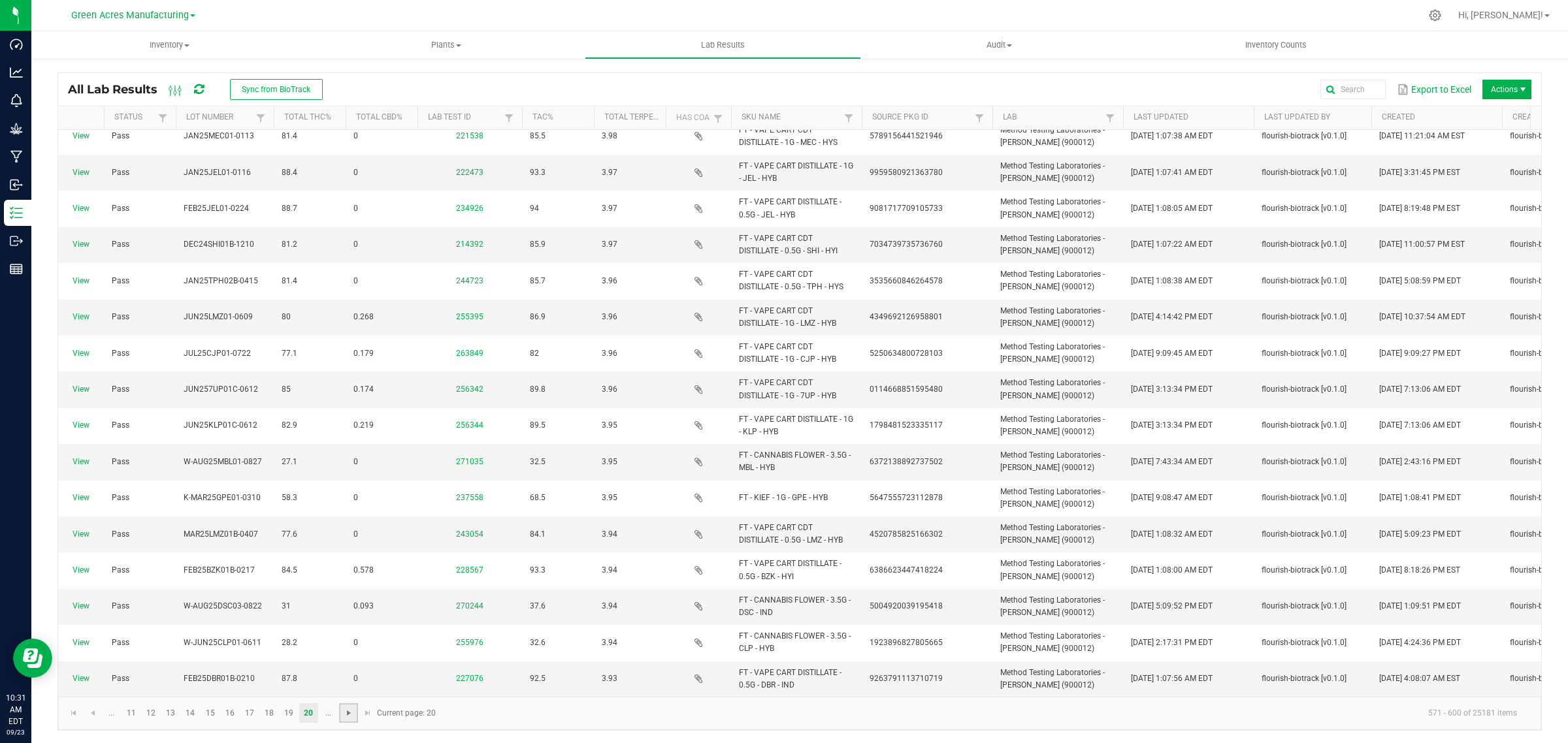
click at [345, 712] on span "Go to the next page" at bounding box center [349, 713] width 11 height 11
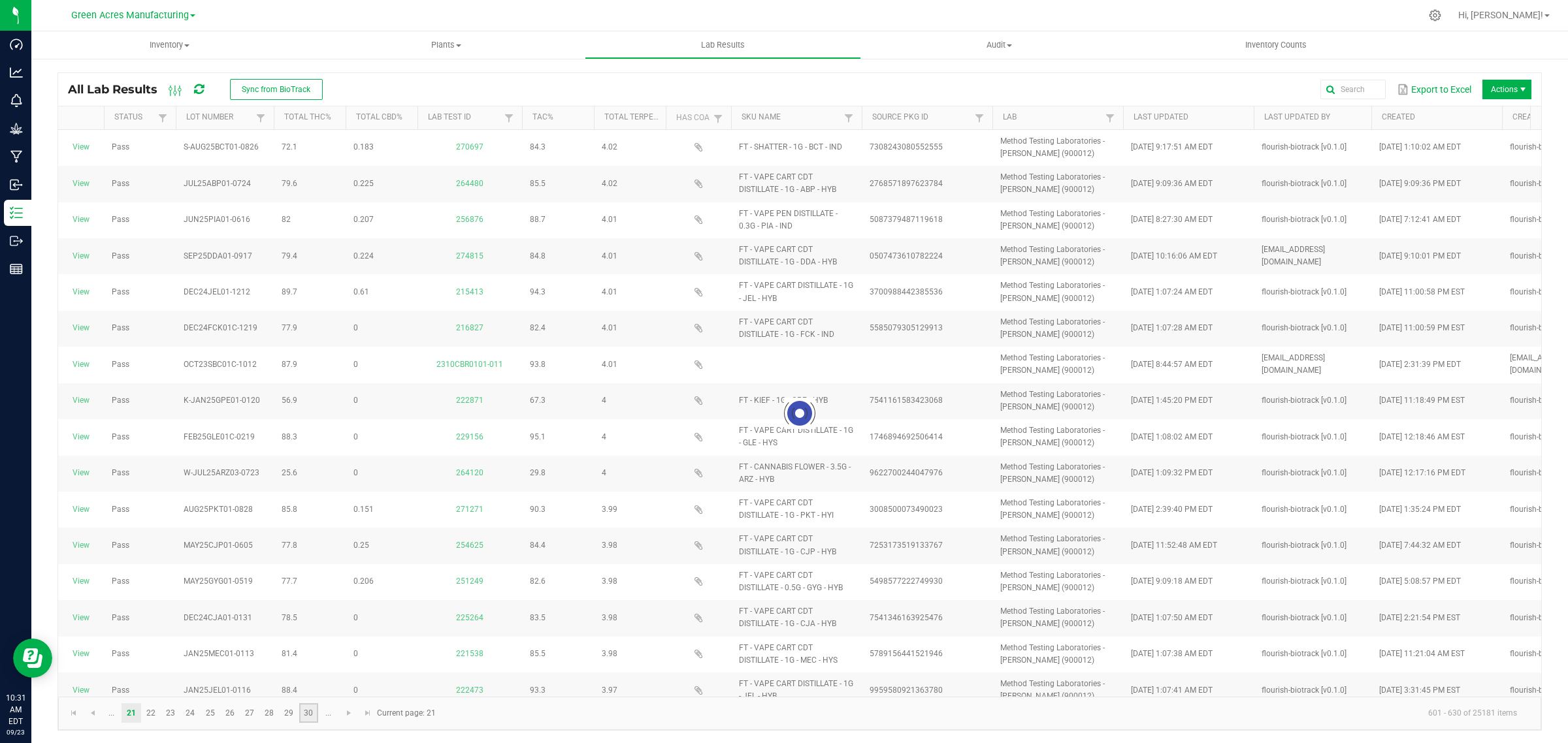
click at [312, 714] on link "30" at bounding box center [308, 713] width 19 height 20
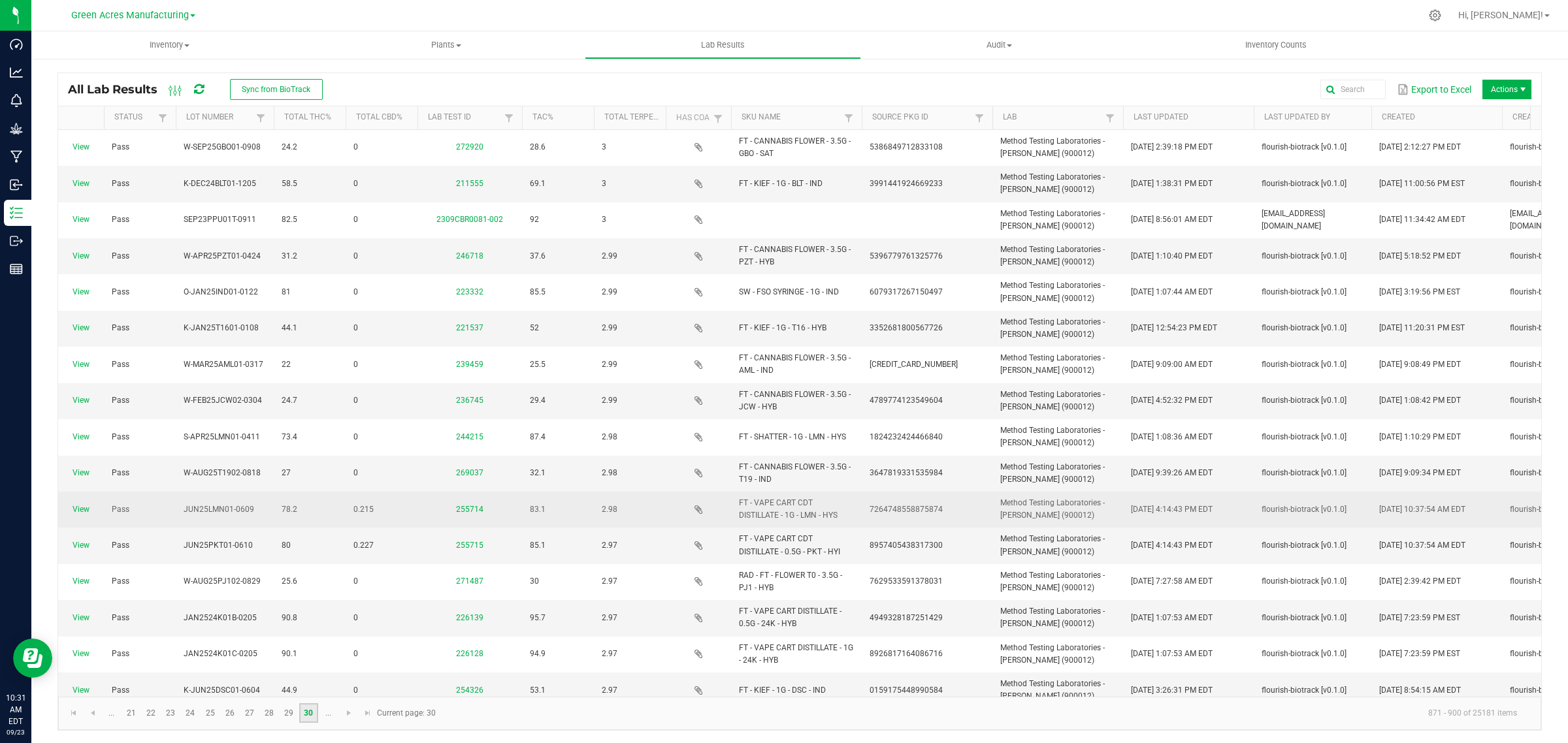
scroll to position [534, 0]
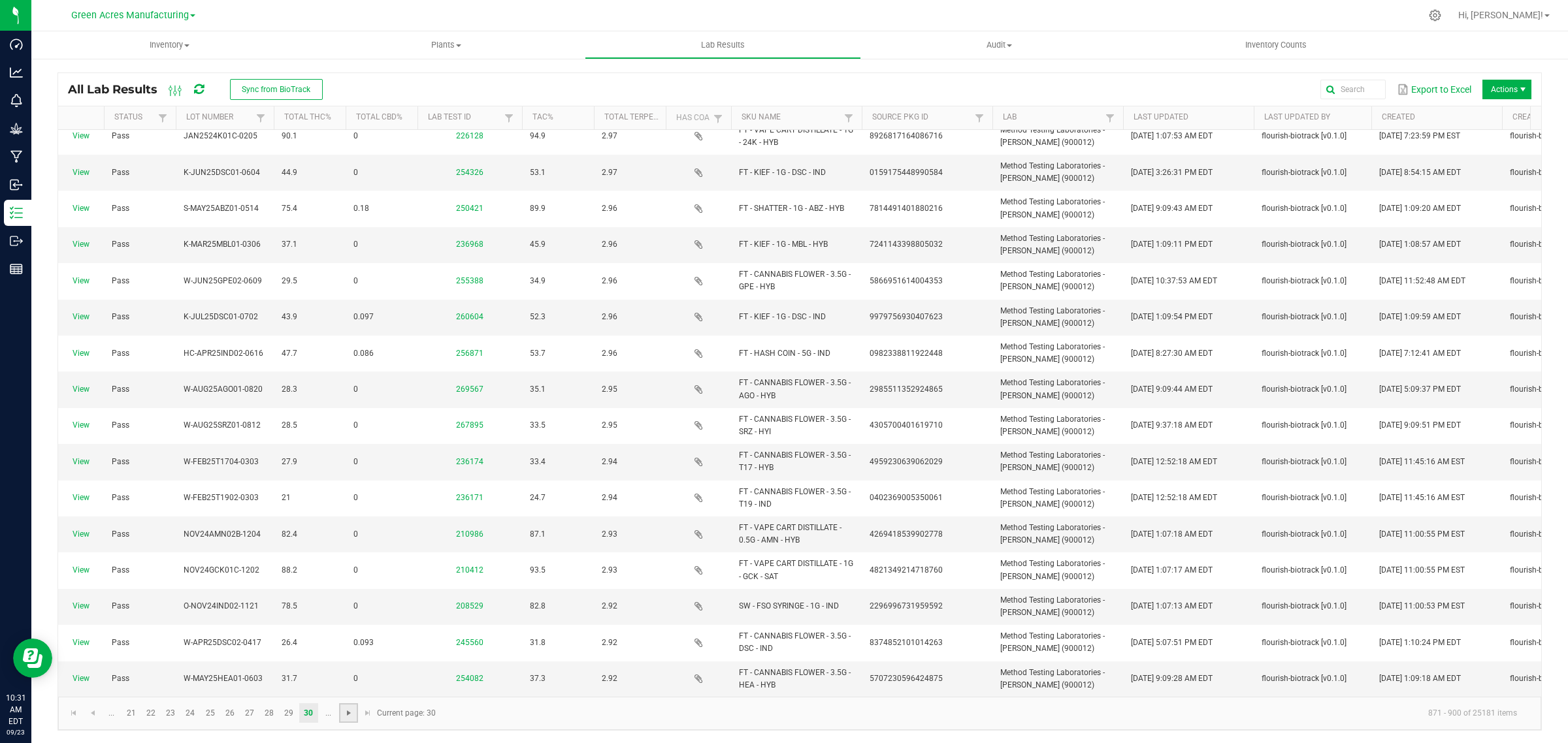
click at [345, 710] on span "Go to the next page" at bounding box center [349, 713] width 11 height 11
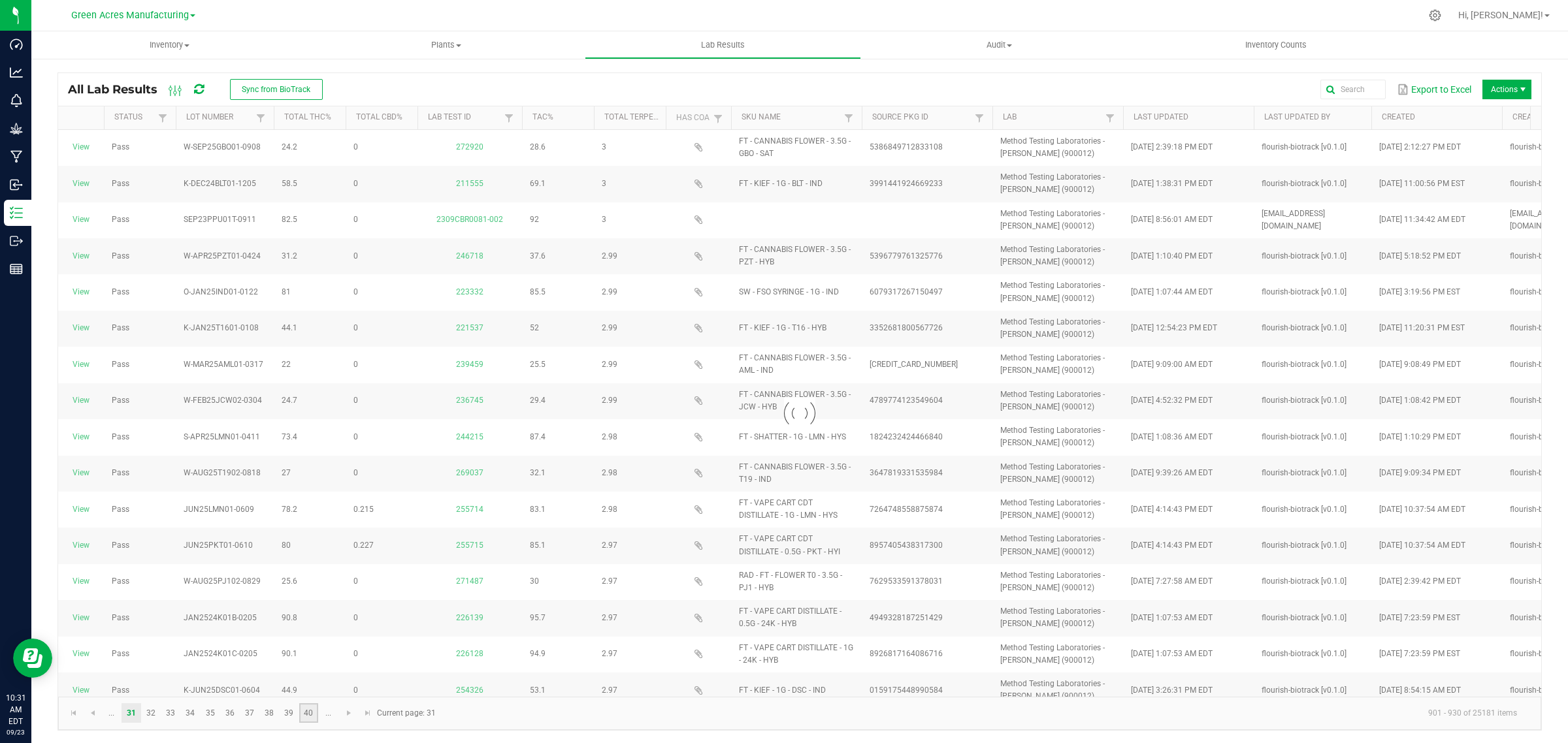
click at [305, 713] on link "40" at bounding box center [308, 713] width 19 height 20
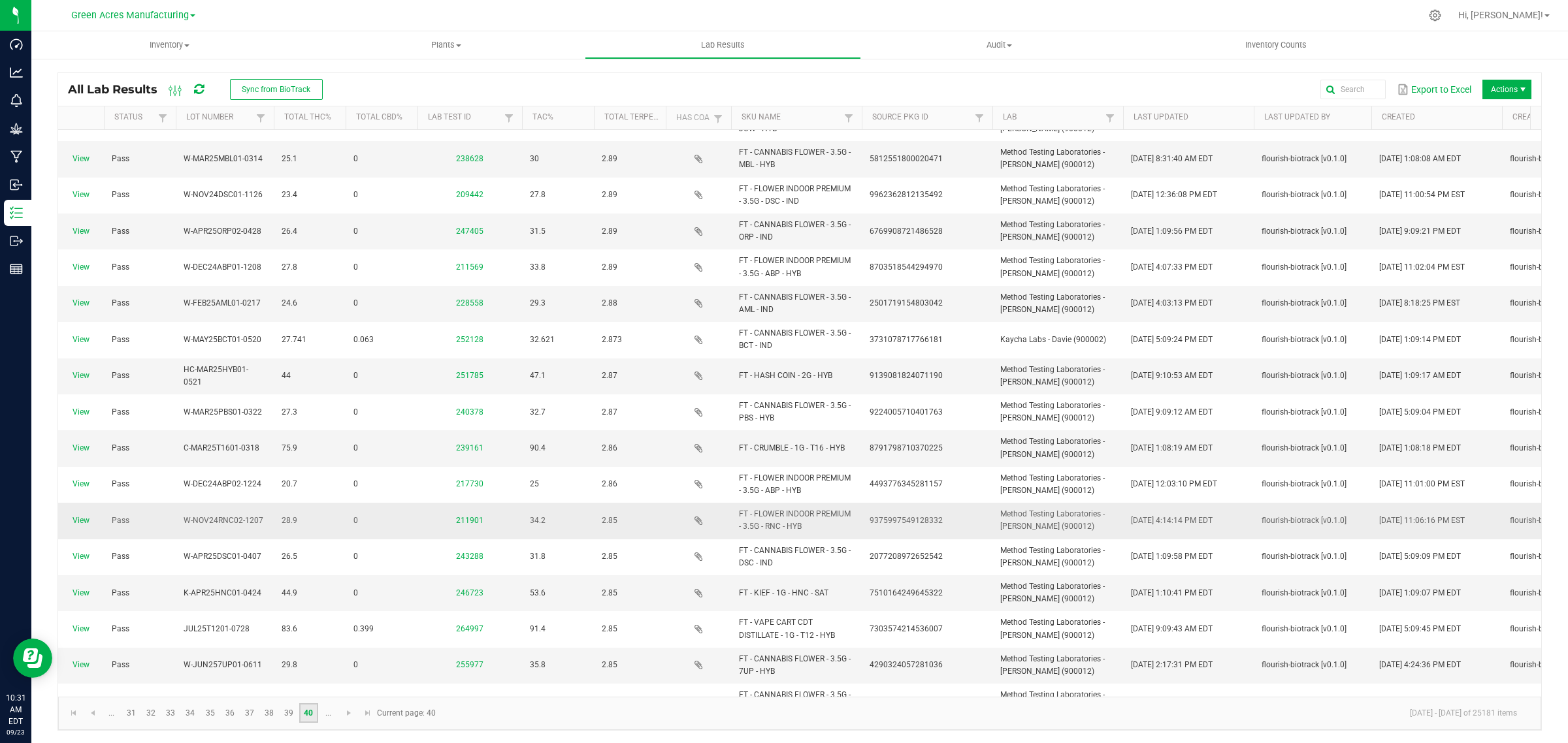
scroll to position [534, 0]
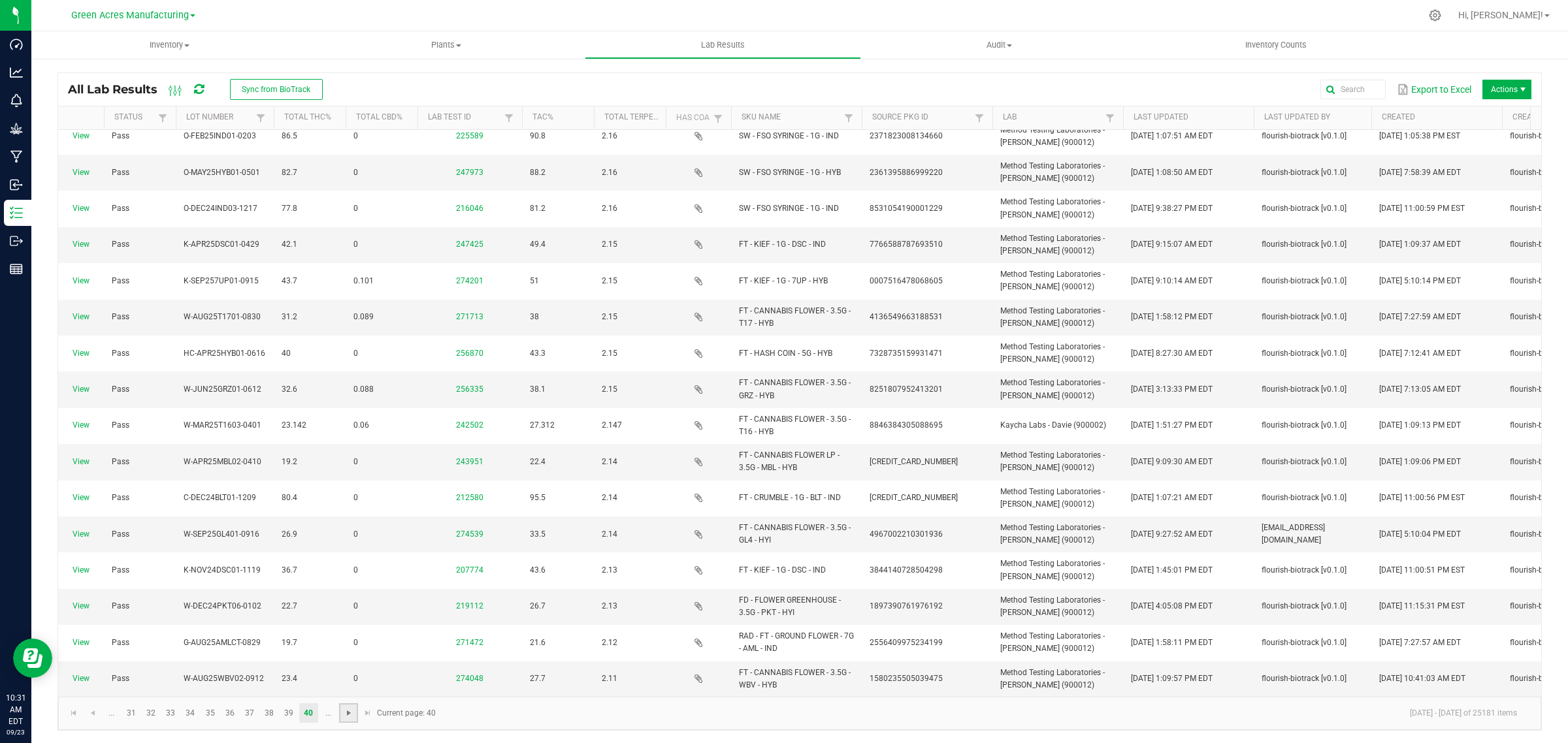
click at [346, 713] on span "Go to the next page" at bounding box center [349, 713] width 11 height 11
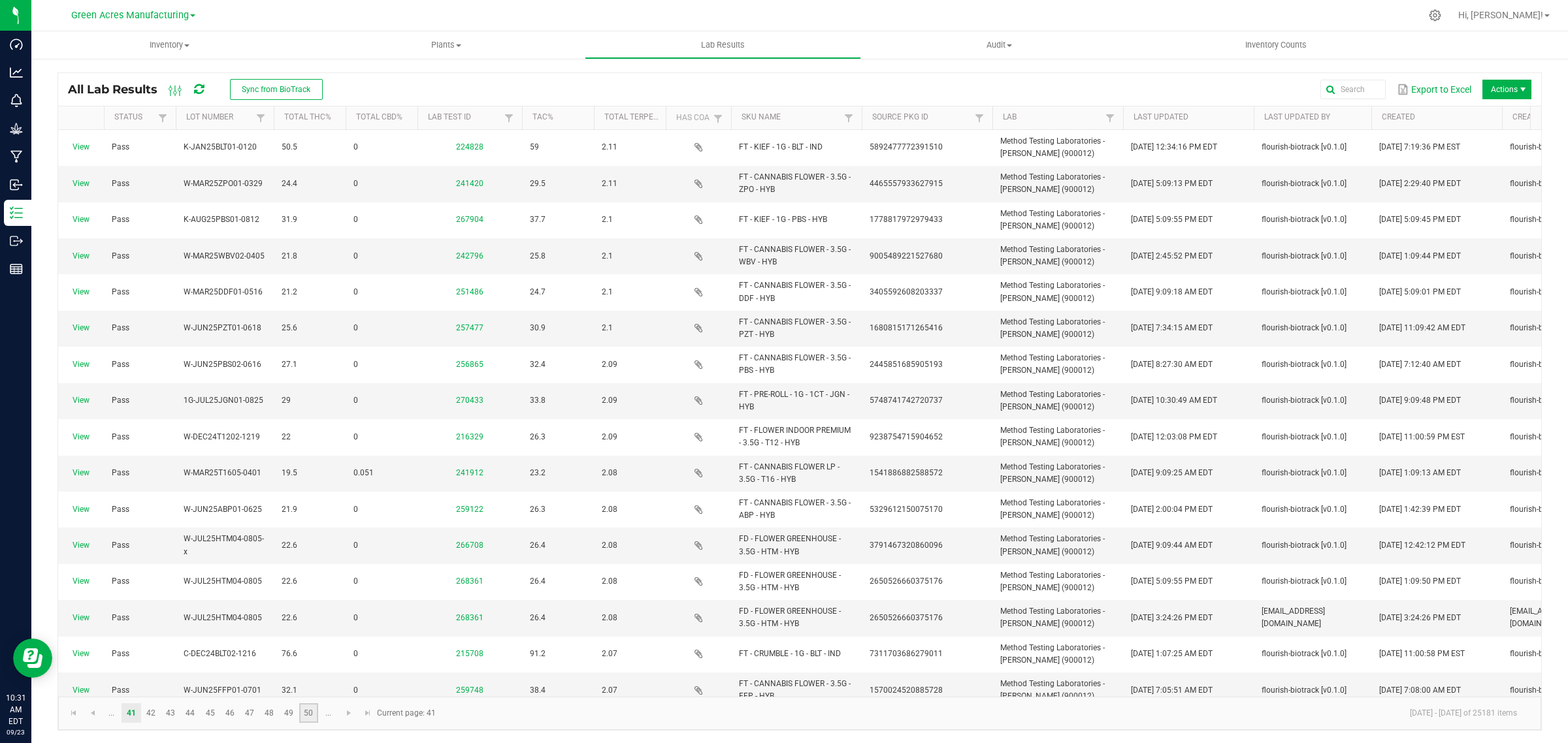
click at [308, 713] on link "50" at bounding box center [308, 713] width 19 height 20
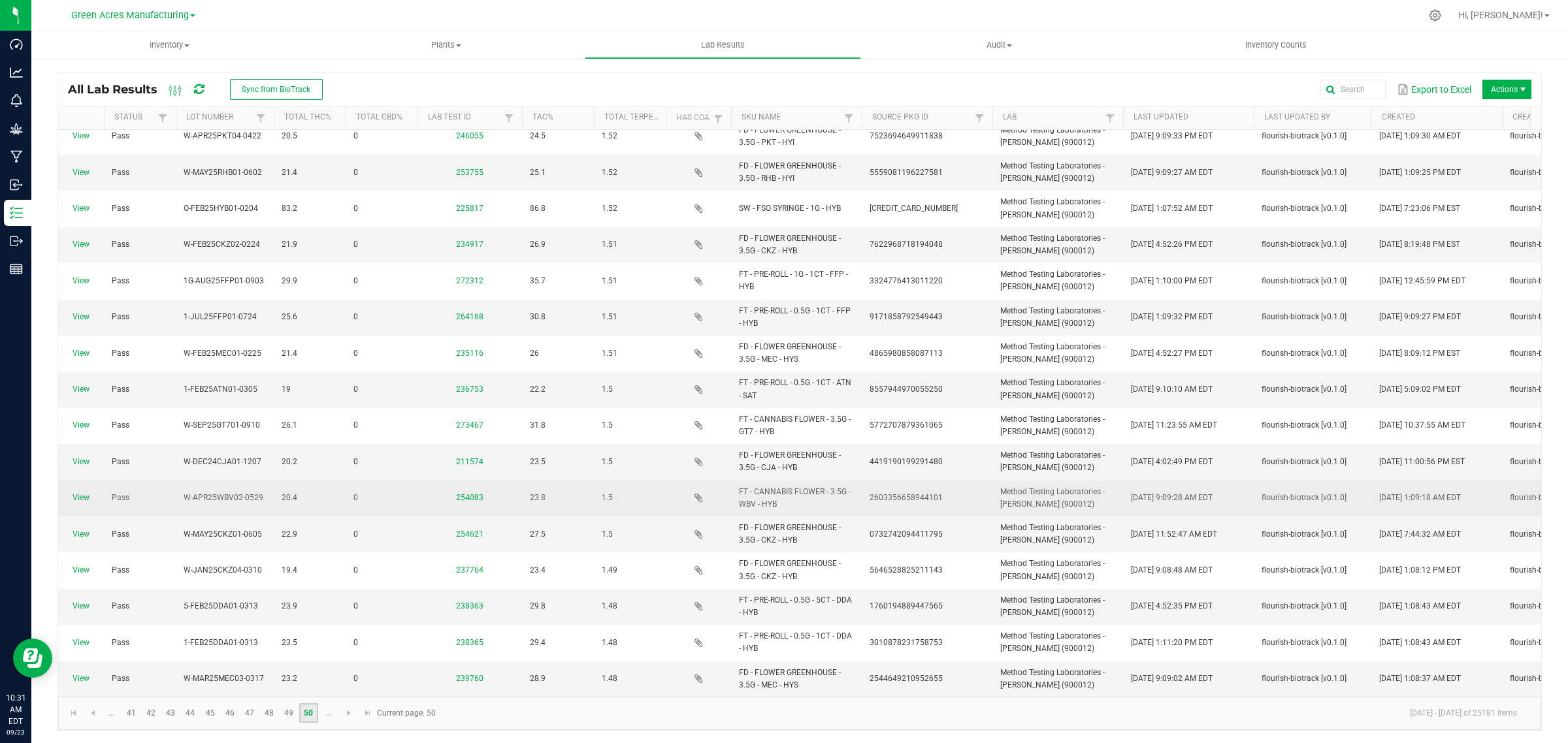
scroll to position [534, 0]
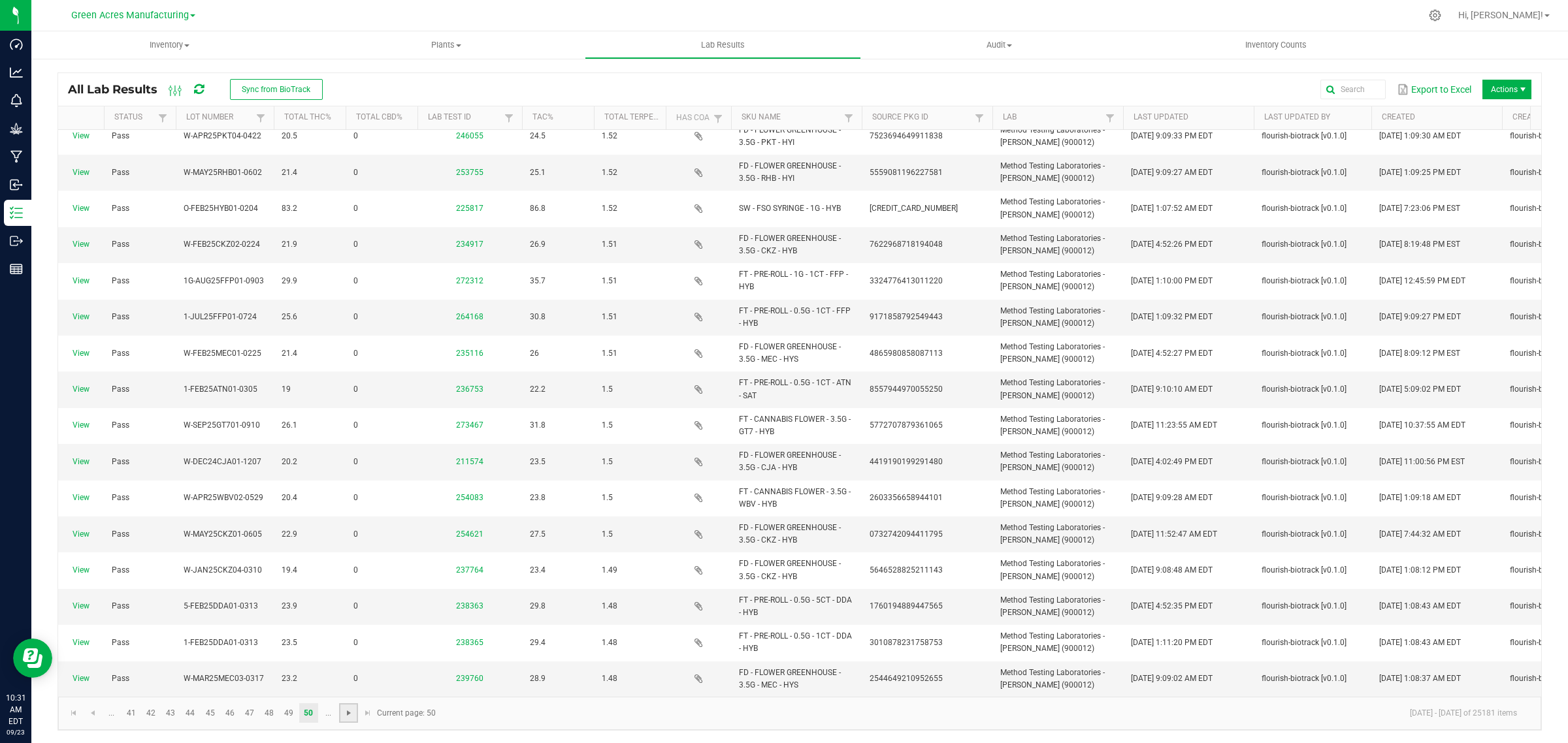
click at [353, 713] on span "Go to the next page" at bounding box center [349, 713] width 11 height 11
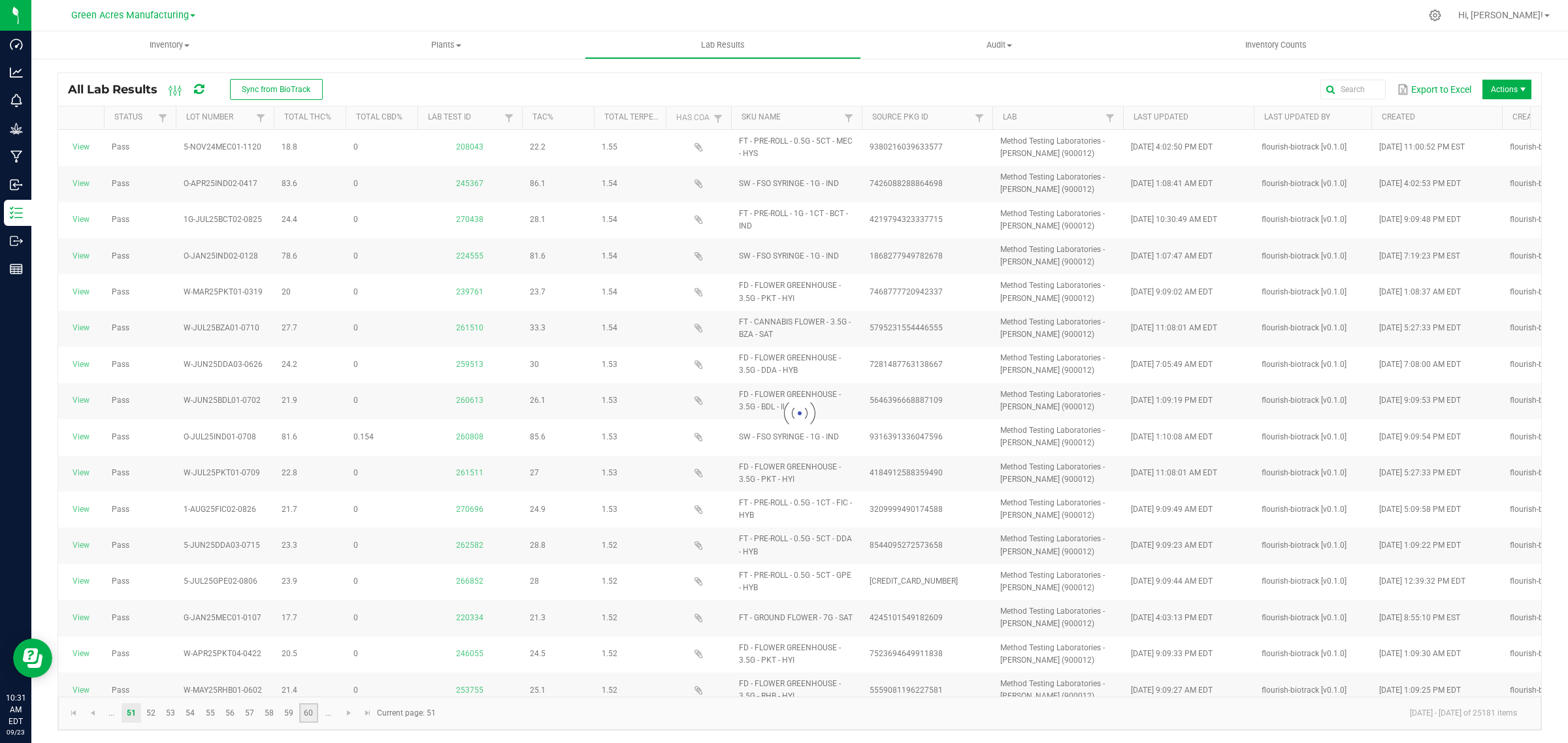
click at [308, 710] on link "60" at bounding box center [308, 713] width 19 height 20
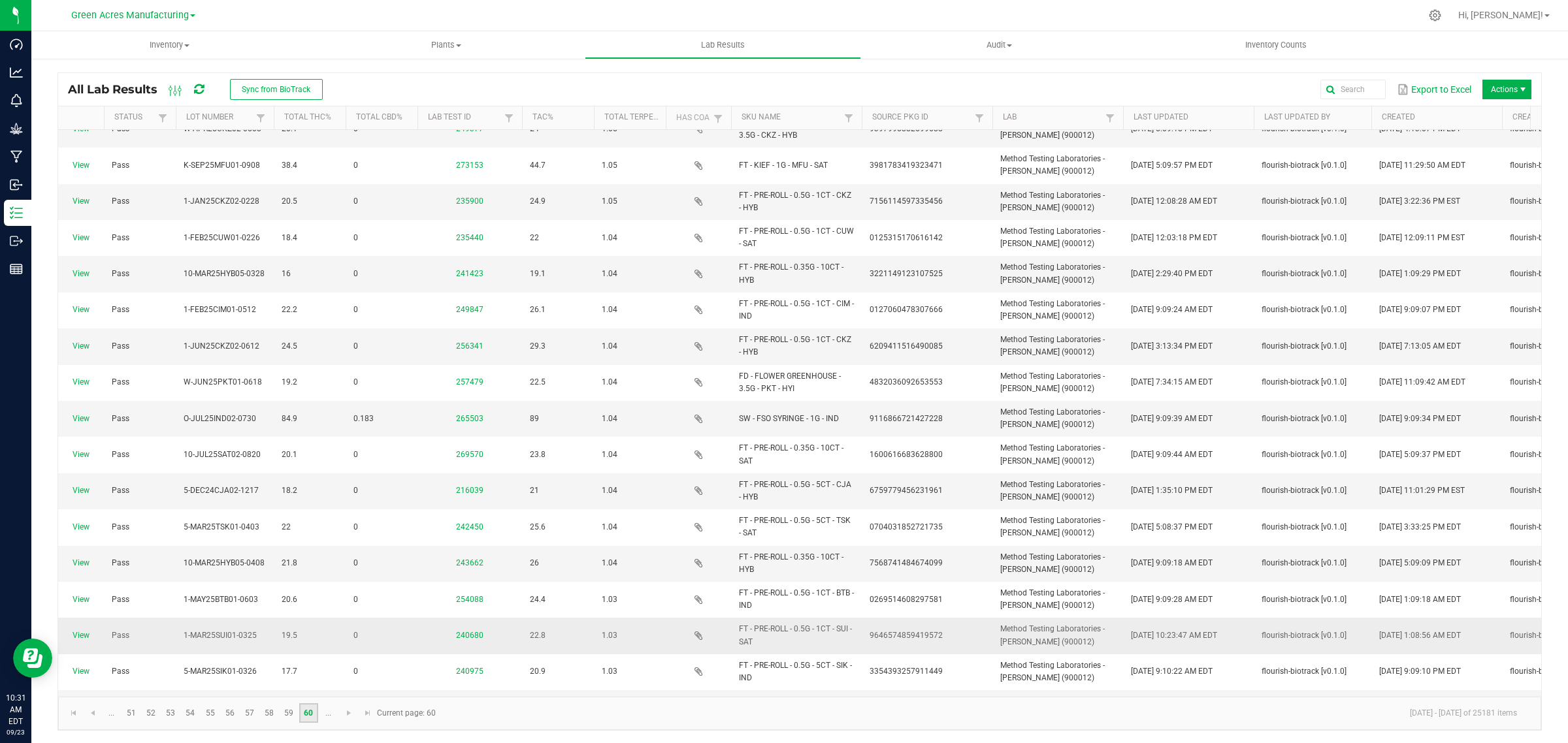
scroll to position [534, 0]
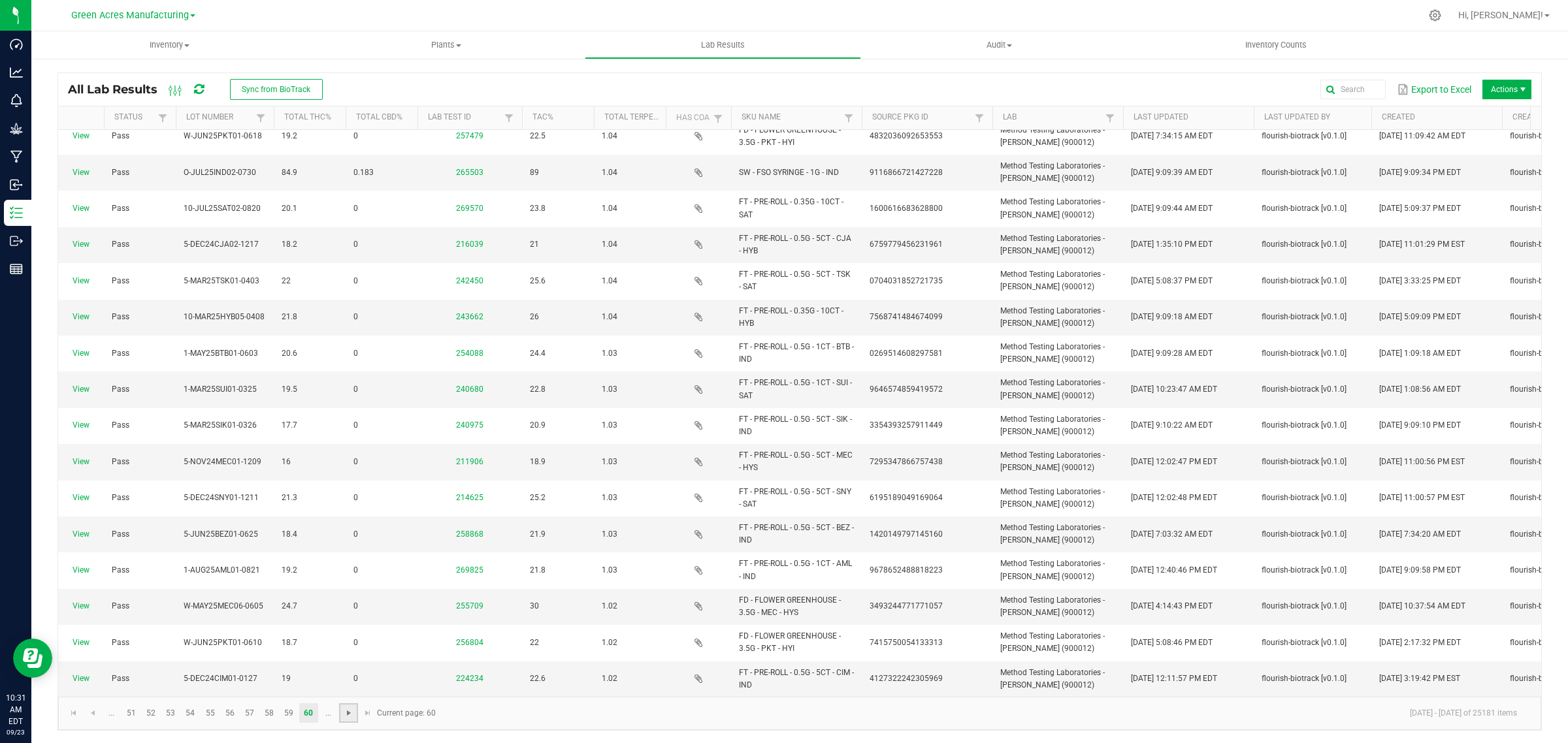
click at [345, 712] on span "Go to the next page" at bounding box center [349, 713] width 11 height 11
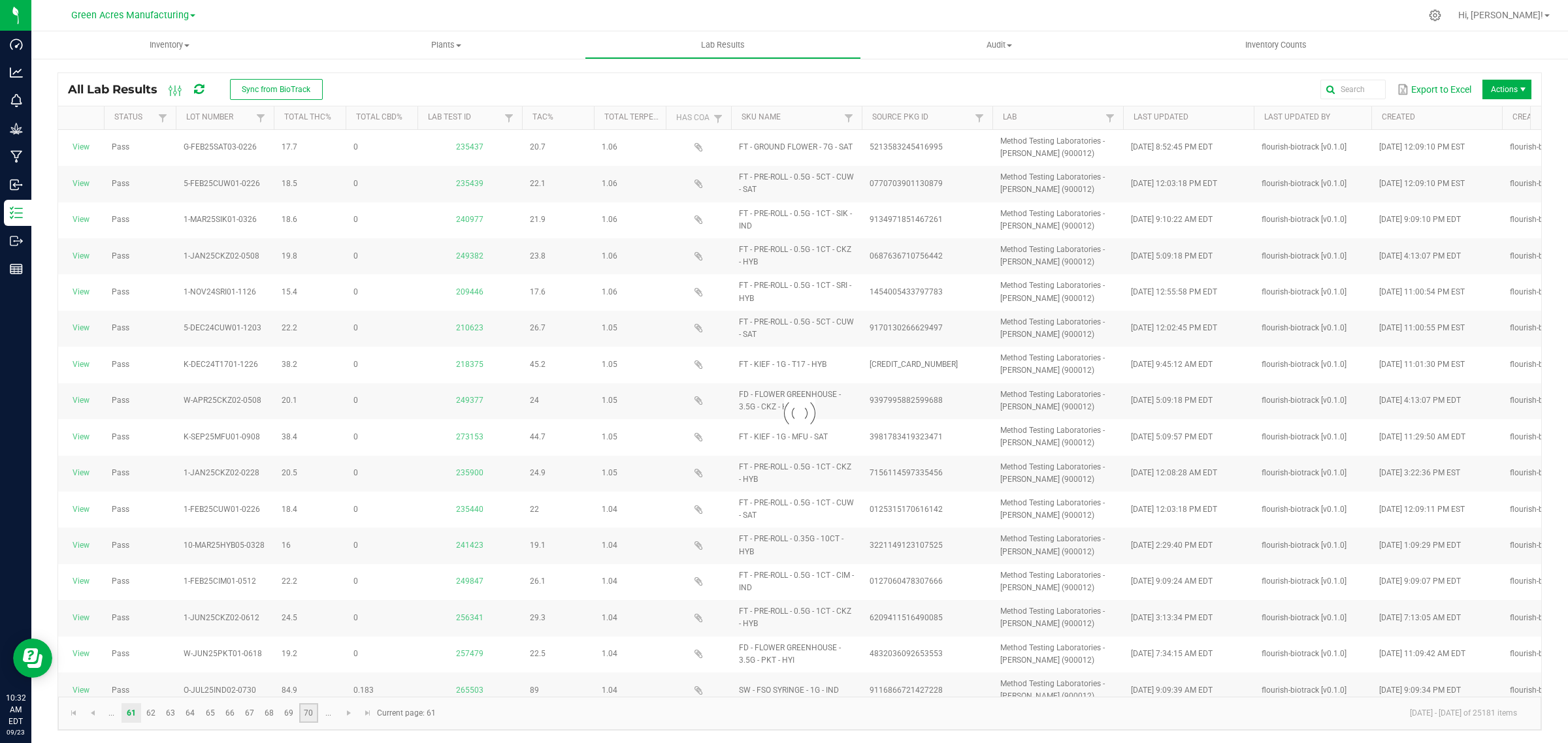
click at [302, 715] on link "70" at bounding box center [308, 713] width 19 height 20
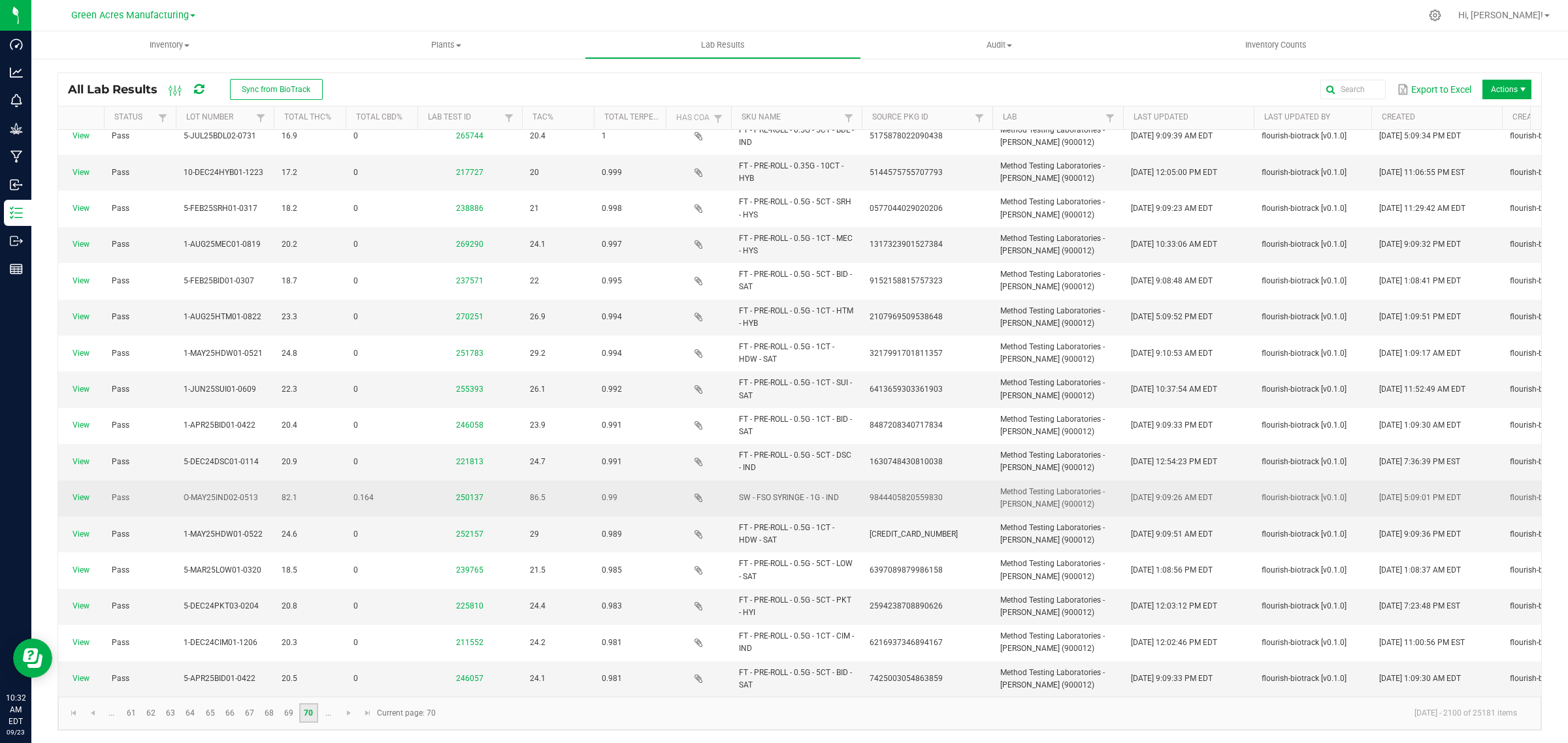
scroll to position [534, 0]
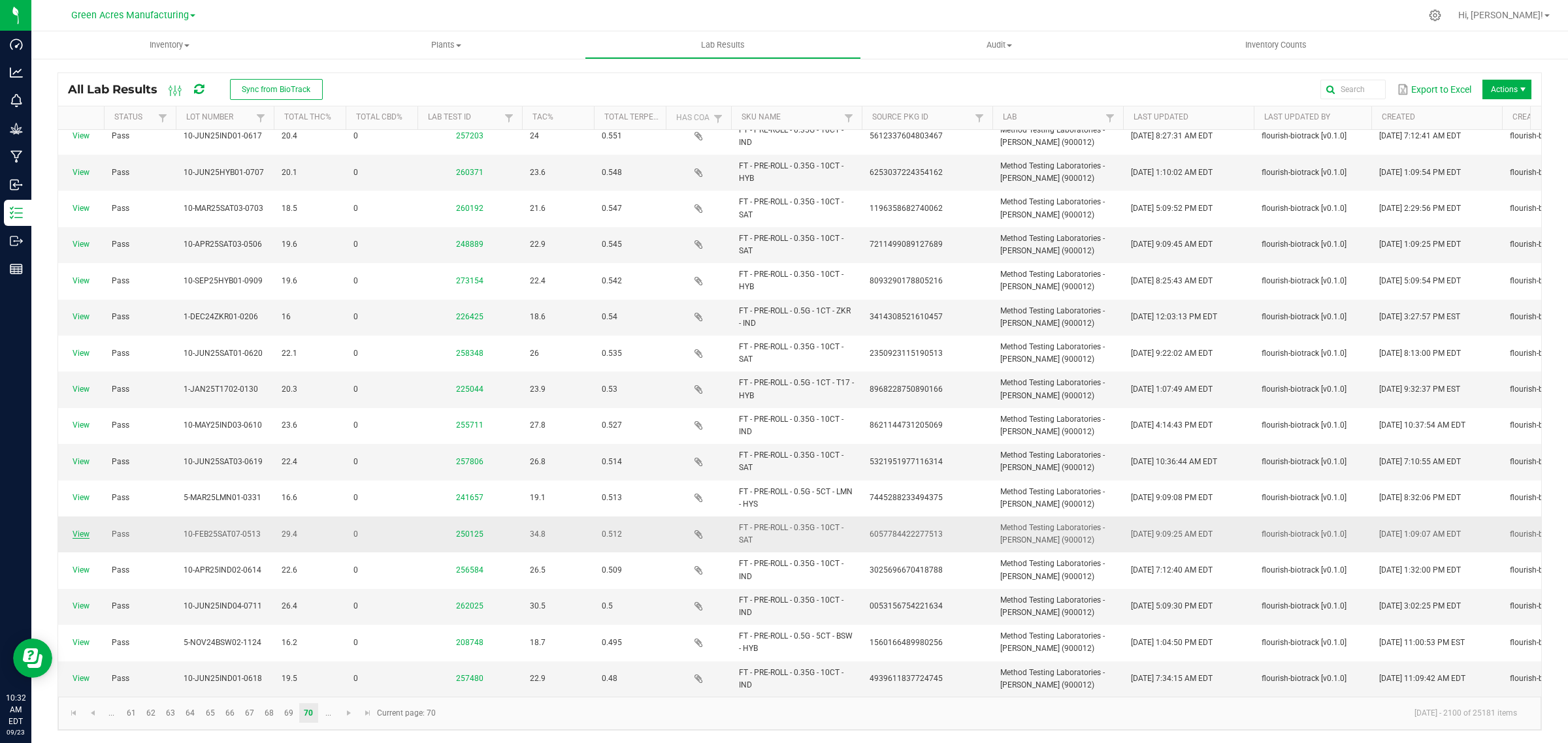
click at [77, 530] on link "View" at bounding box center [81, 534] width 17 height 9
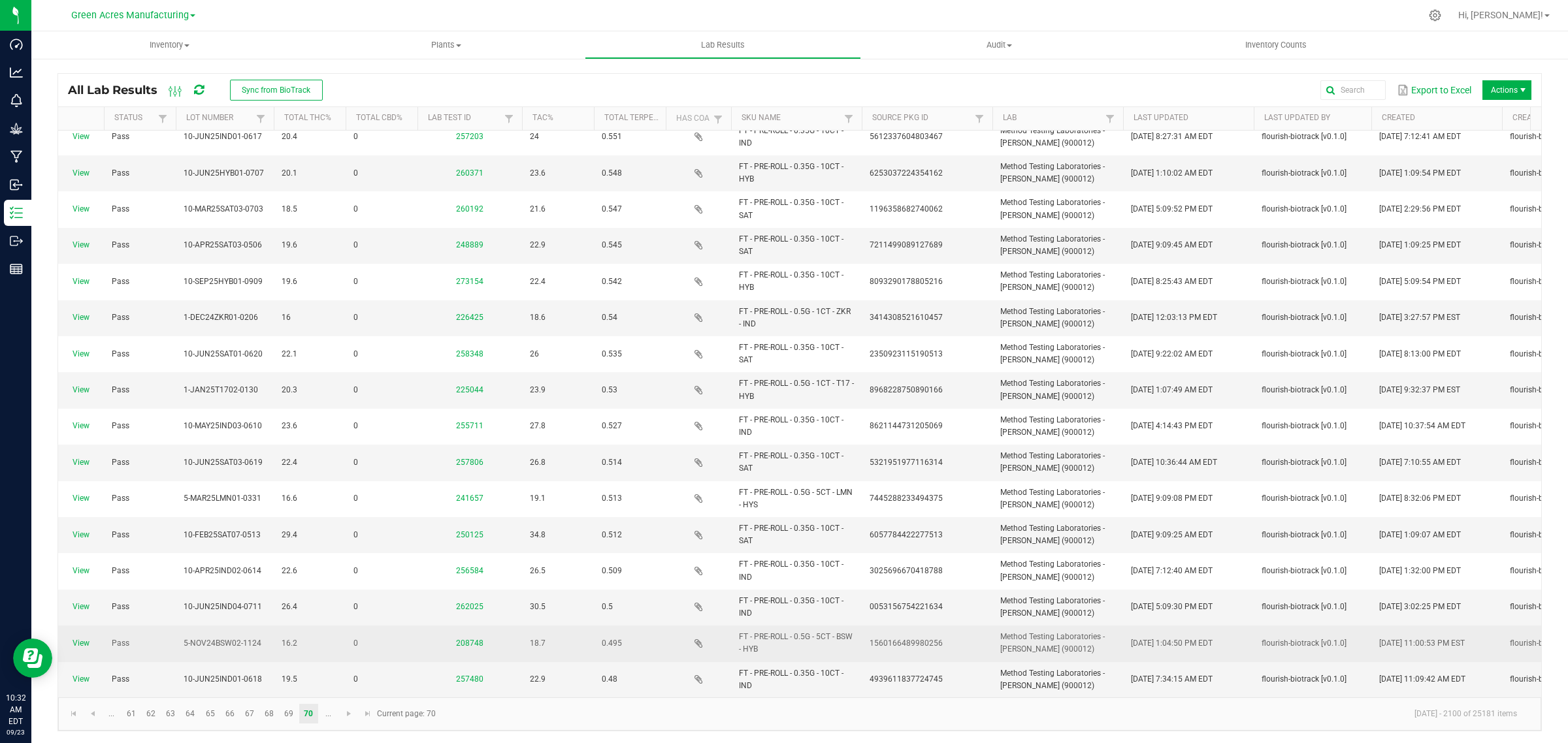
scroll to position [5, 0]
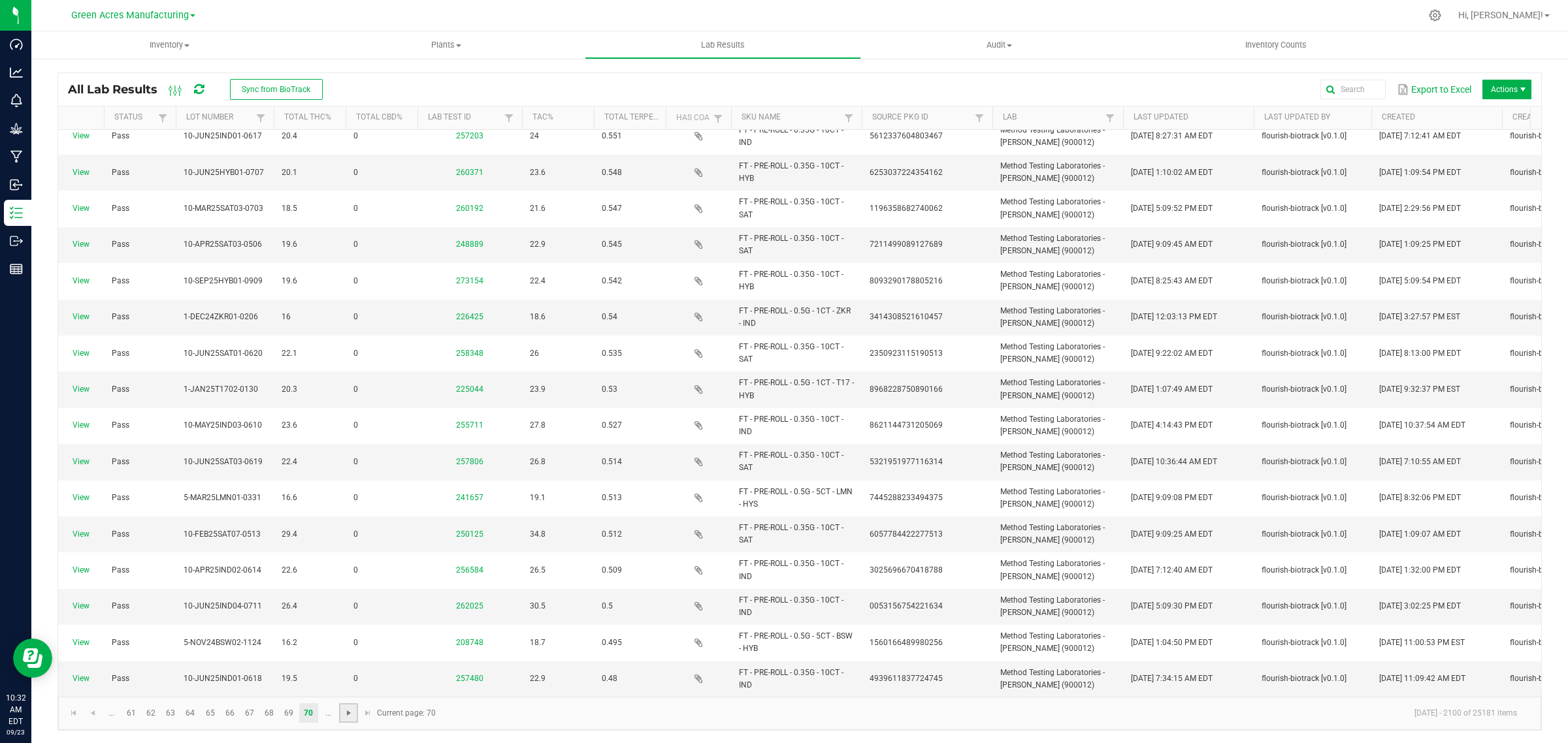
click at [351, 712] on span "Go to the next page" at bounding box center [349, 713] width 11 height 11
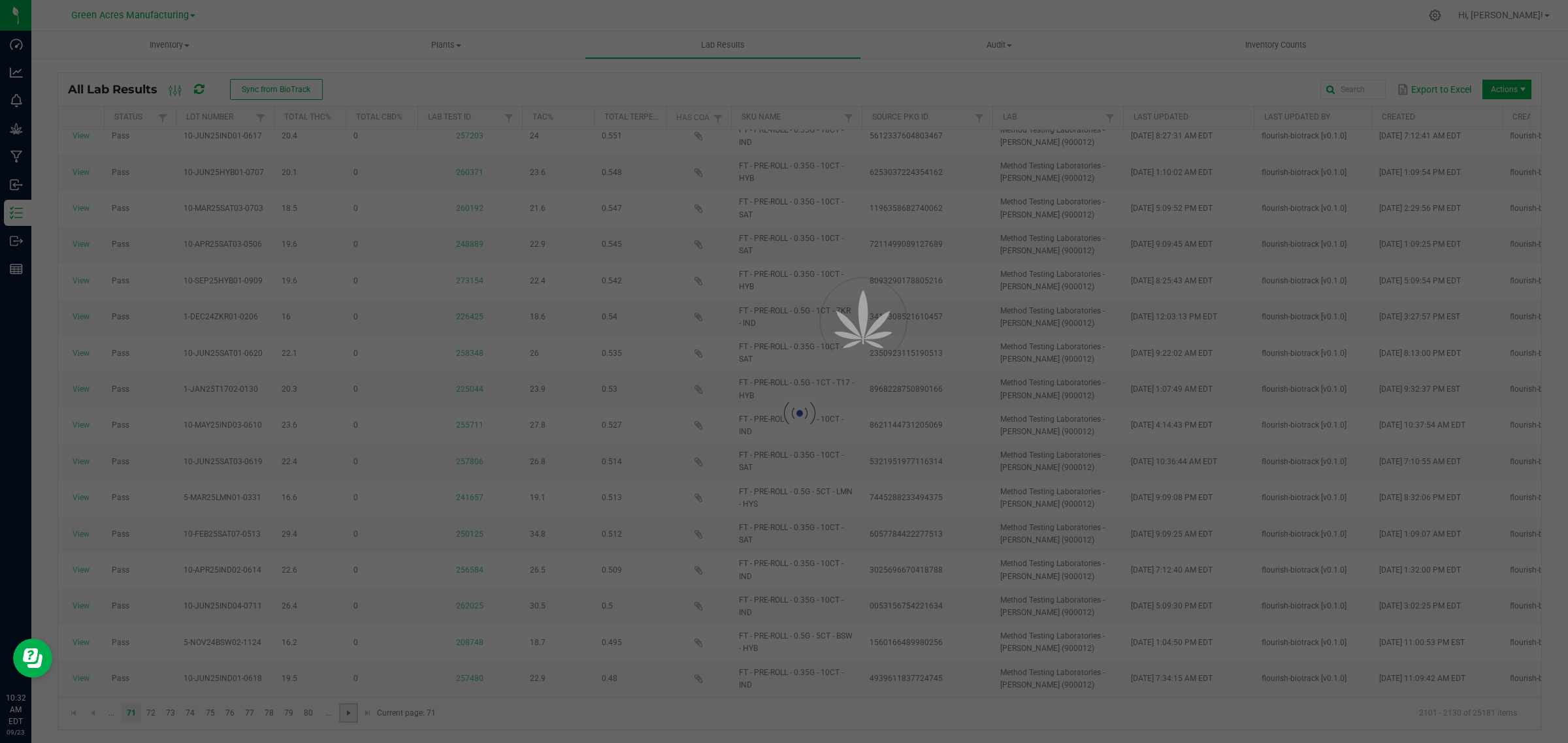
scroll to position [0, 0]
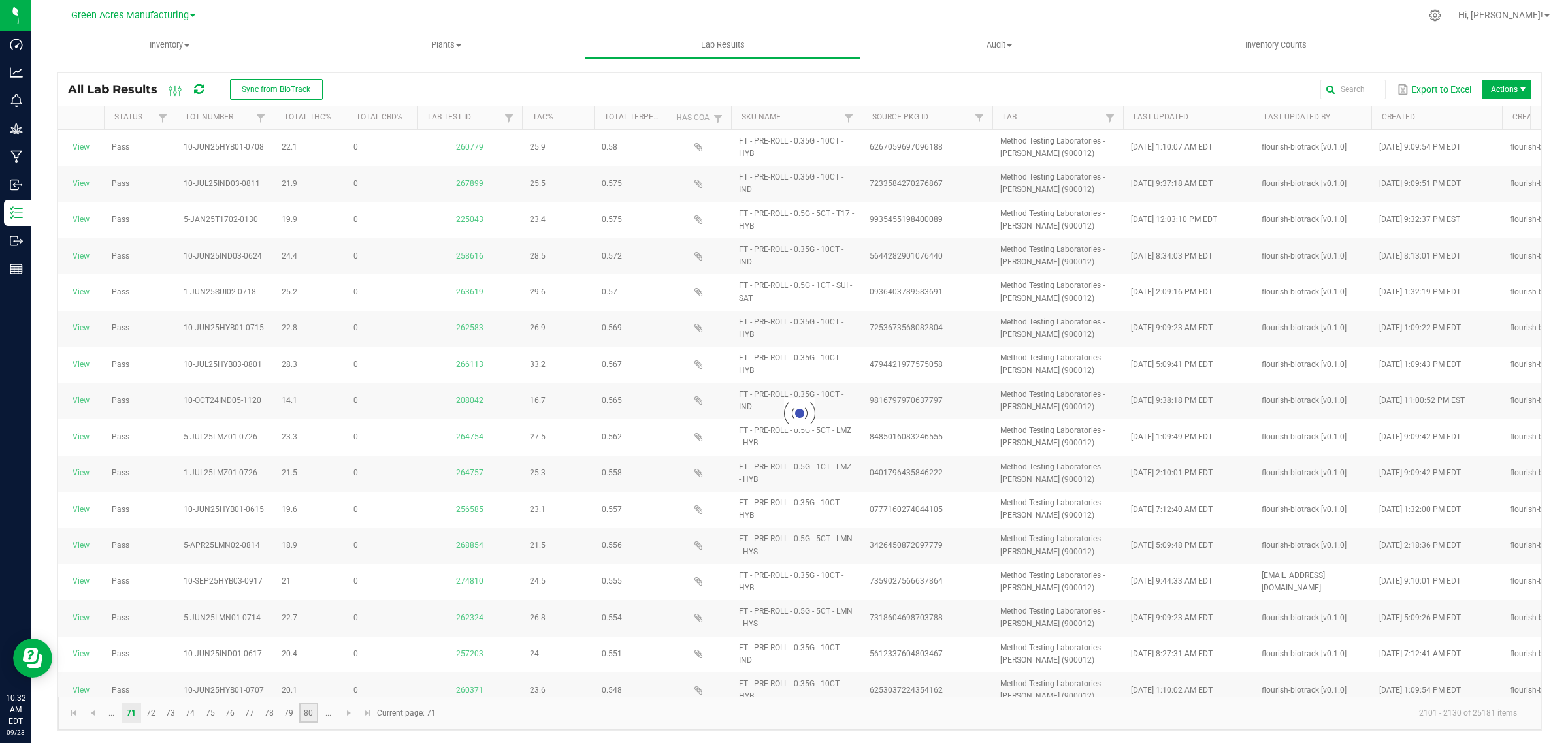
click at [308, 714] on link "80" at bounding box center [308, 713] width 19 height 20
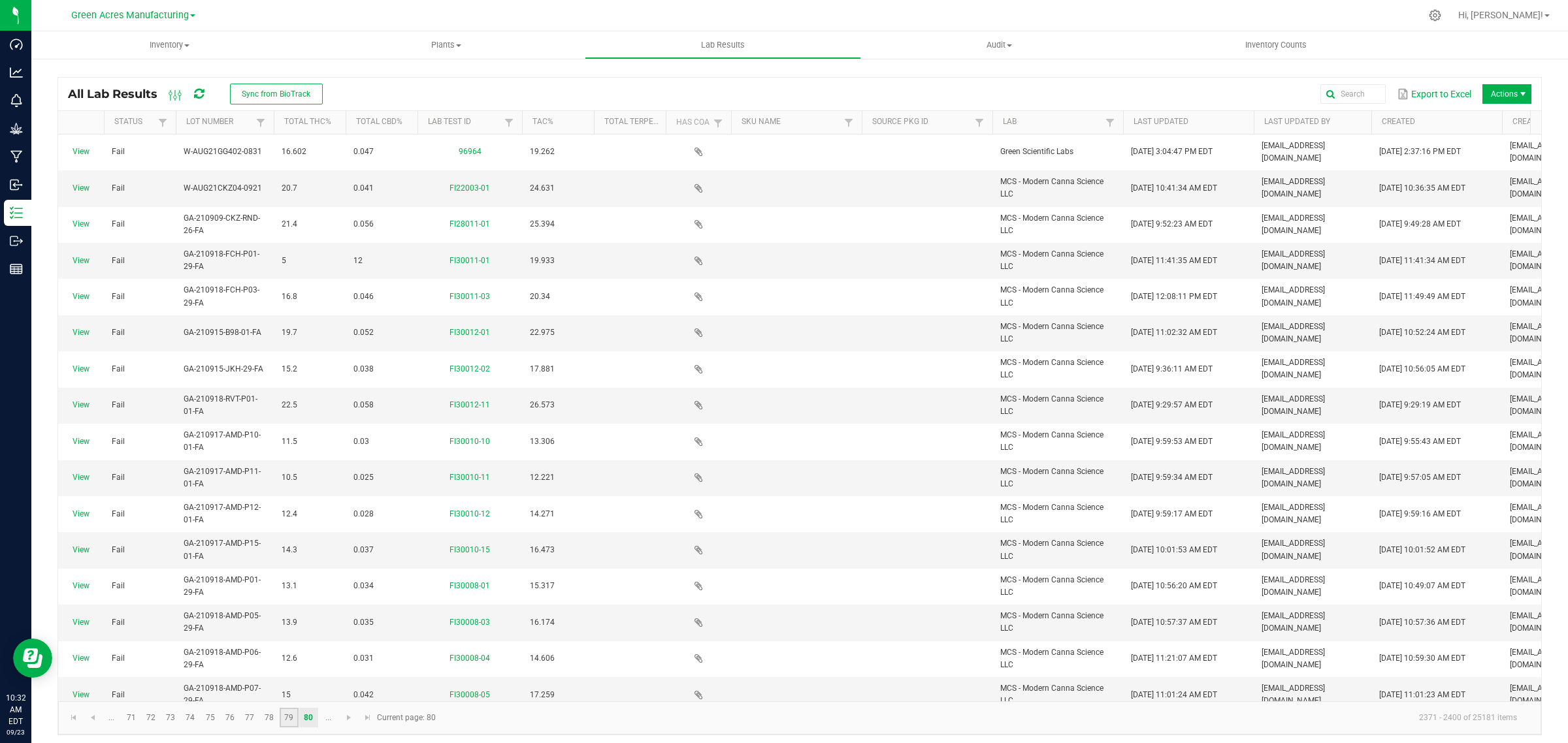
click at [291, 719] on link "79" at bounding box center [289, 718] width 19 height 20
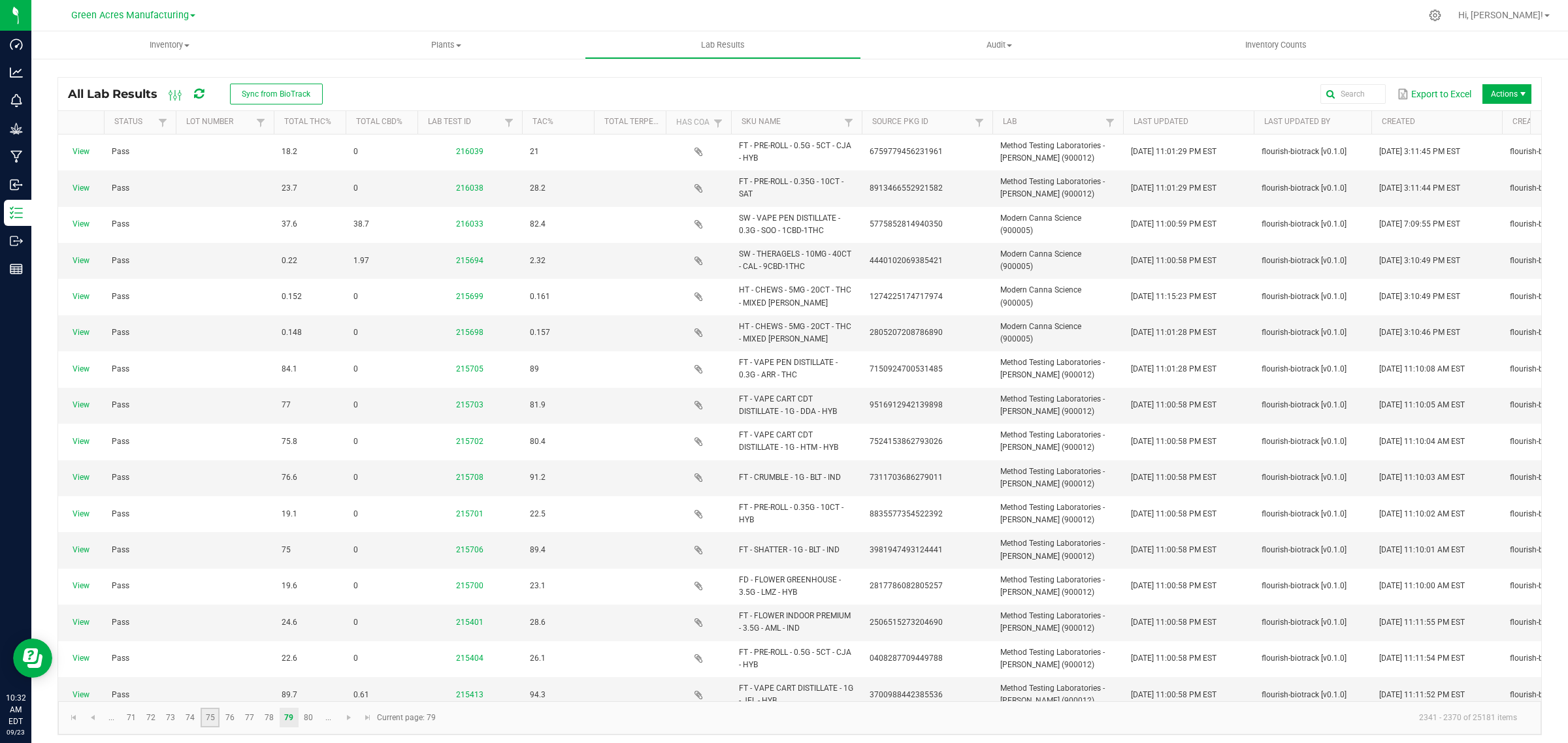
click at [213, 715] on link "75" at bounding box center [210, 718] width 19 height 20
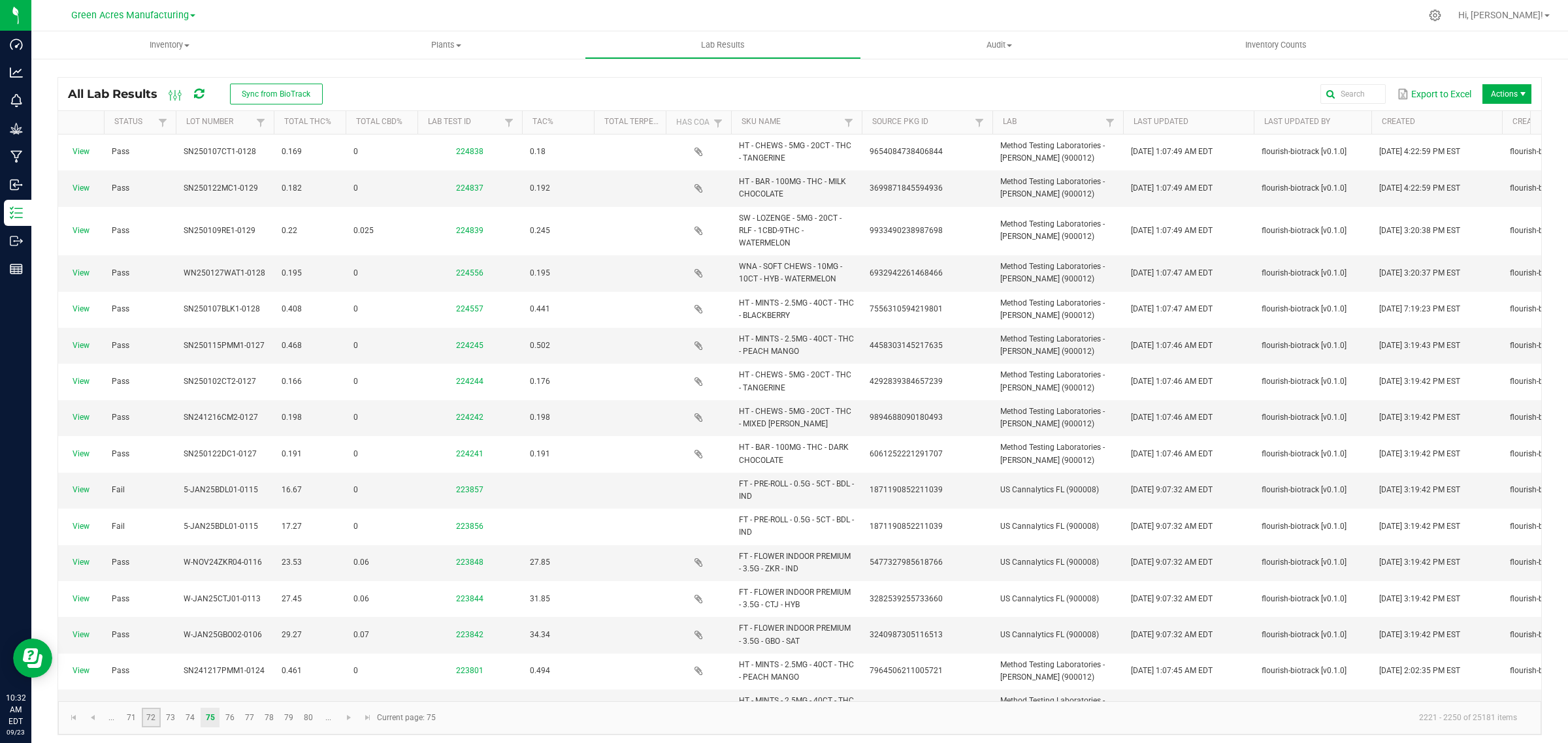
click at [148, 715] on link "72" at bounding box center [151, 718] width 19 height 20
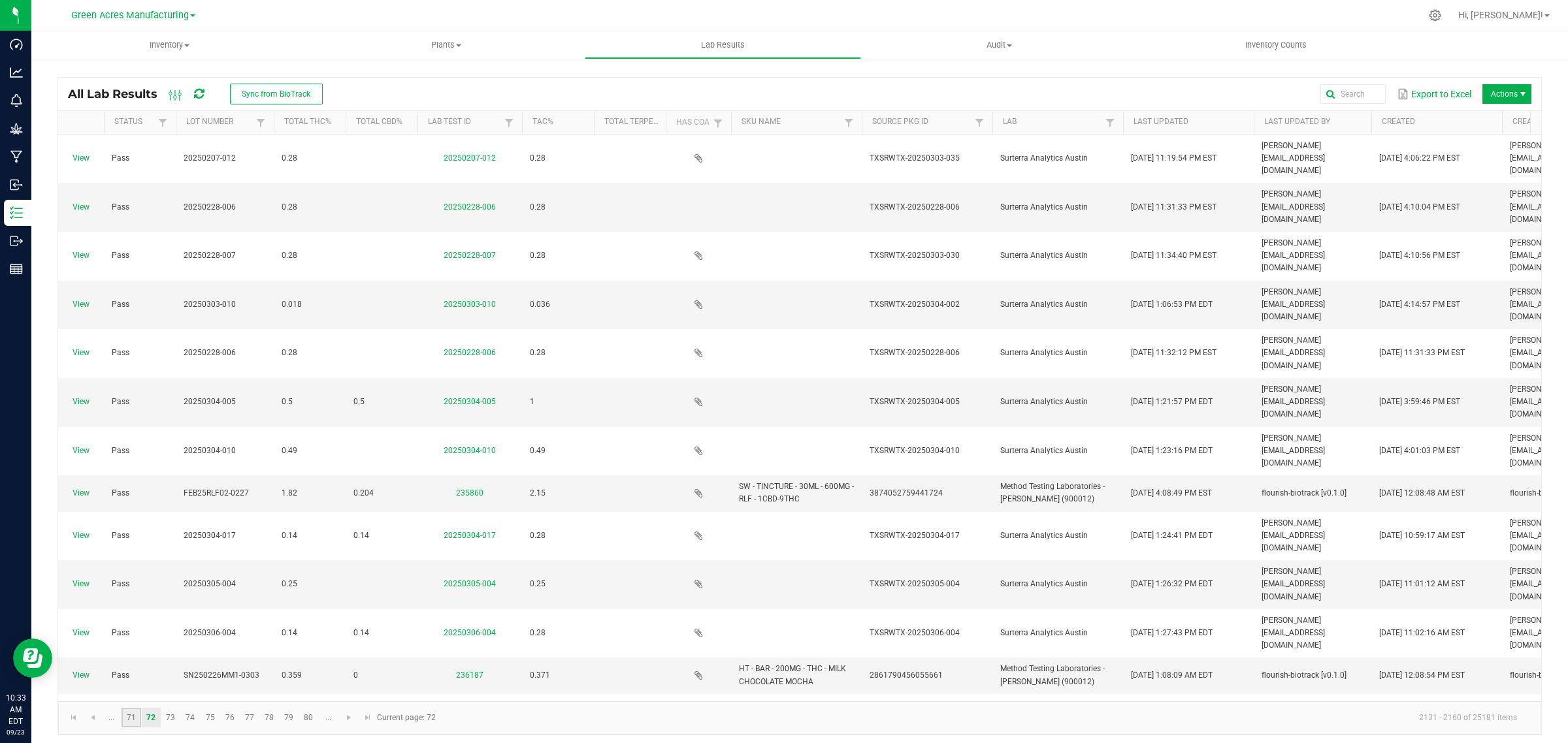
click at [128, 716] on link "71" at bounding box center [131, 718] width 19 height 20
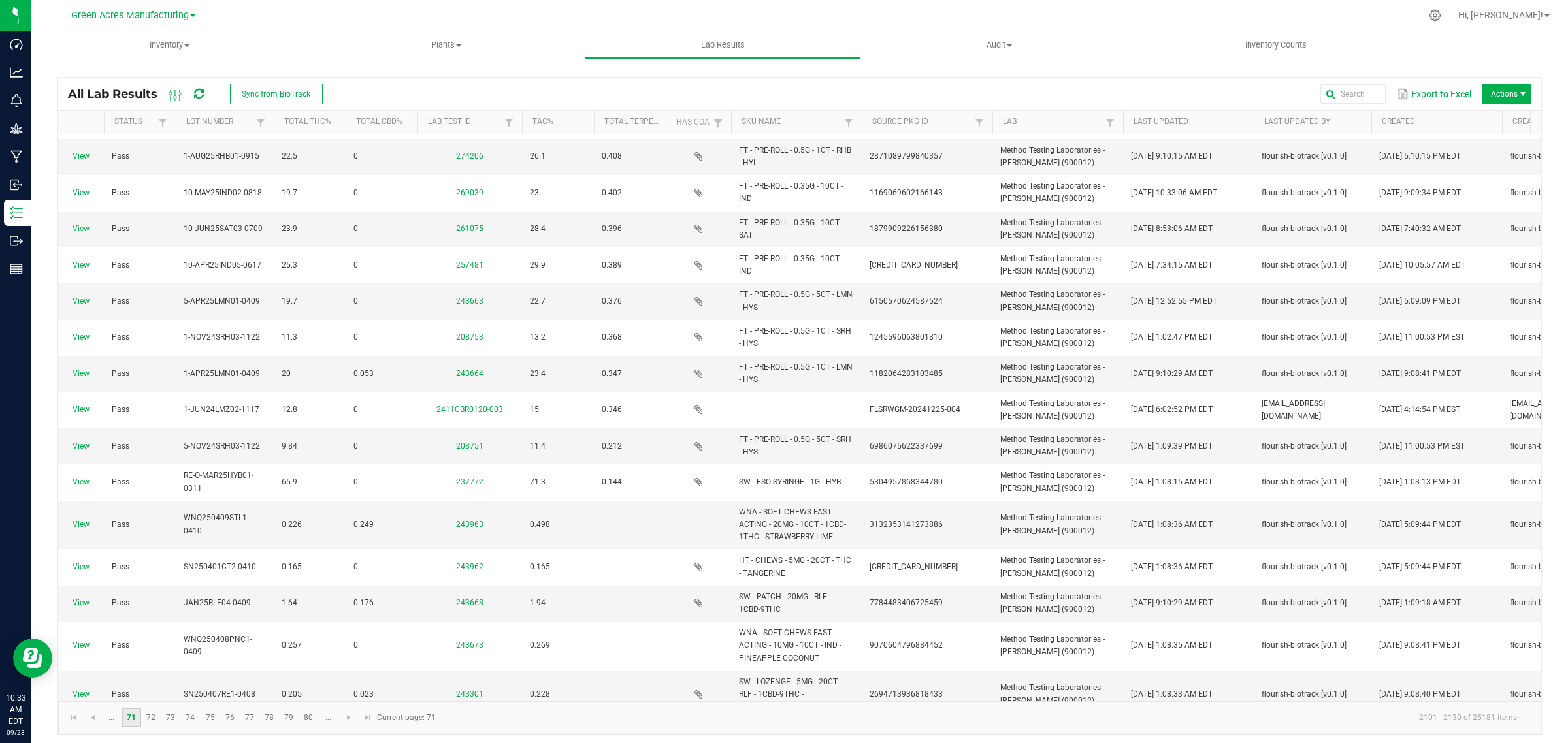
scroll to position [246, 0]
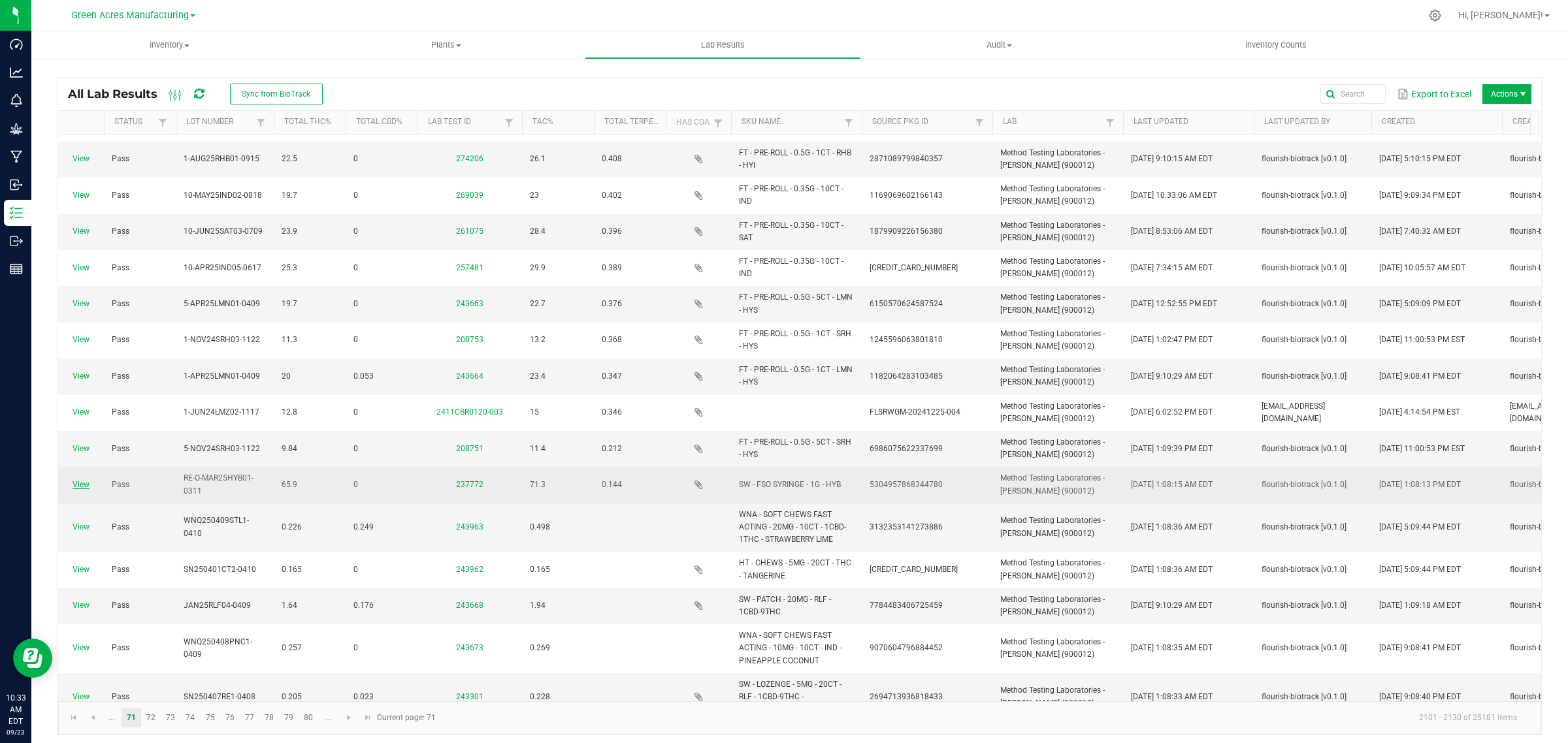
click at [73, 487] on link "View" at bounding box center [81, 485] width 17 height 9
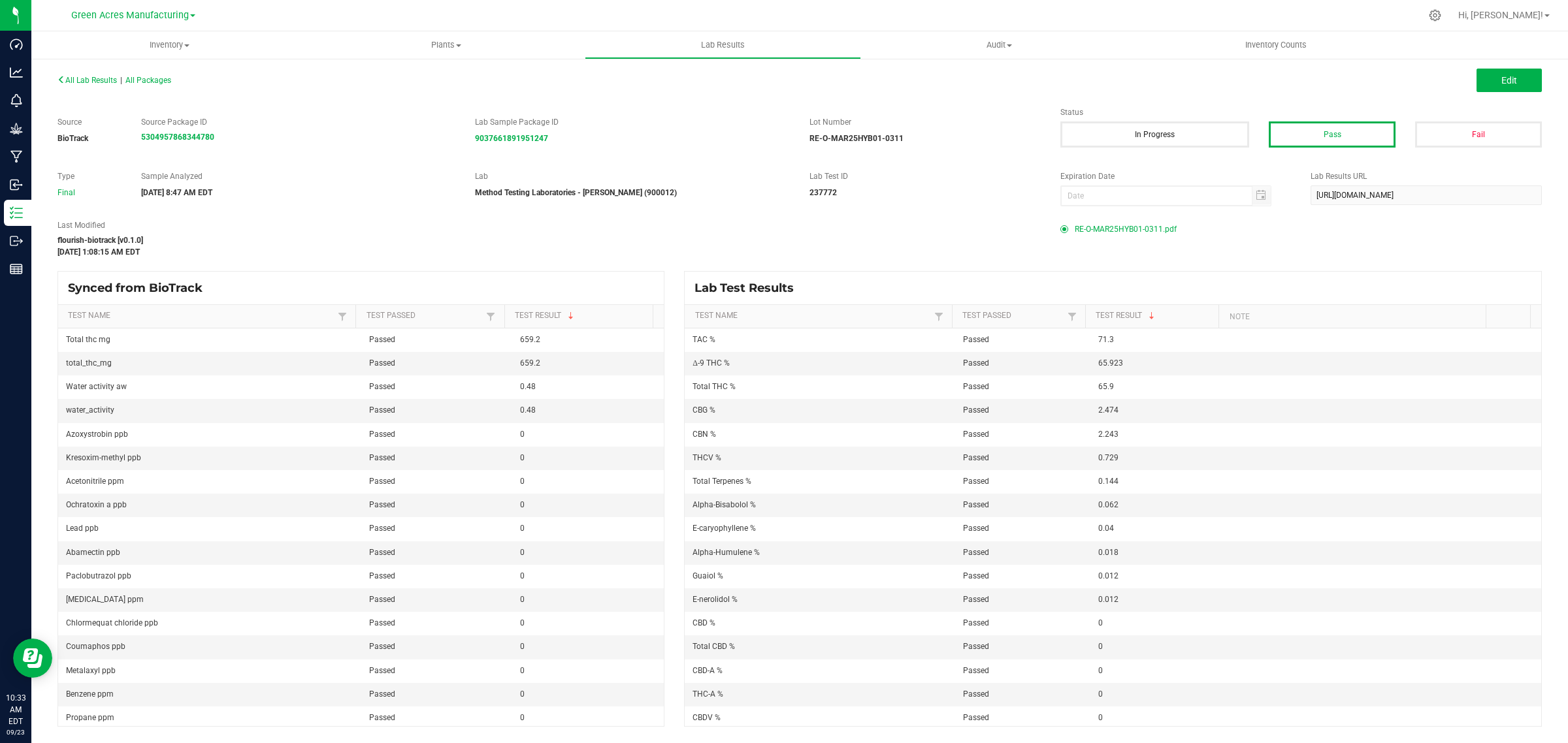
click at [1115, 230] on span "RE-O-MAR25HYB01-0311.pdf" at bounding box center [1126, 229] width 102 height 20
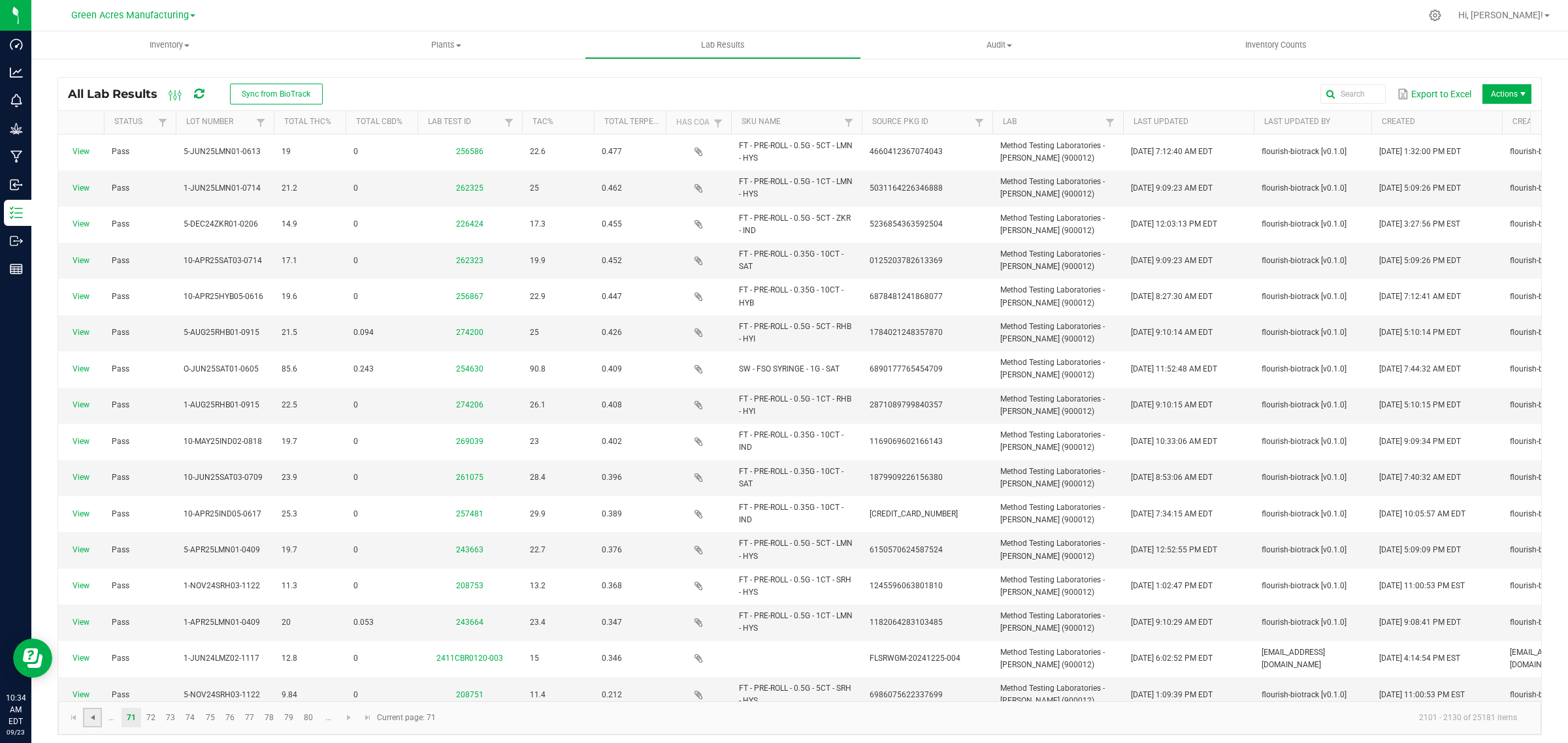
click at [96, 719] on span "Go to the previous page" at bounding box center [93, 718] width 11 height 11
click at [289, 720] on link "69" at bounding box center [289, 718] width 19 height 20
click at [250, 716] on link "67" at bounding box center [249, 718] width 19 height 20
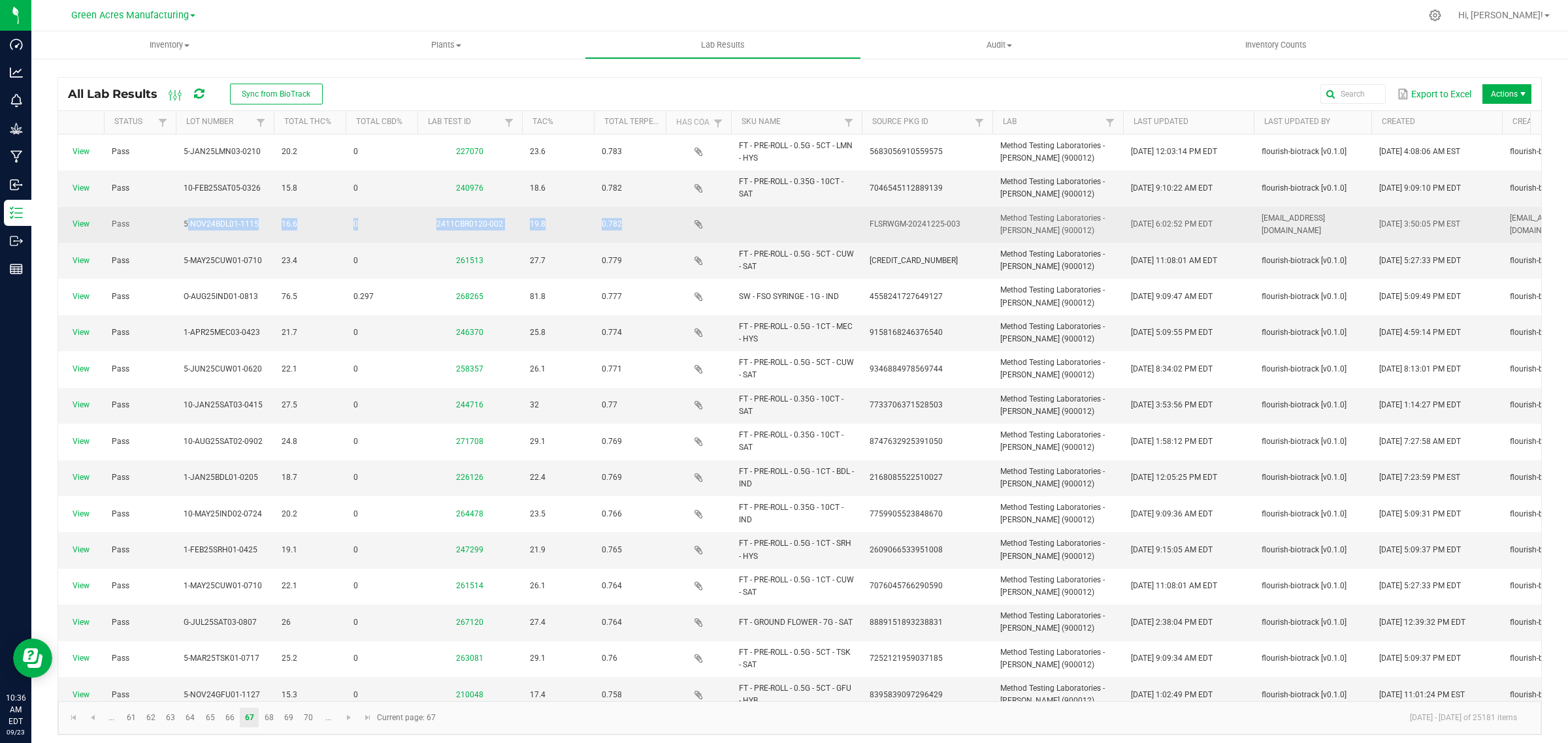
drag, startPoint x: 184, startPoint y: 223, endPoint x: 737, endPoint y: 222, distance: 553.0
click at [737, 222] on tr "View Pass 5-NOV24BDL01-1115 16.6 0 2411CBR0120-002 19.8 0.782 FLSRWGM-20241225-…" at bounding box center [1163, 225] width 2209 height 36
